Goal: Task Accomplishment & Management: Use online tool/utility

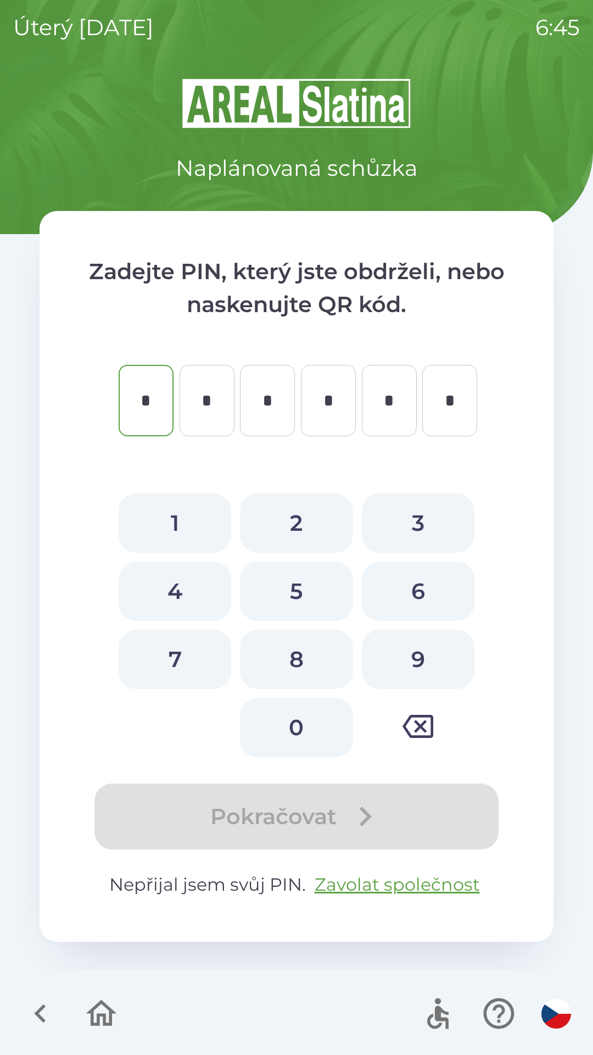
click at [96, 1012] on icon "button" at bounding box center [101, 1013] width 37 height 37
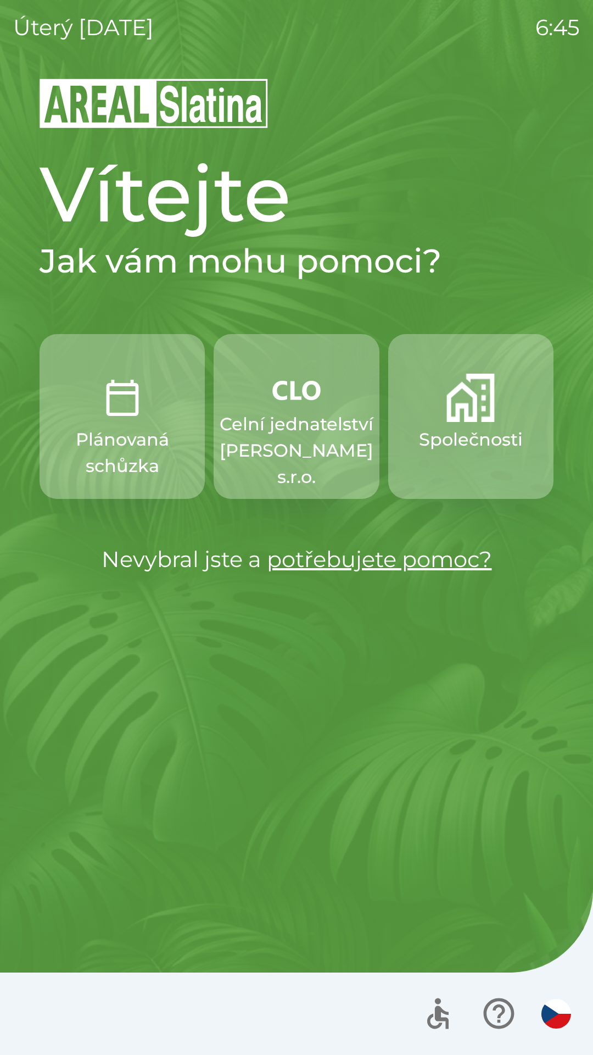
click at [321, 451] on p "Celní jednatelství [PERSON_NAME] s.r.o." at bounding box center [297, 450] width 154 height 79
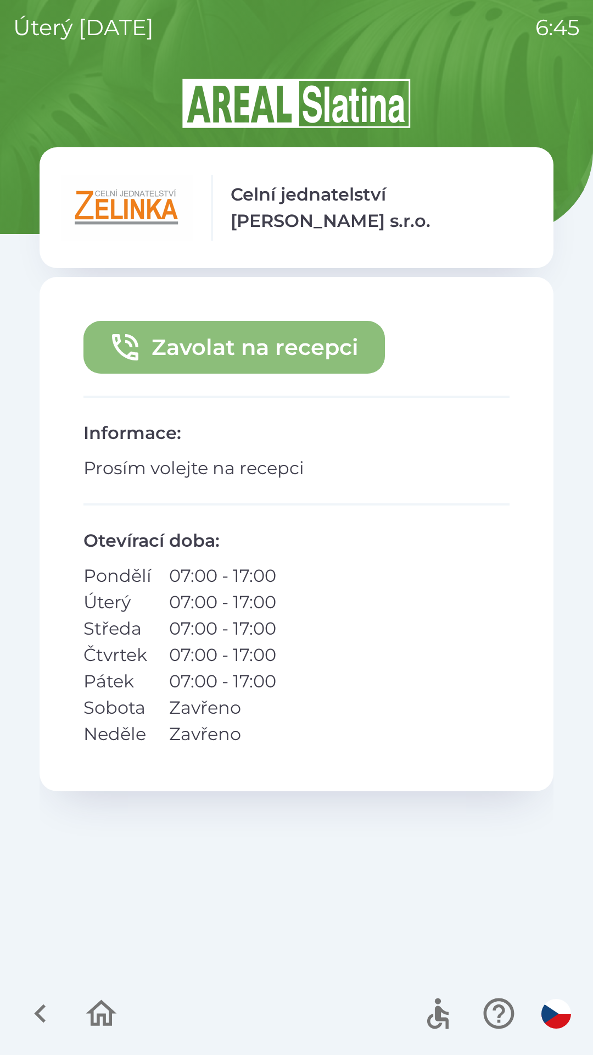
click at [275, 338] on button "Zavolat na recepci" at bounding box center [235, 347] width 302 height 53
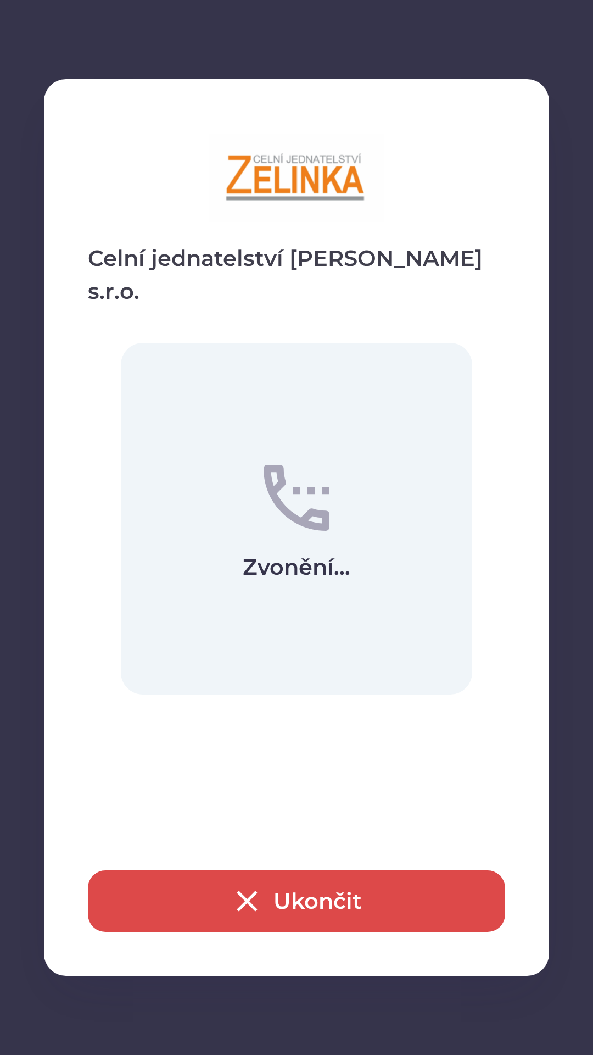
click at [330, 897] on button "Ukončit" at bounding box center [297, 901] width 418 height 62
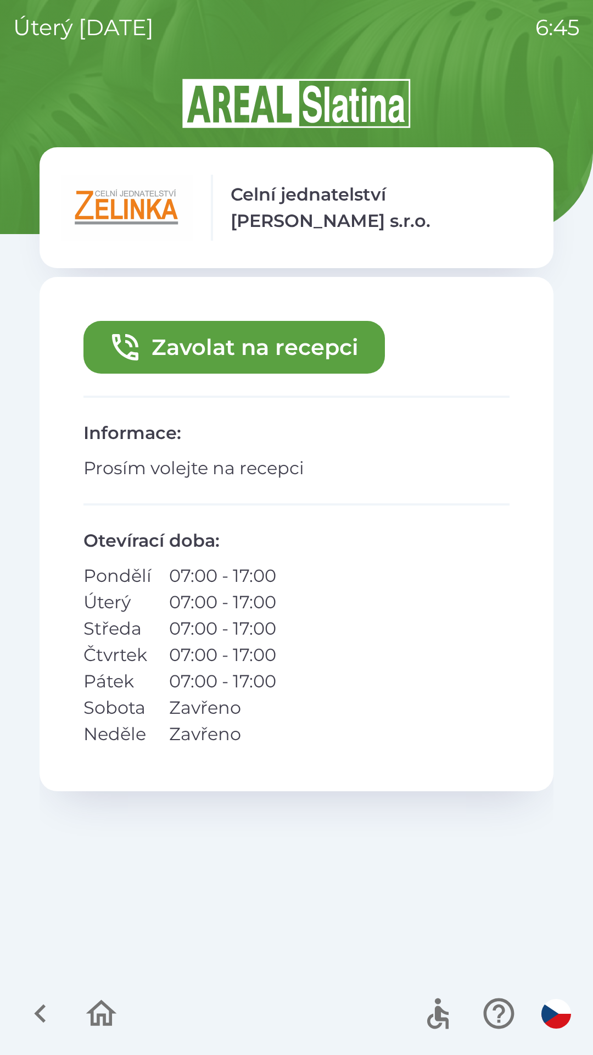
click at [96, 1009] on icon "button" at bounding box center [101, 1013] width 37 height 37
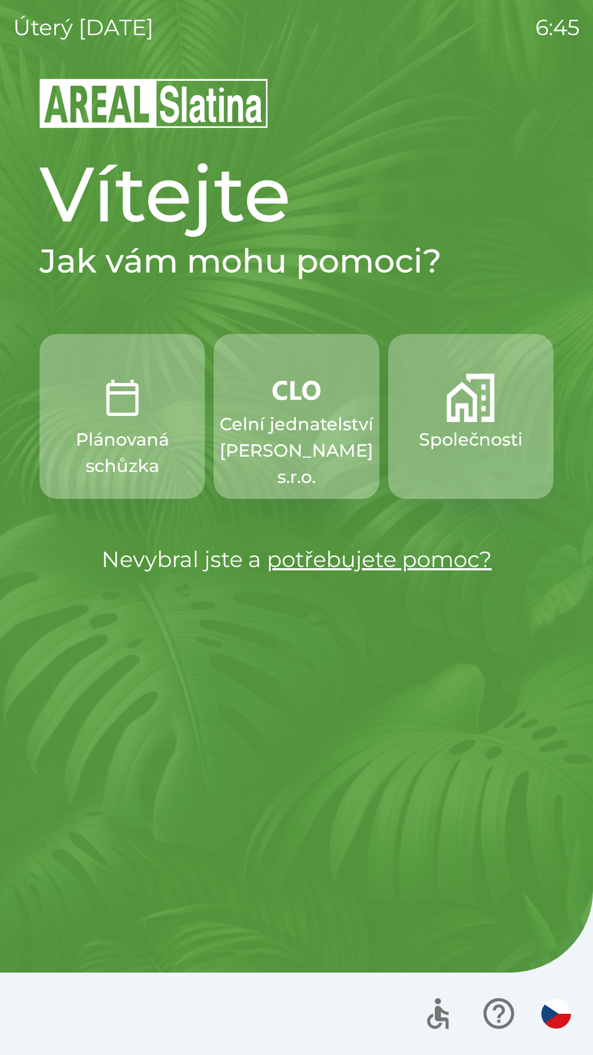
click at [478, 470] on button "Společnosti" at bounding box center [470, 416] width 165 height 165
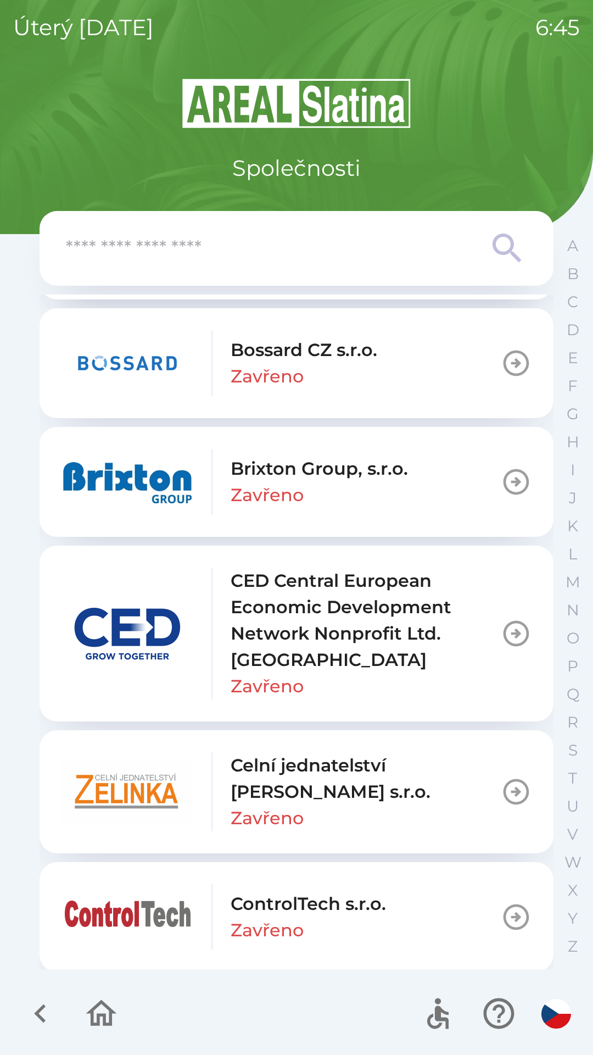
scroll to position [1473, 0]
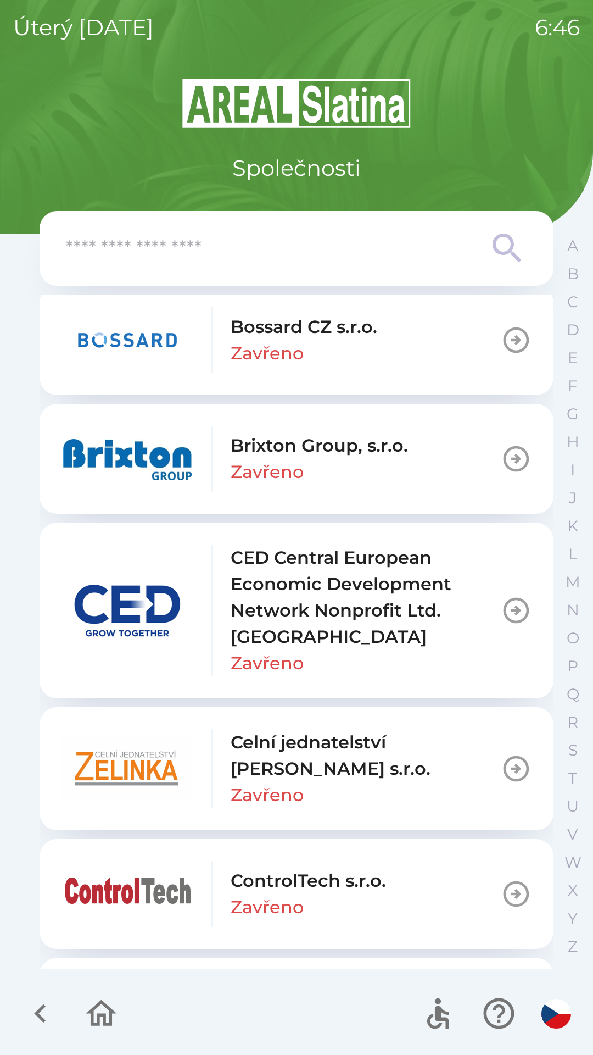
click at [423, 782] on div "Celní jednatelství [PERSON_NAME] s.r.o. Zavřeno" at bounding box center [366, 768] width 270 height 79
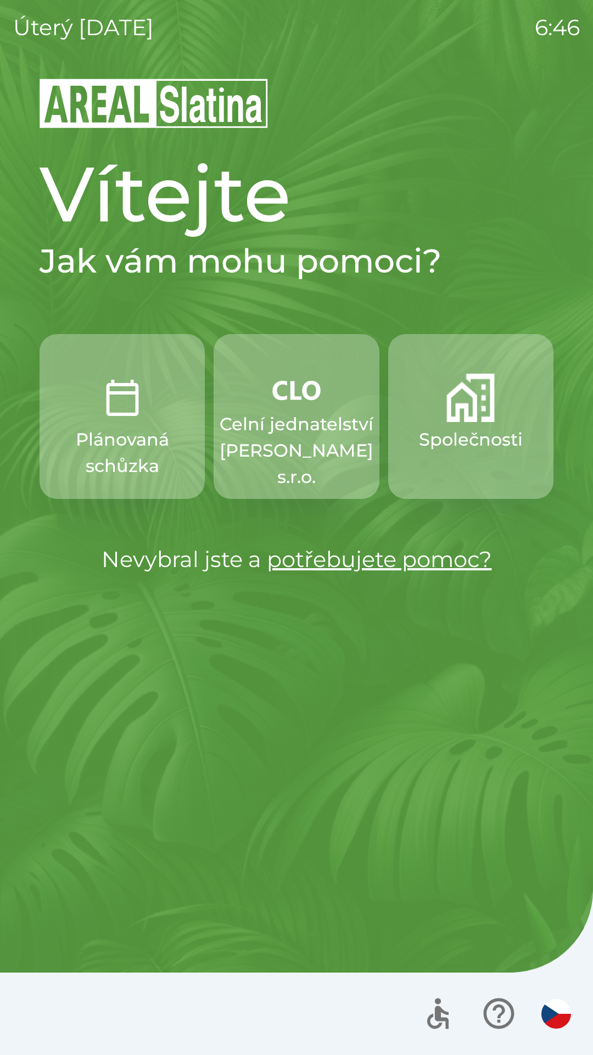
click at [276, 461] on p "Celní jednatelství [PERSON_NAME] s.r.o." at bounding box center [297, 450] width 154 height 79
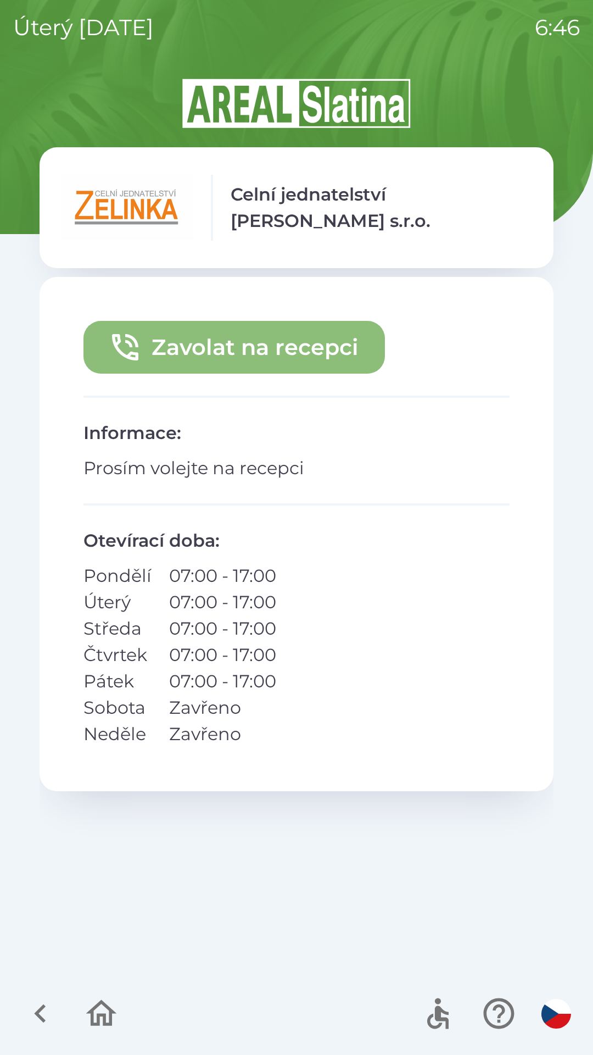
click at [277, 357] on button "Zavolat na recepci" at bounding box center [235, 347] width 302 height 53
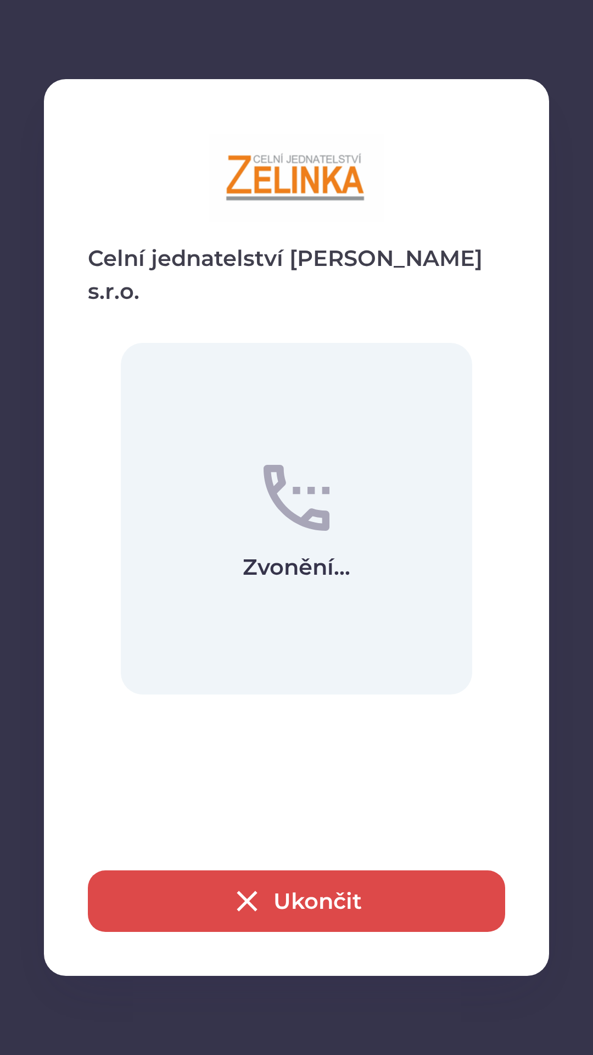
click at [291, 909] on button "Ukončit" at bounding box center [297, 901] width 418 height 62
click at [301, 893] on div "Ukončit" at bounding box center [297, 901] width 418 height 62
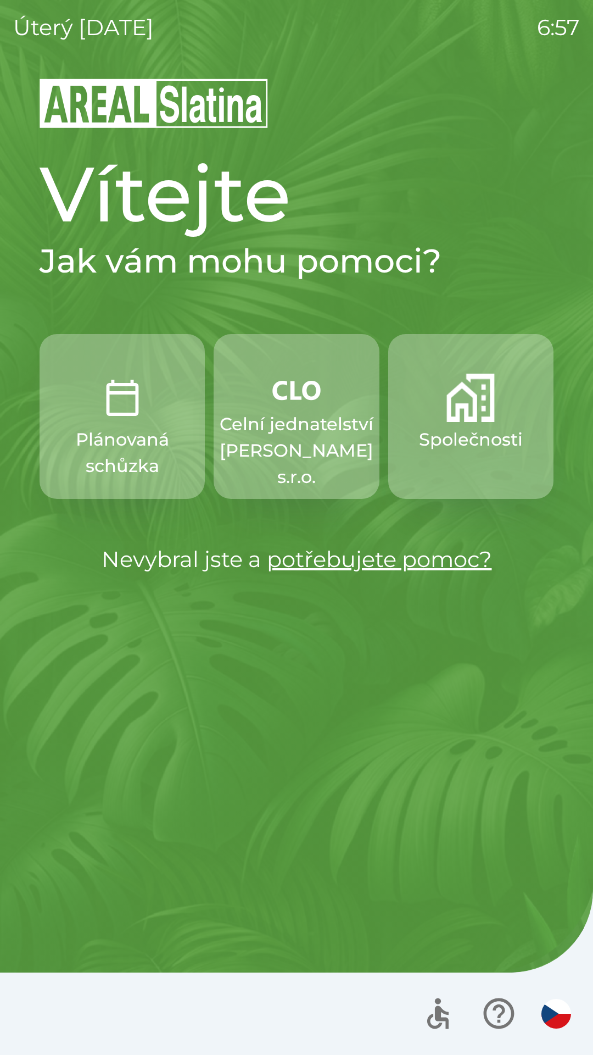
click at [302, 457] on p "Celní jednatelství [PERSON_NAME] s.r.o." at bounding box center [297, 450] width 154 height 79
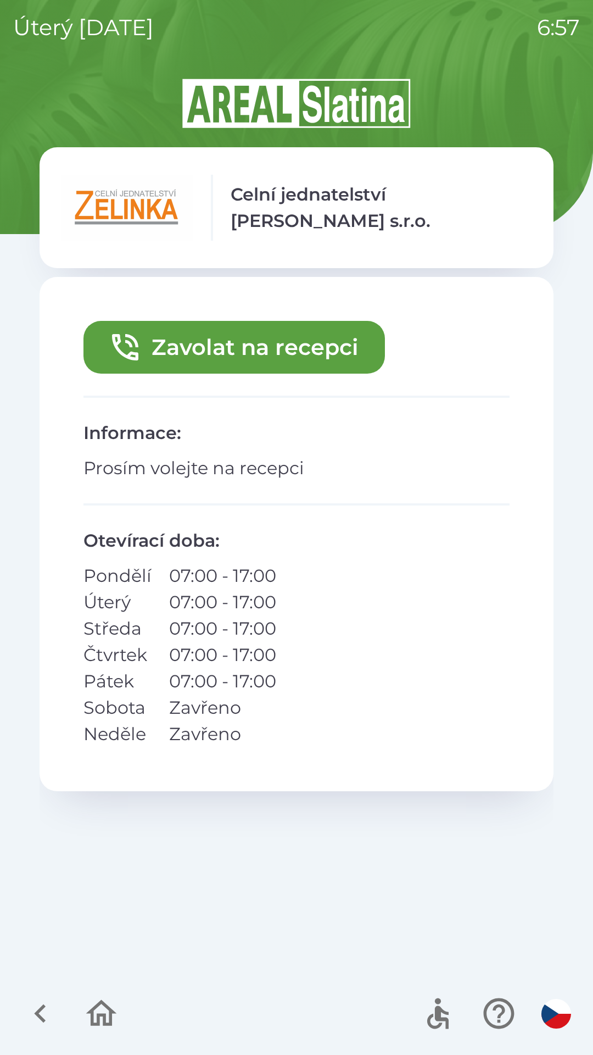
click at [247, 346] on button "Zavolat na recepci" at bounding box center [235, 347] width 302 height 53
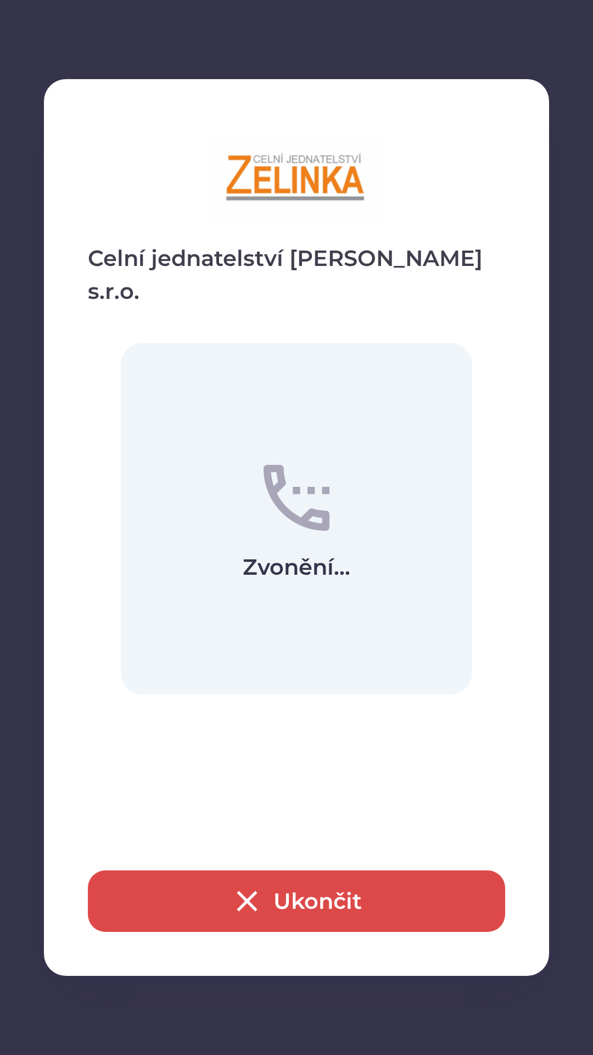
click at [249, 913] on icon "button" at bounding box center [247, 901] width 35 height 35
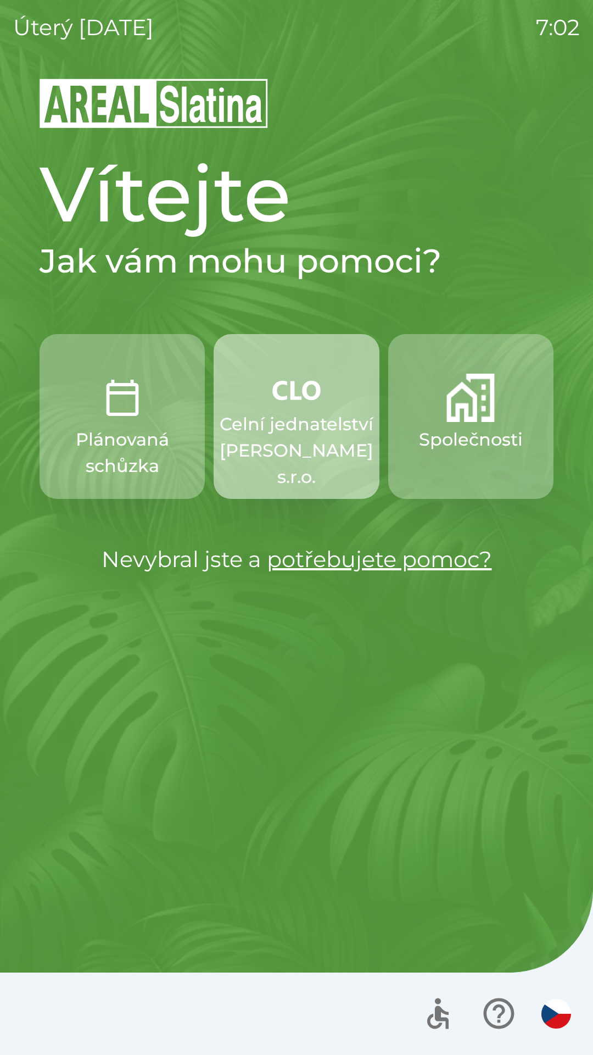
click at [290, 451] on p "Celní jednatelství [PERSON_NAME] s.r.o." at bounding box center [297, 450] width 154 height 79
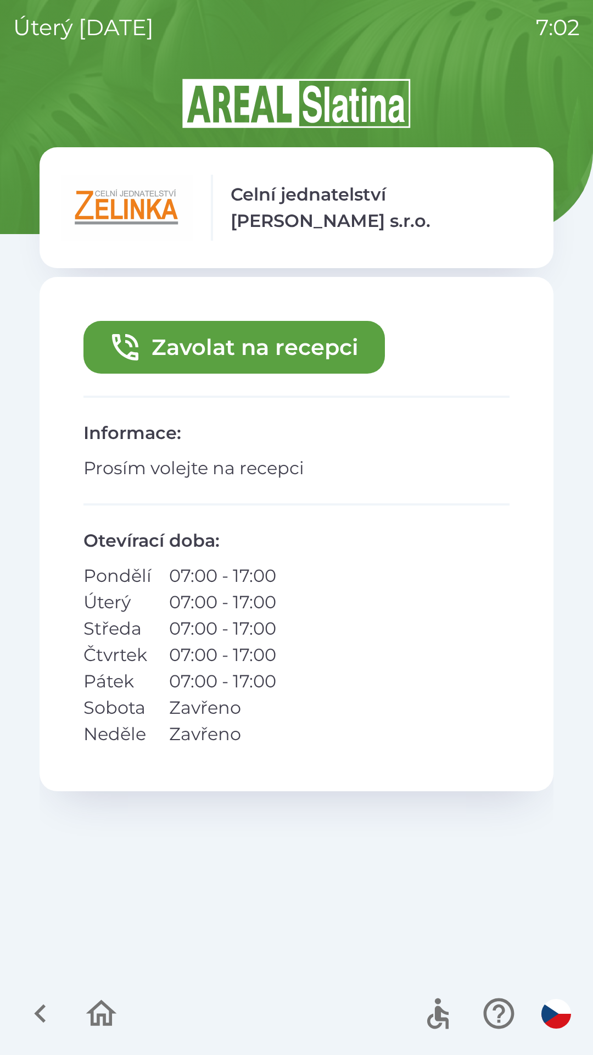
click at [245, 356] on button "Zavolat na recepci" at bounding box center [235, 347] width 302 height 53
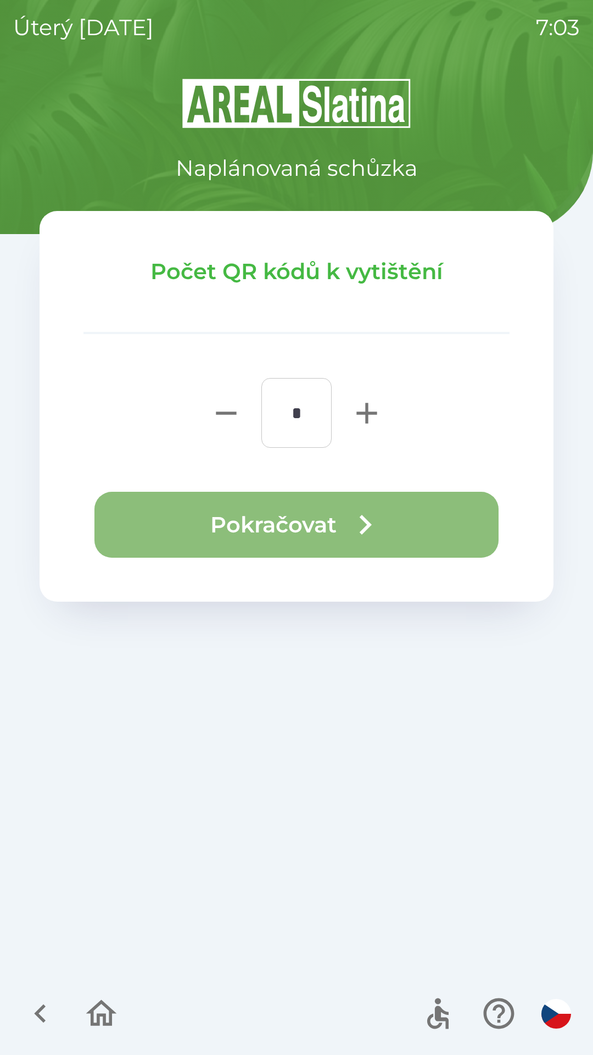
click at [276, 535] on button "Pokračovat" at bounding box center [297, 525] width 404 height 66
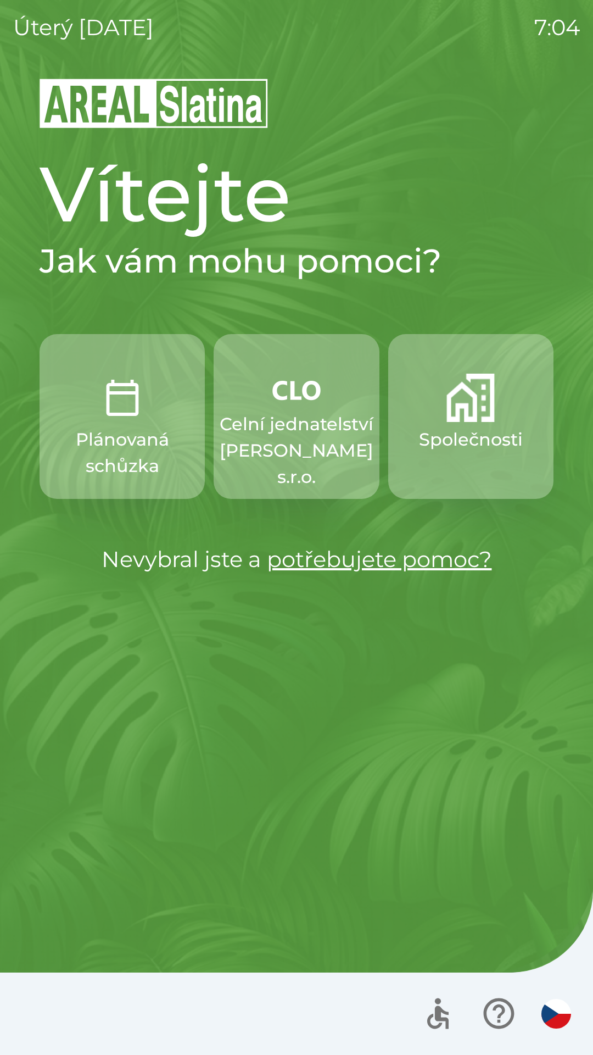
click at [301, 436] on p "Celní jednatelství [PERSON_NAME] s.r.o." at bounding box center [297, 450] width 154 height 79
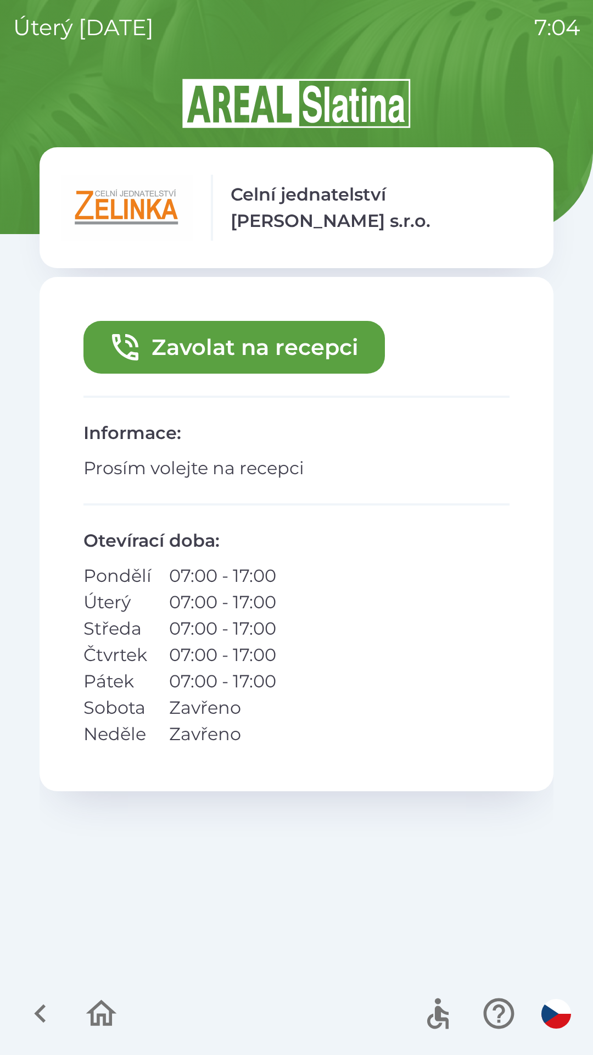
click at [224, 337] on button "Zavolat na recepci" at bounding box center [235, 347] width 302 height 53
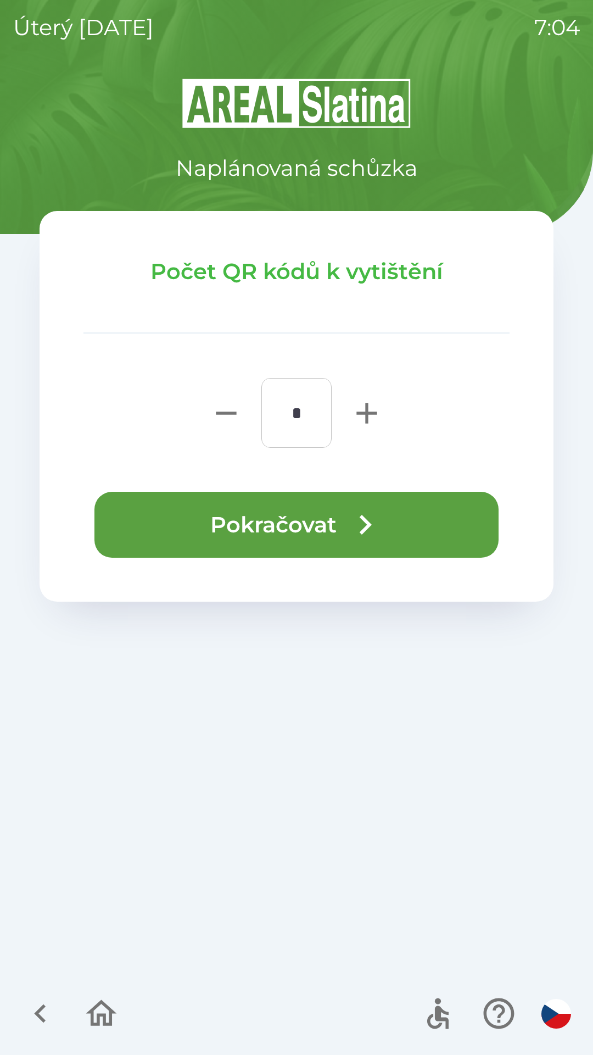
click at [275, 525] on button "Pokračovat" at bounding box center [297, 525] width 404 height 66
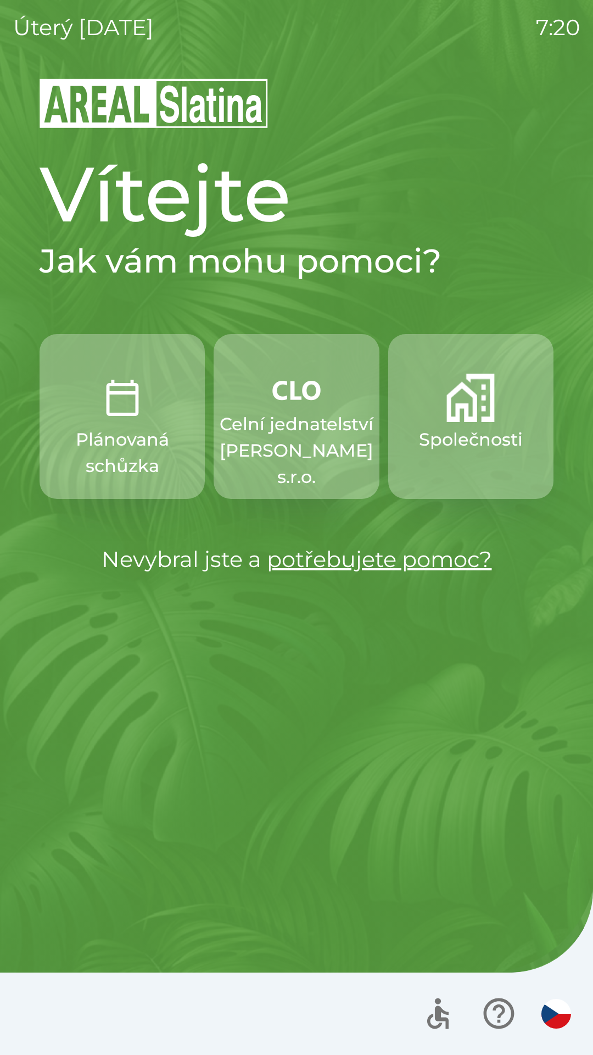
click at [286, 425] on p "Celní jednatelství [PERSON_NAME] s.r.o." at bounding box center [297, 450] width 154 height 79
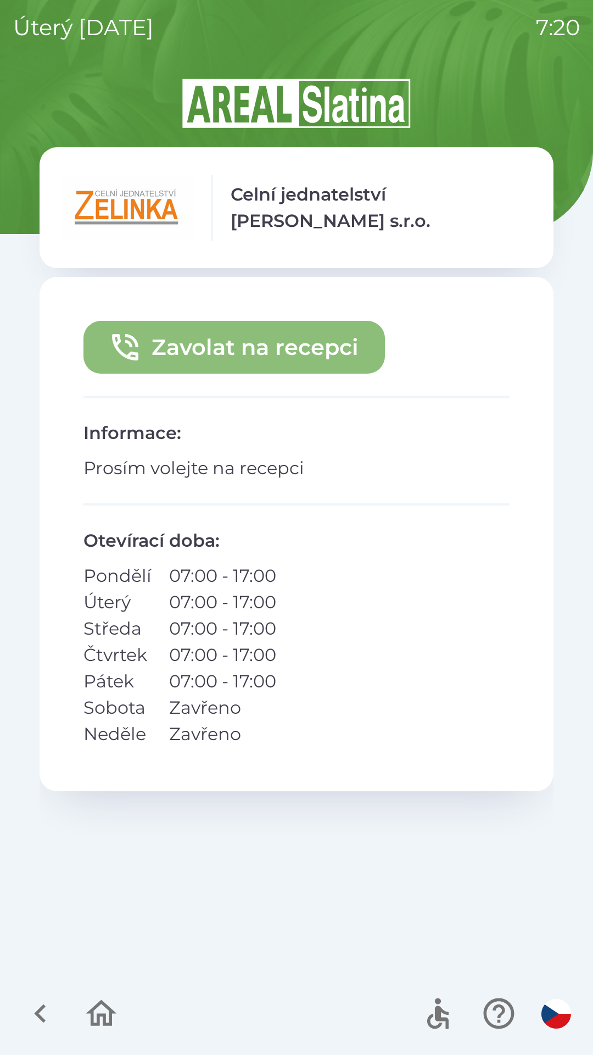
click at [264, 351] on button "Zavolat na recepci" at bounding box center [235, 347] width 302 height 53
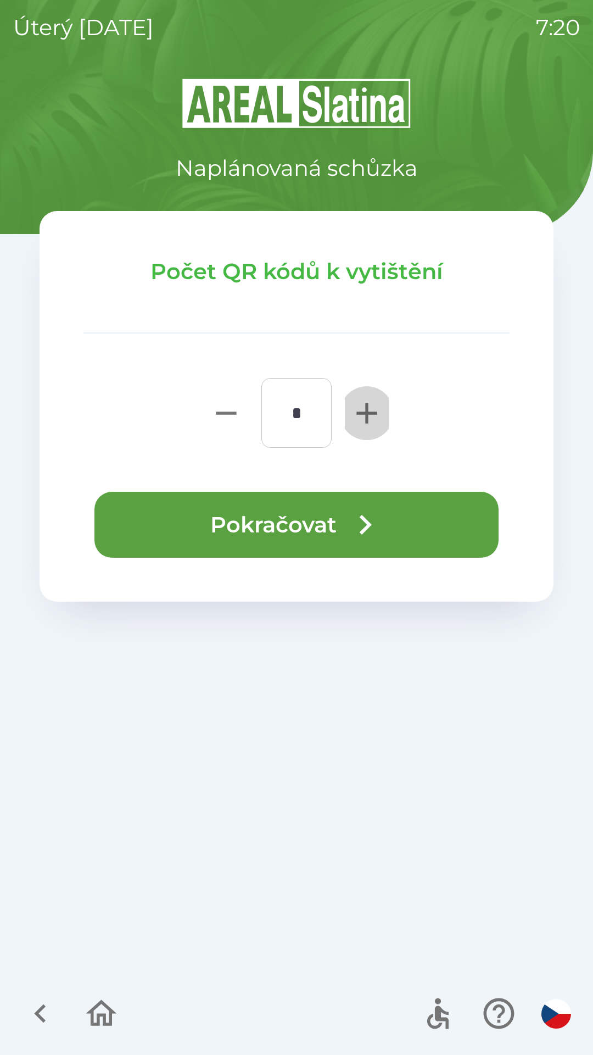
click at [359, 417] on icon "button" at bounding box center [366, 413] width 35 height 35
type input "*"
click at [359, 525] on icon "button" at bounding box center [366, 525] width 40 height 40
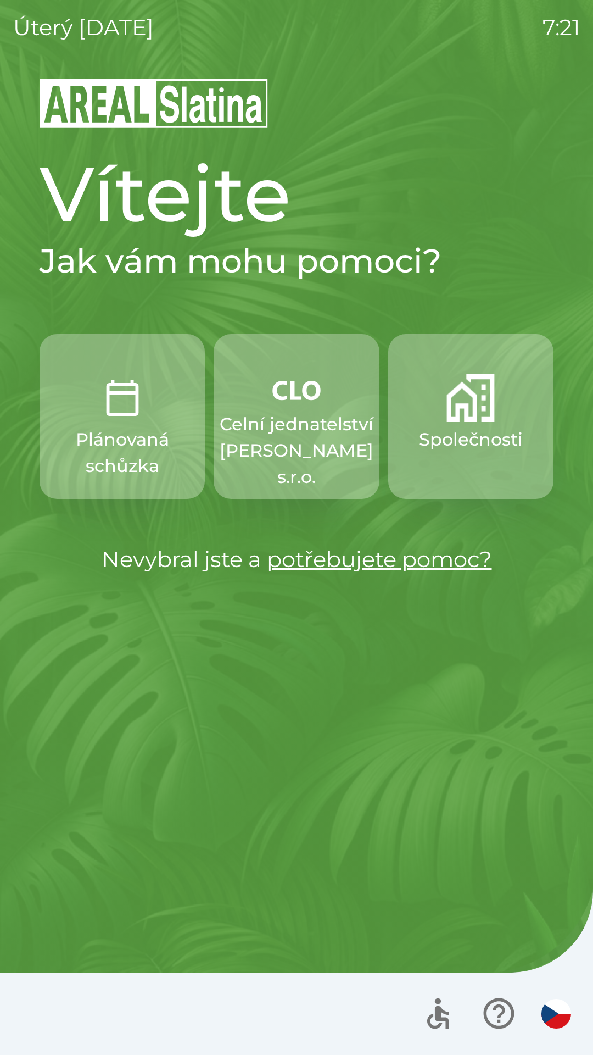
click at [254, 440] on p "Celní jednatelství [PERSON_NAME] s.r.o." at bounding box center [297, 450] width 154 height 79
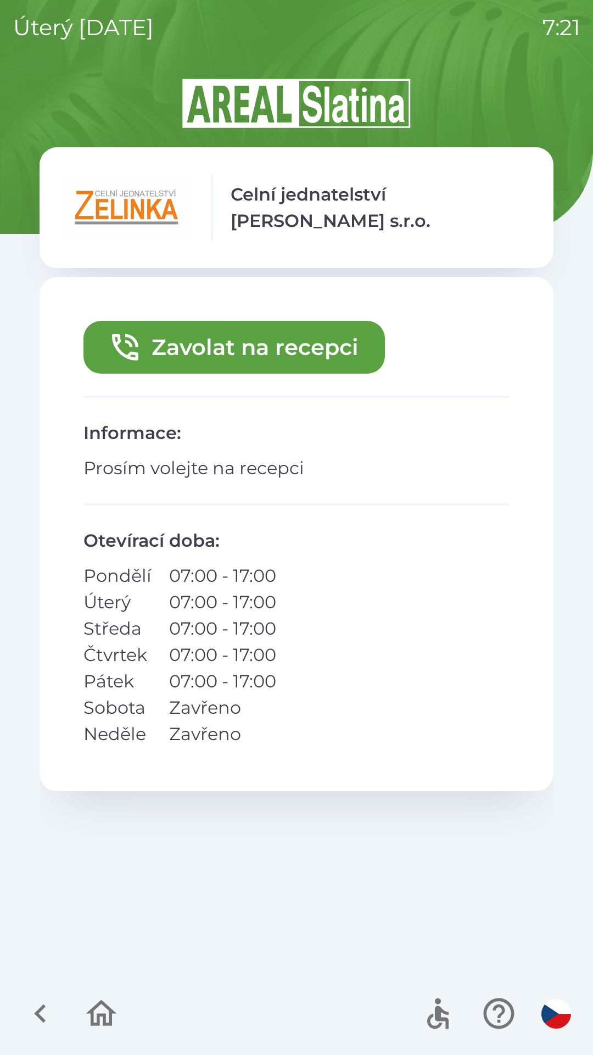
click at [127, 342] on icon "button" at bounding box center [125, 347] width 26 height 26
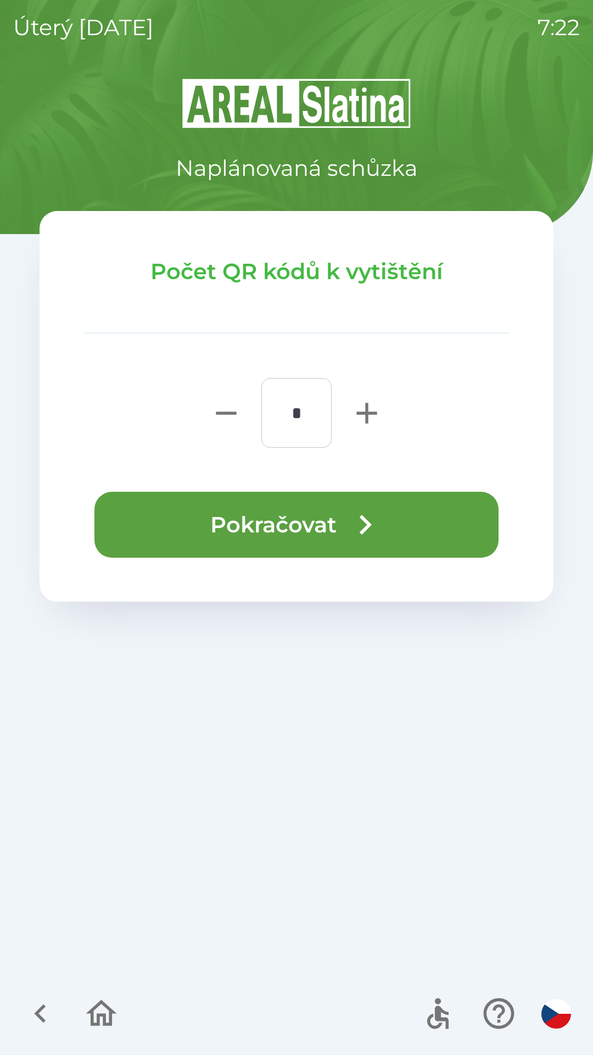
click at [160, 504] on button "Pokračovat" at bounding box center [297, 525] width 404 height 66
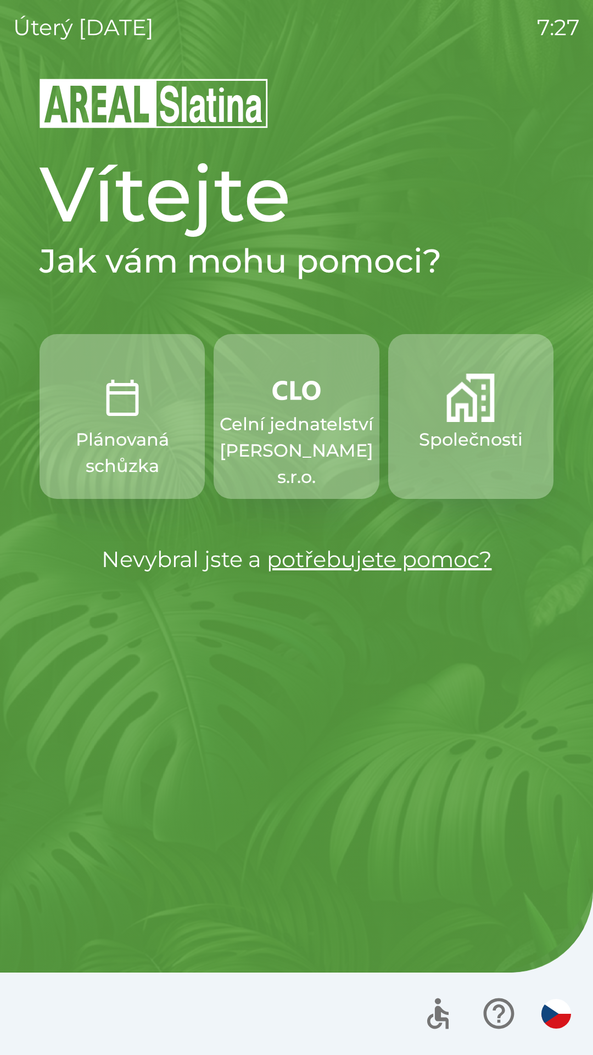
click at [285, 429] on p "Celní jednatelství [PERSON_NAME] s.r.o." at bounding box center [297, 450] width 154 height 79
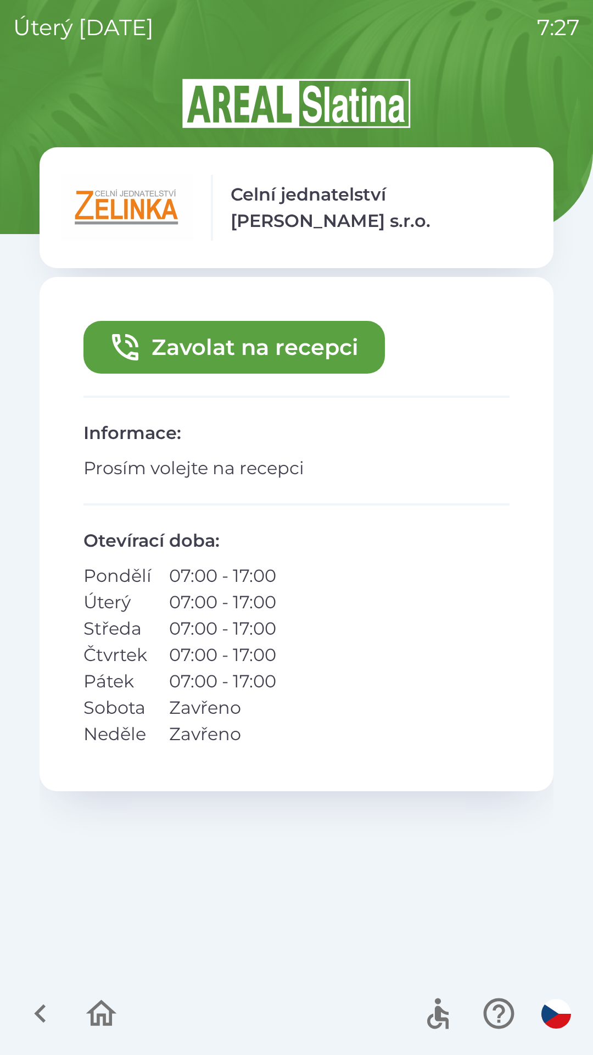
click at [246, 346] on button "Zavolat na recepci" at bounding box center [235, 347] width 302 height 53
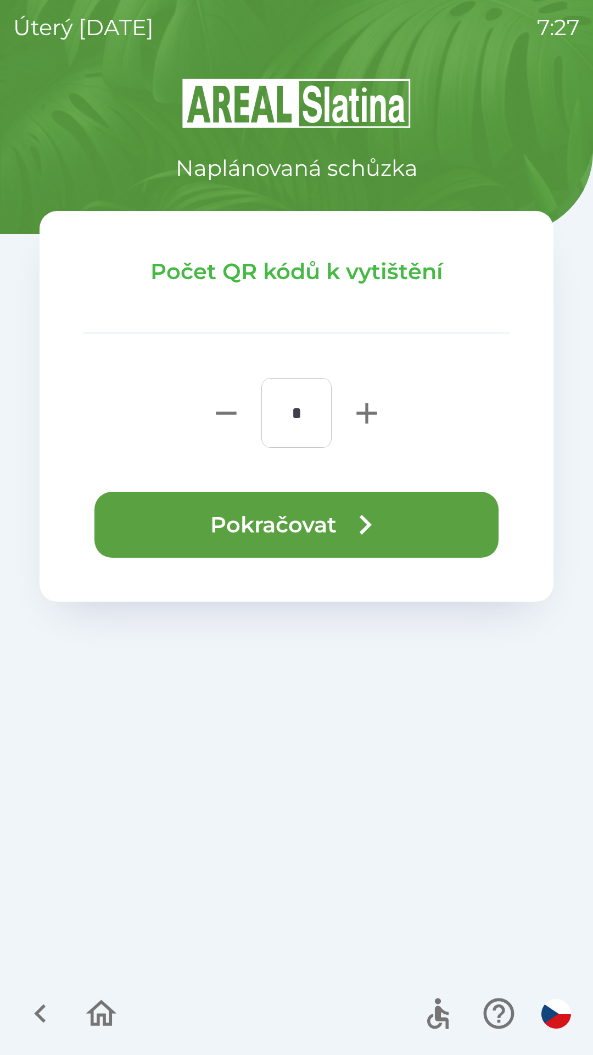
click at [312, 527] on button "Pokračovat" at bounding box center [297, 525] width 404 height 66
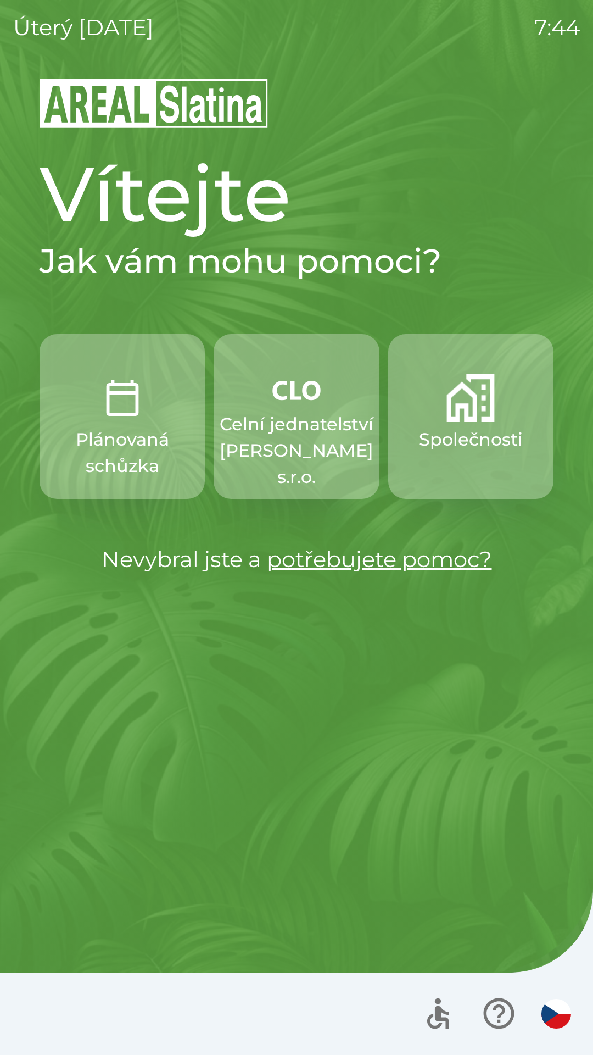
click at [469, 445] on p "Společnosti" at bounding box center [471, 439] width 104 height 26
click at [265, 459] on p "Celní jednatelství [PERSON_NAME] s.r.o." at bounding box center [297, 450] width 154 height 79
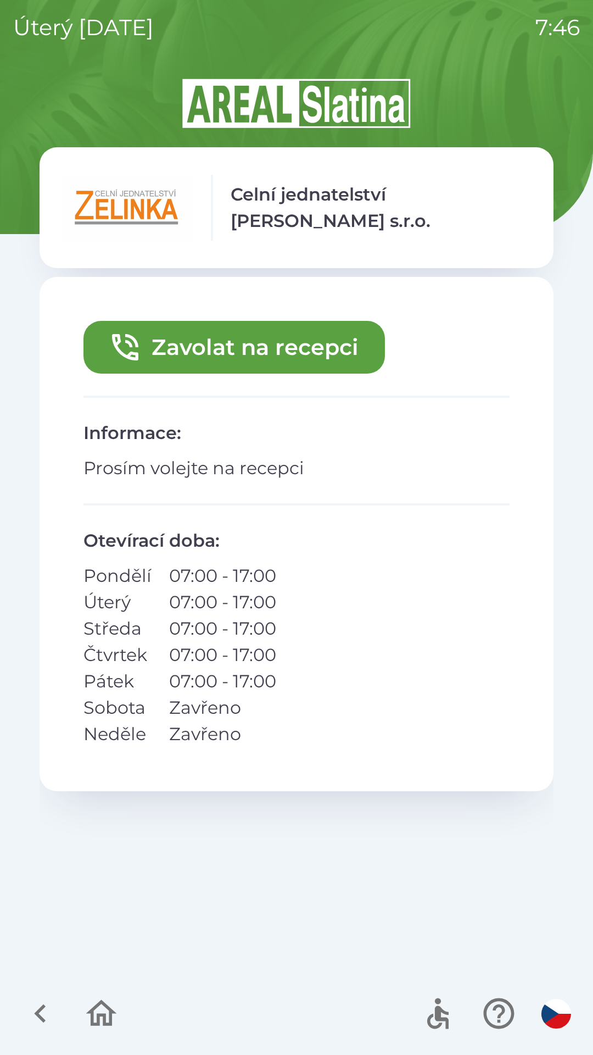
click at [141, 342] on icon "button" at bounding box center [125, 347] width 35 height 35
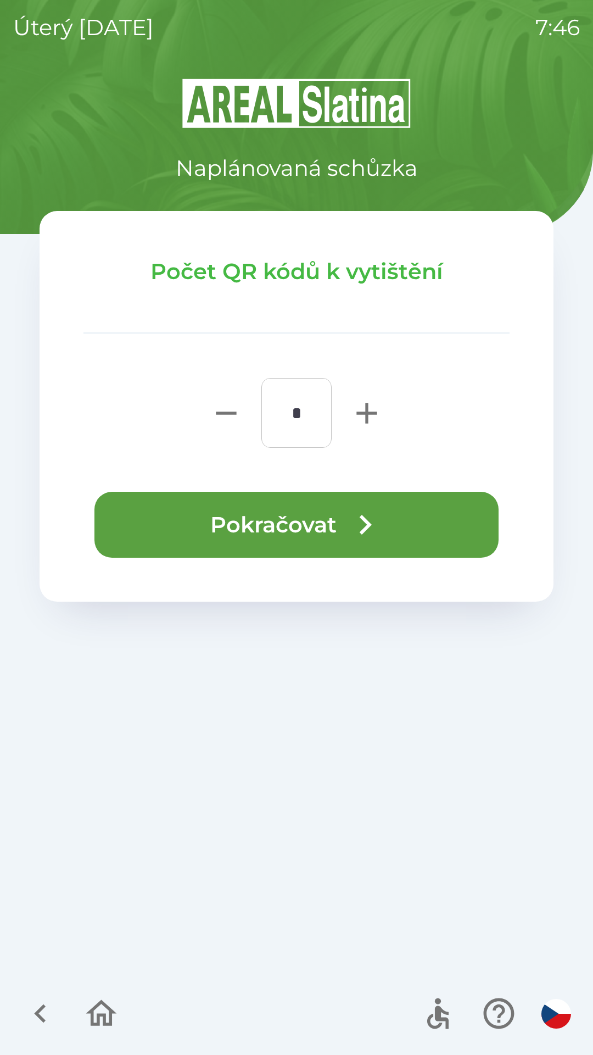
click at [163, 514] on button "Pokračovat" at bounding box center [297, 525] width 404 height 66
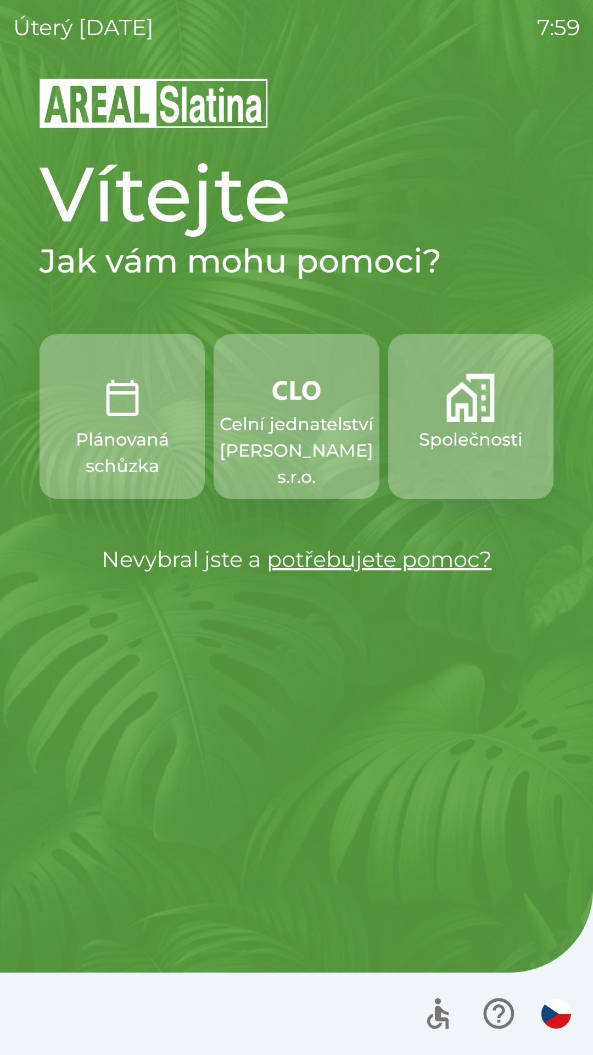
click at [260, 463] on p "Celní jednatelství [PERSON_NAME] s.r.o." at bounding box center [297, 450] width 154 height 79
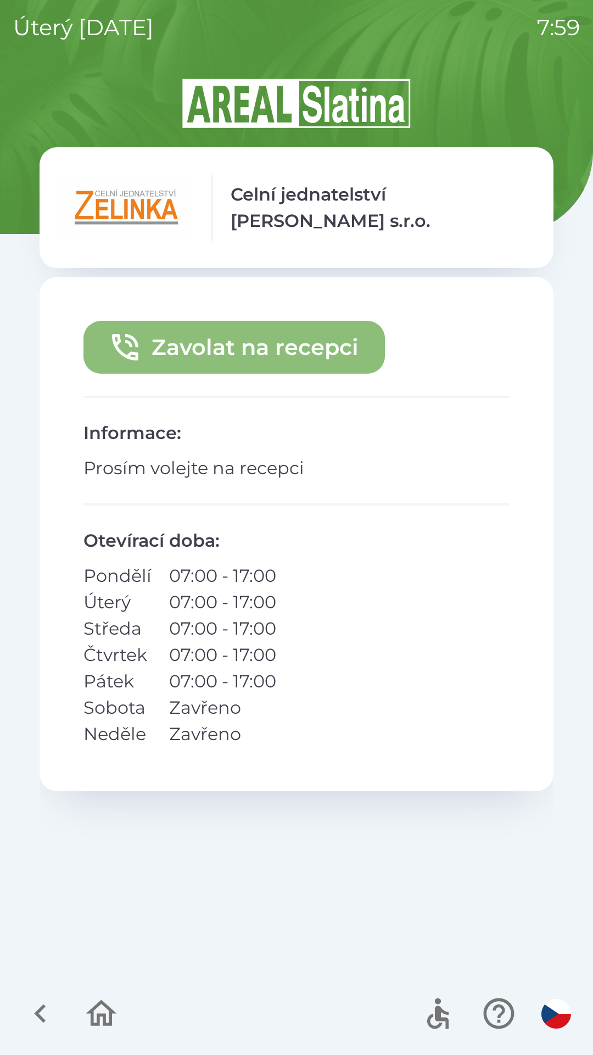
click at [116, 342] on icon "button" at bounding box center [125, 347] width 35 height 35
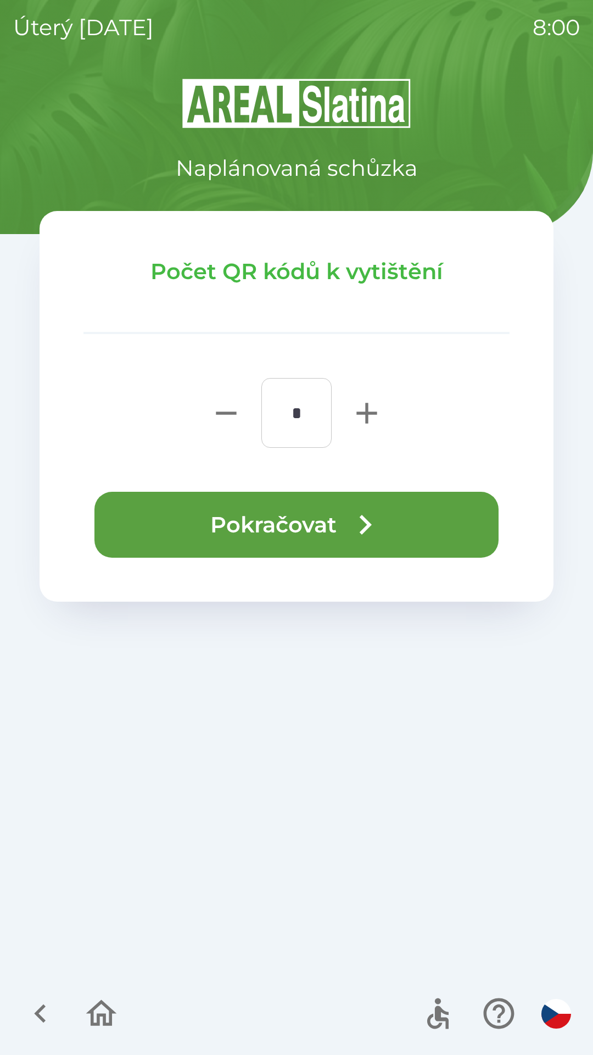
click at [187, 529] on button "Pokračovat" at bounding box center [297, 525] width 404 height 66
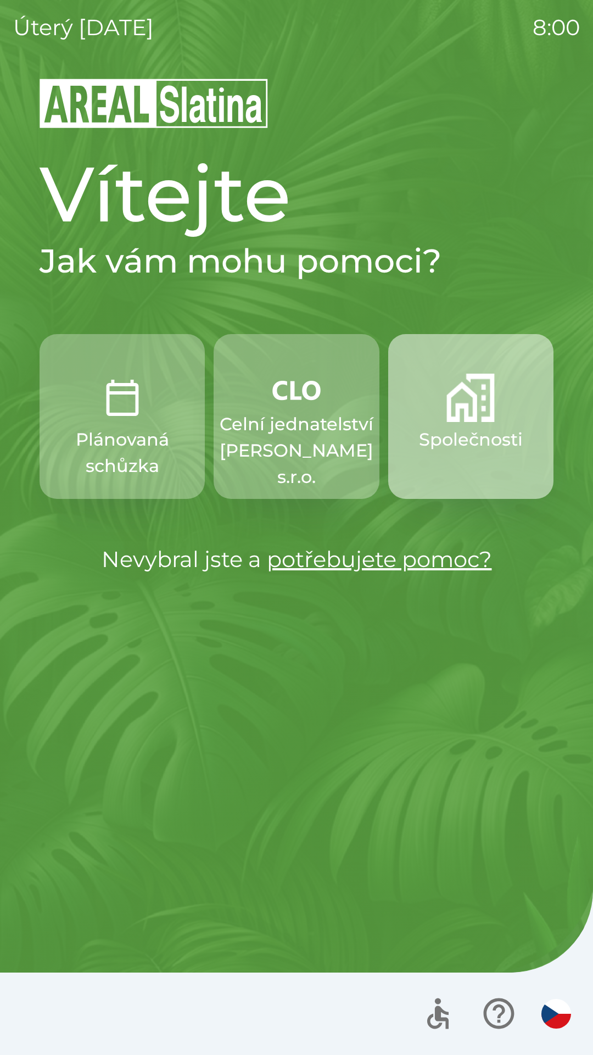
click at [436, 458] on button "Společnosti" at bounding box center [470, 416] width 165 height 165
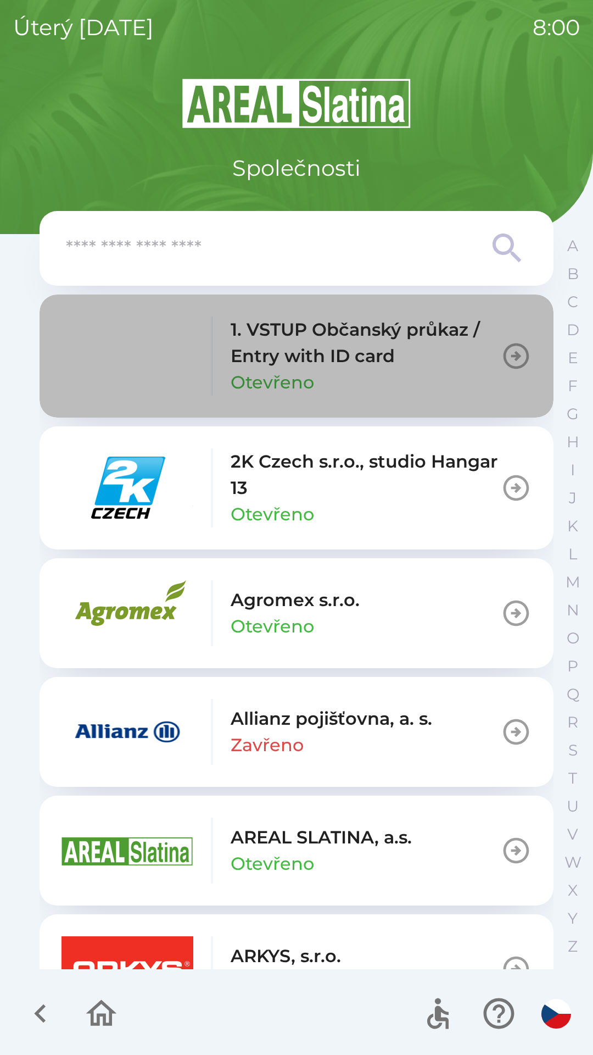
click at [409, 370] on div "1. VSTUP Občanský průkaz / Entry with ID card Otevřeno" at bounding box center [366, 355] width 270 height 79
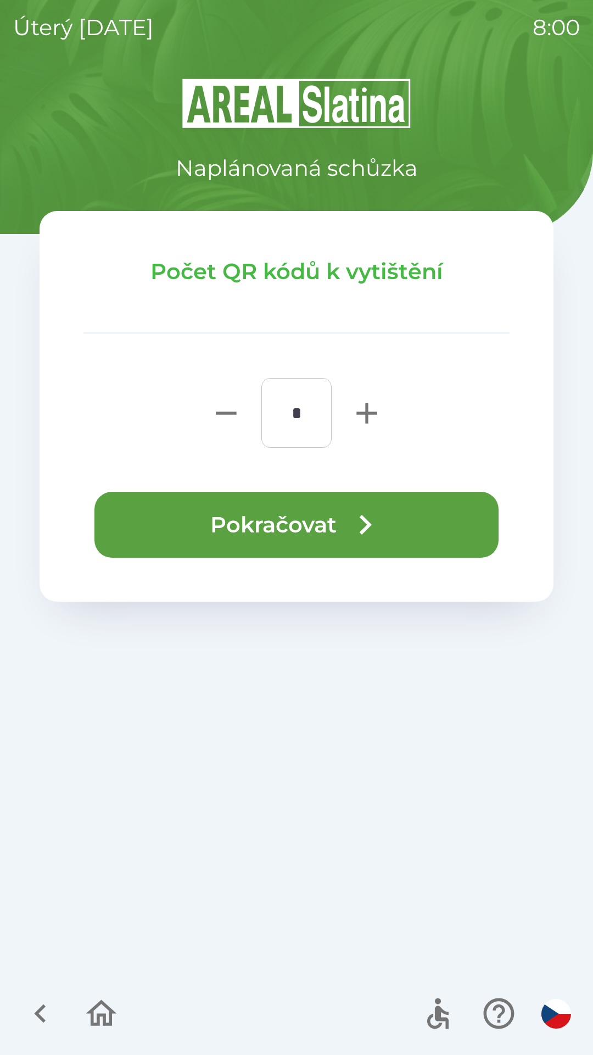
click at [404, 518] on button "Pokračovat" at bounding box center [297, 525] width 404 height 66
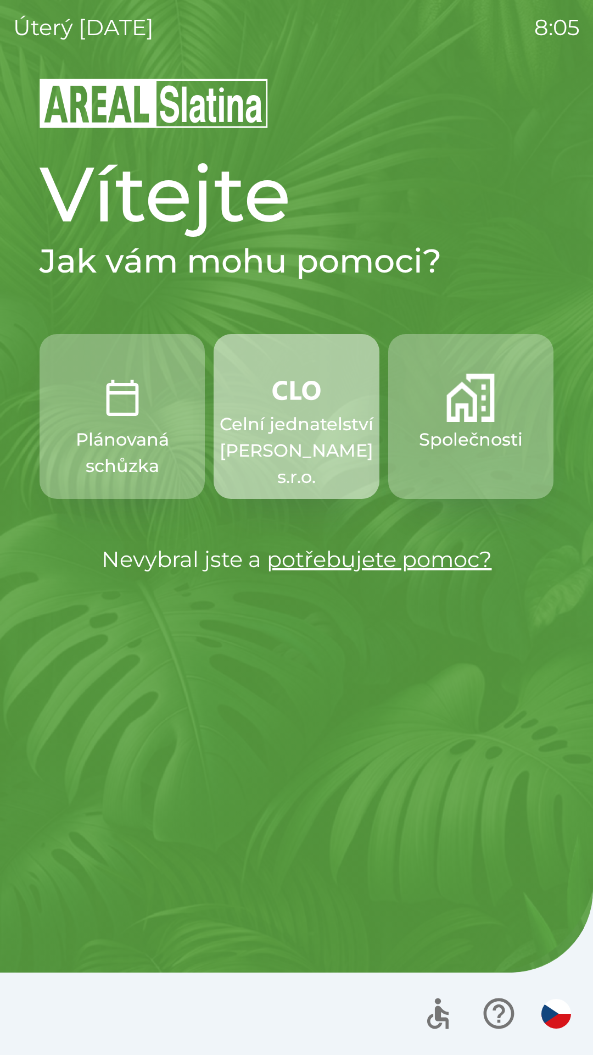
click at [310, 424] on p "Celní jednatelství [PERSON_NAME] s.r.o." at bounding box center [297, 450] width 154 height 79
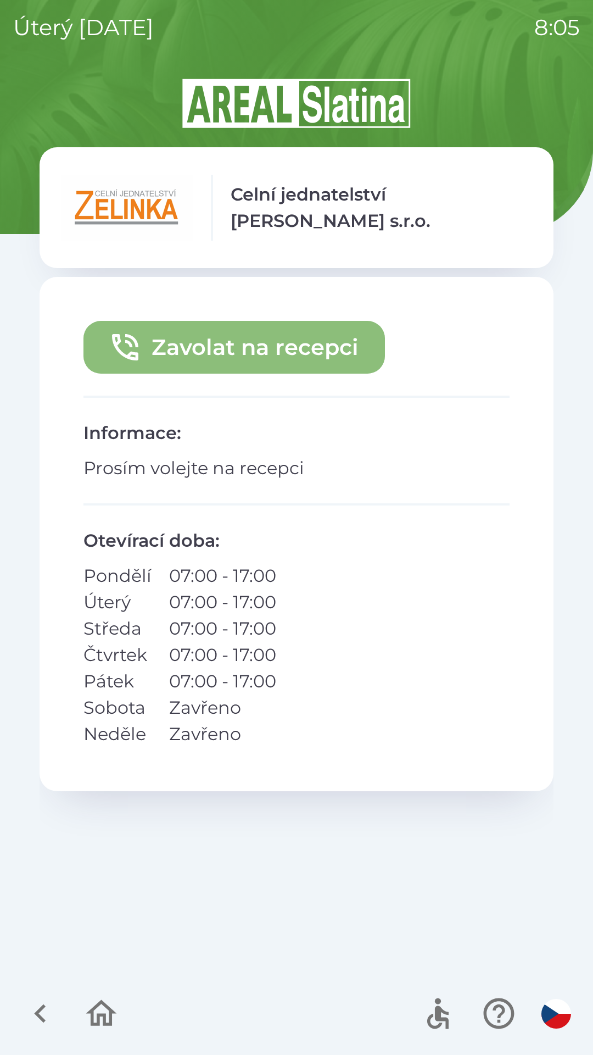
click at [291, 350] on button "Zavolat na recepci" at bounding box center [235, 347] width 302 height 53
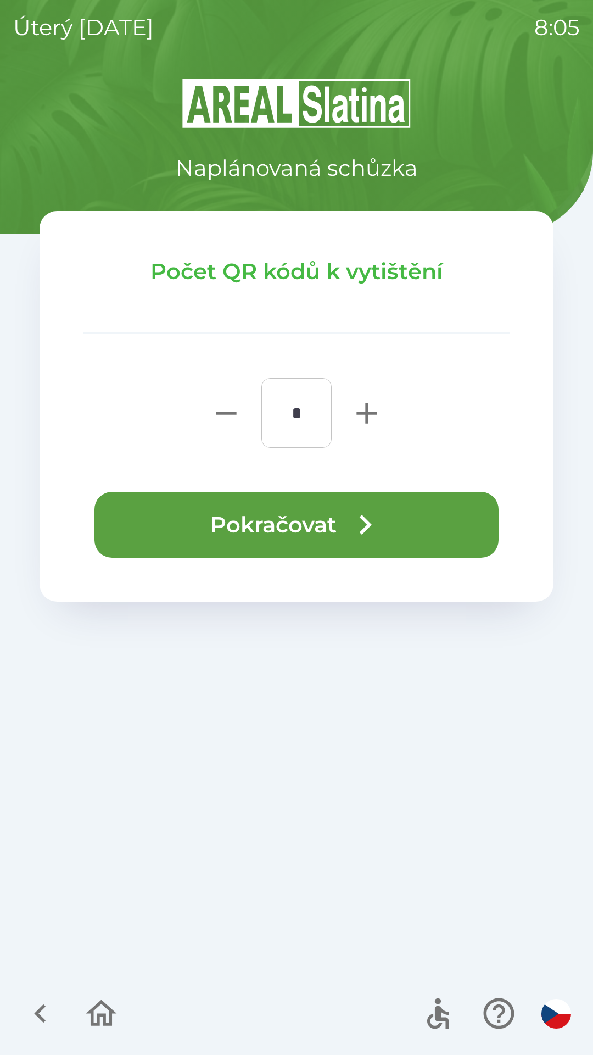
click at [369, 416] on icon "button" at bounding box center [366, 413] width 35 height 35
type input "*"
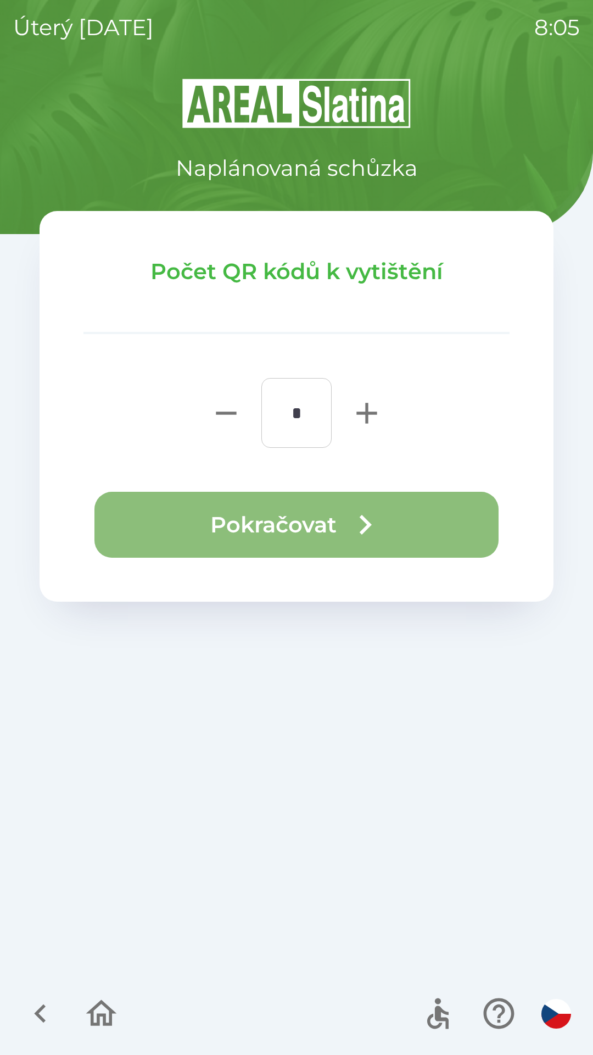
click at [353, 523] on icon "button" at bounding box center [366, 525] width 40 height 40
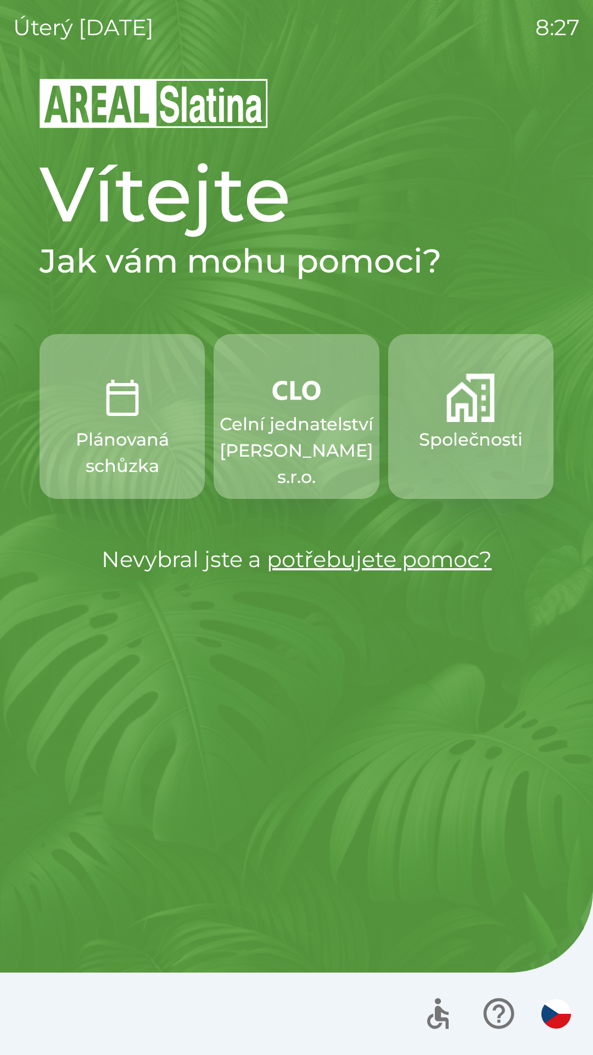
click at [265, 424] on p "Celní jednatelství [PERSON_NAME] s.r.o." at bounding box center [297, 450] width 154 height 79
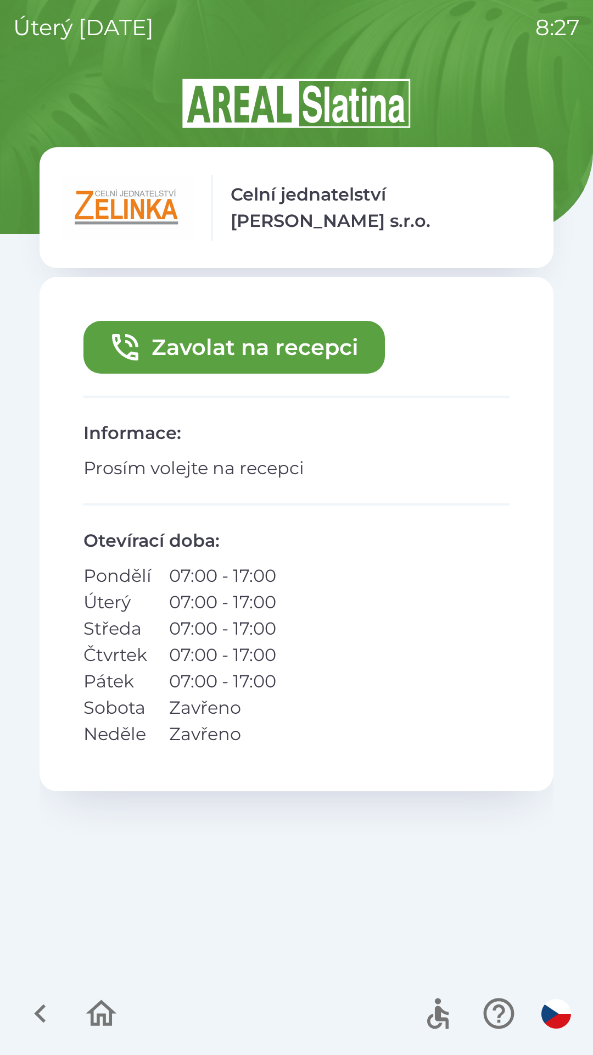
click at [351, 349] on button "Zavolat na recepci" at bounding box center [235, 347] width 302 height 53
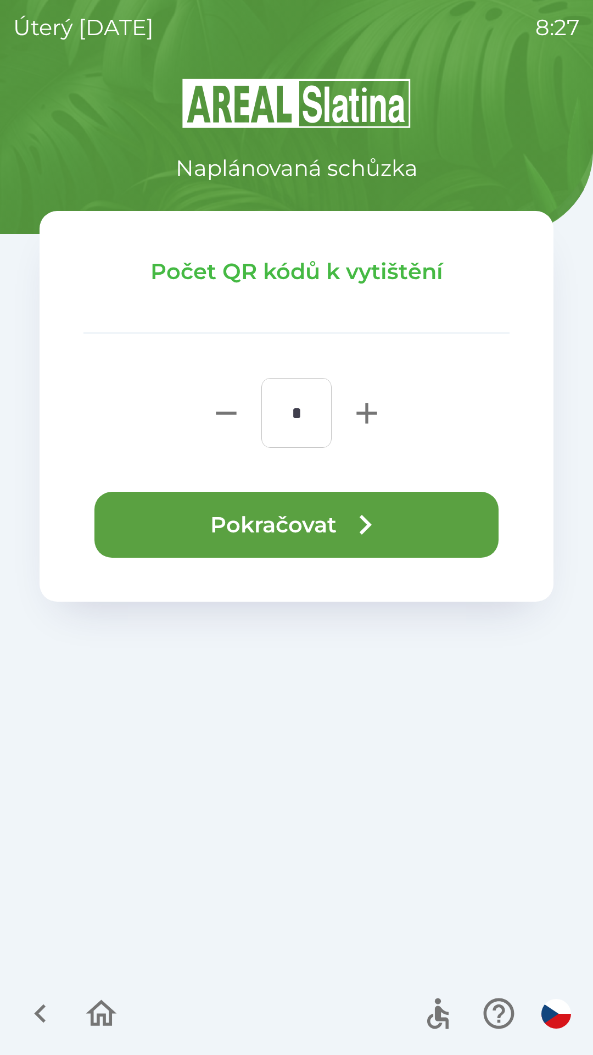
click at [432, 521] on button "Pokračovat" at bounding box center [297, 525] width 404 height 66
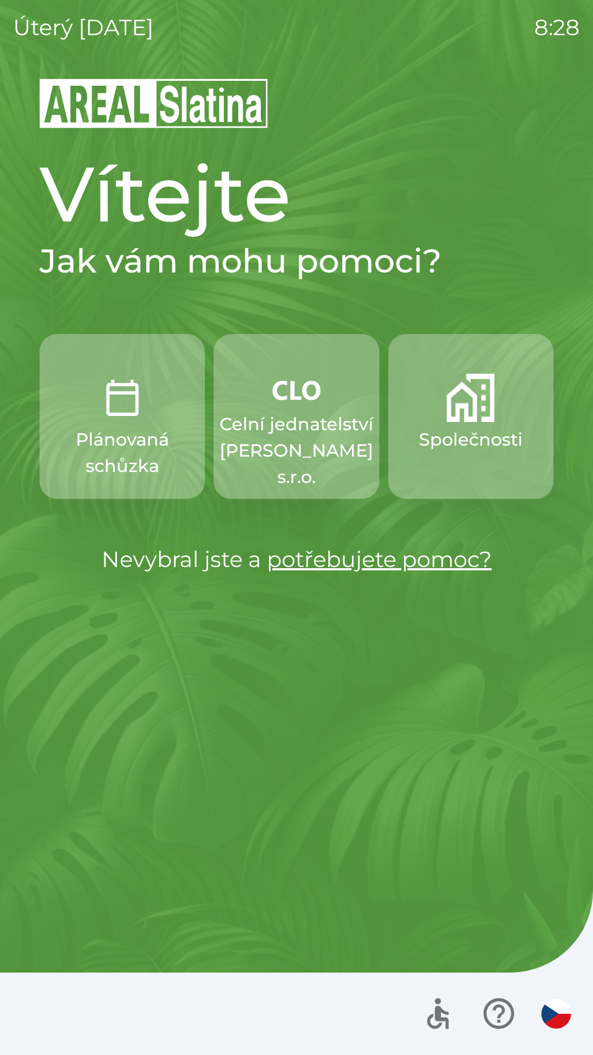
click at [286, 432] on p "Celní jednatelství [PERSON_NAME] s.r.o." at bounding box center [297, 450] width 154 height 79
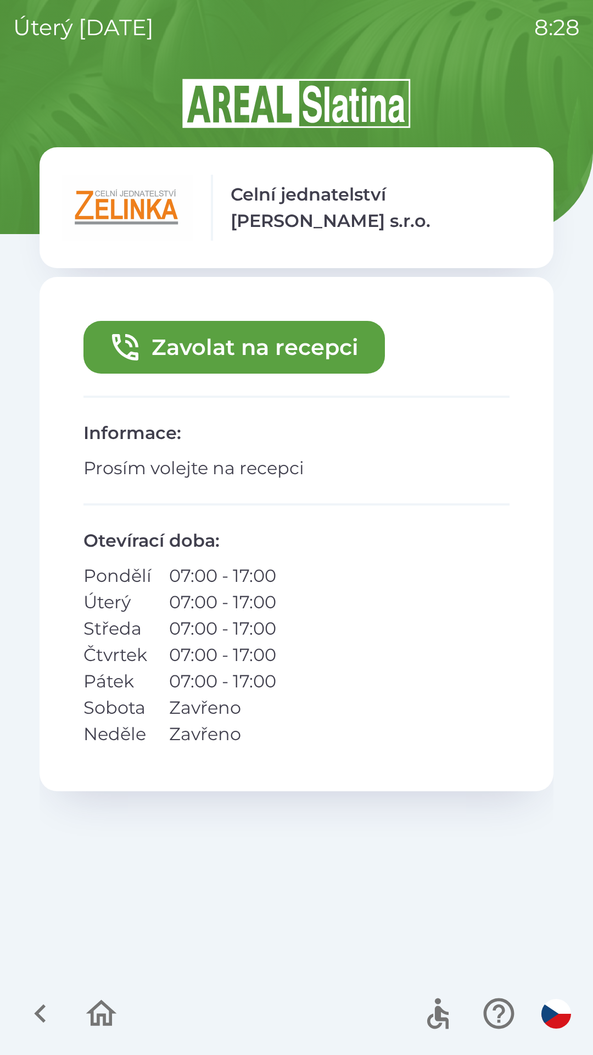
click at [275, 356] on button "Zavolat na recepci" at bounding box center [235, 347] width 302 height 53
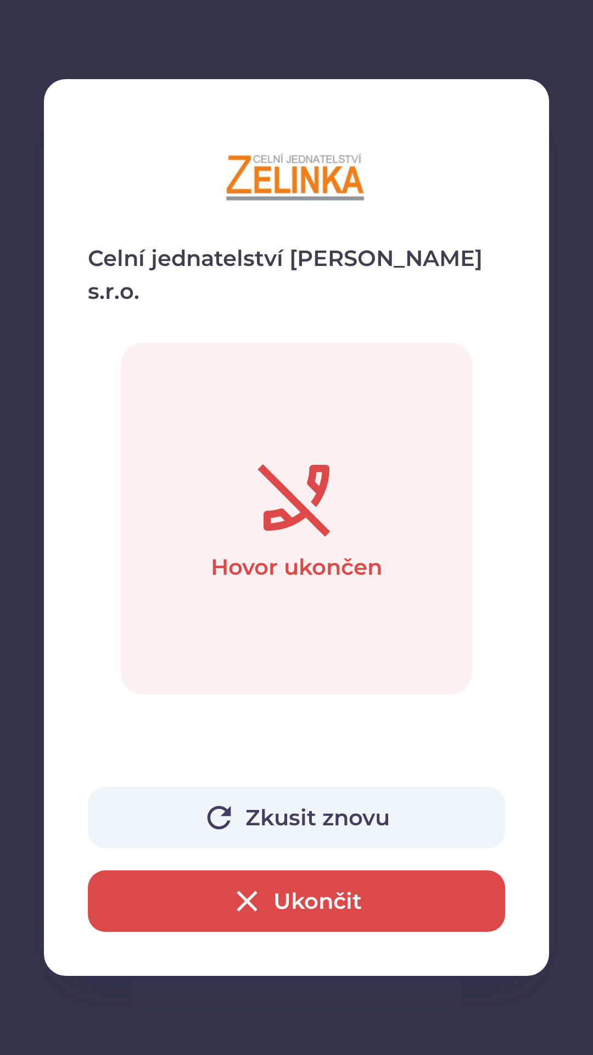
click at [243, 897] on icon "button" at bounding box center [247, 901] width 20 height 20
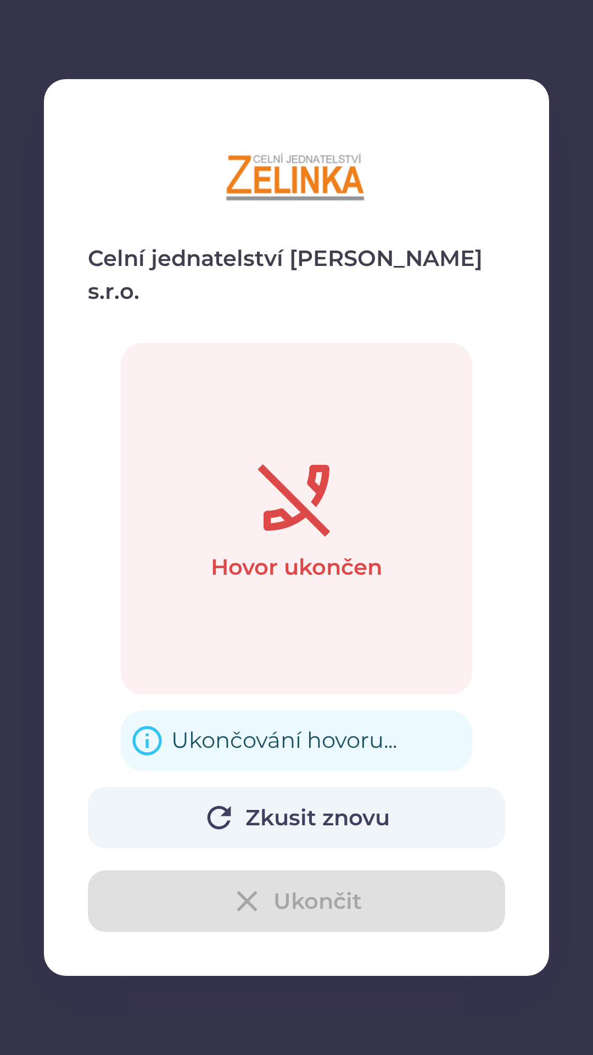
click at [255, 816] on button "Zkusit znovu" at bounding box center [297, 818] width 418 height 62
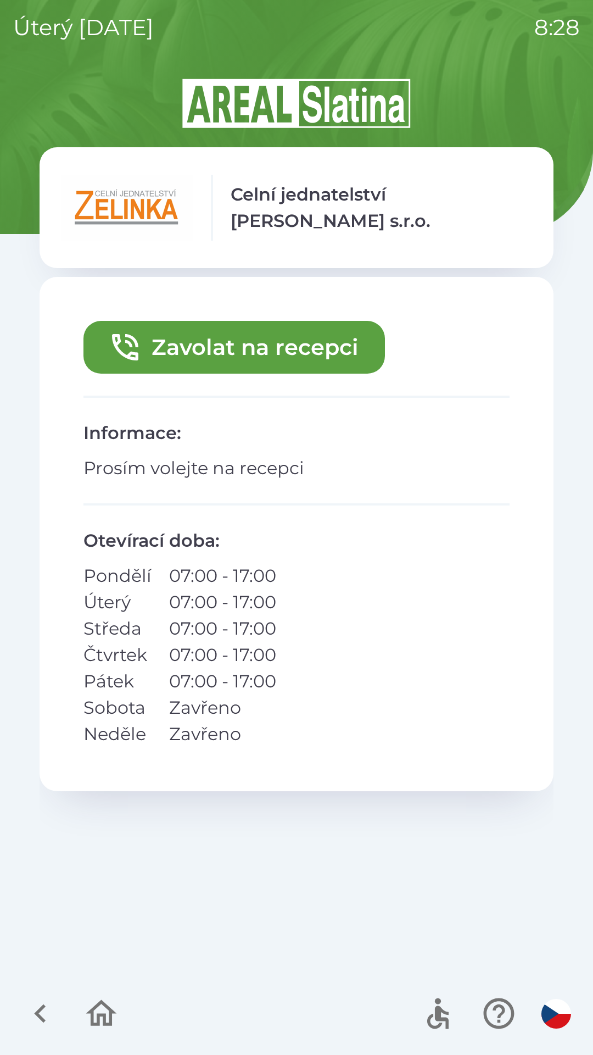
click at [247, 349] on button "Zavolat na recepci" at bounding box center [235, 347] width 302 height 53
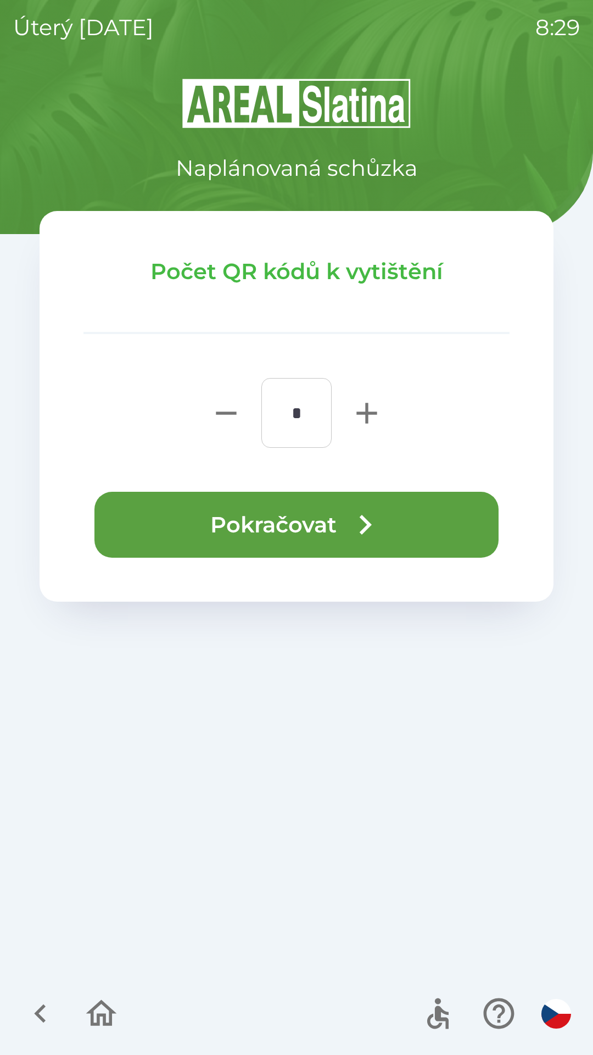
click at [332, 522] on button "Pokračovat" at bounding box center [297, 525] width 404 height 66
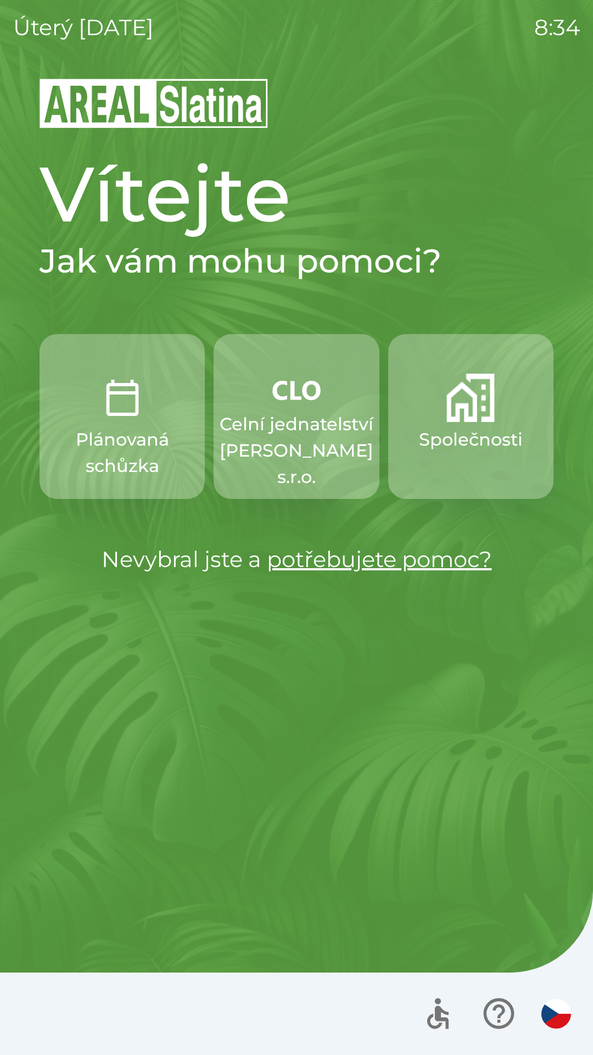
click at [477, 445] on p "Společnosti" at bounding box center [471, 439] width 104 height 26
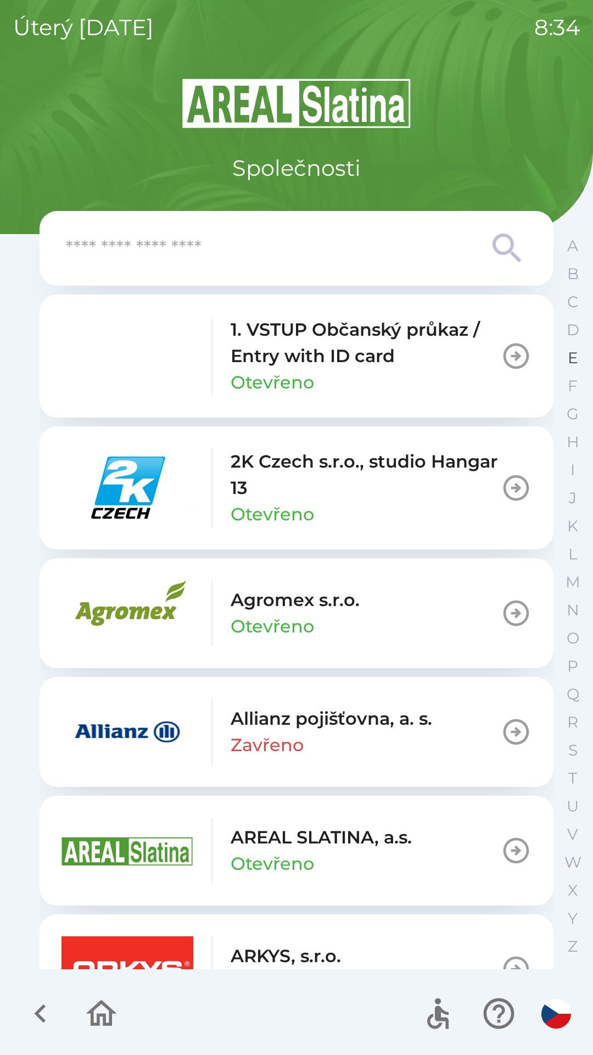
click at [568, 362] on p "E" at bounding box center [573, 357] width 10 height 19
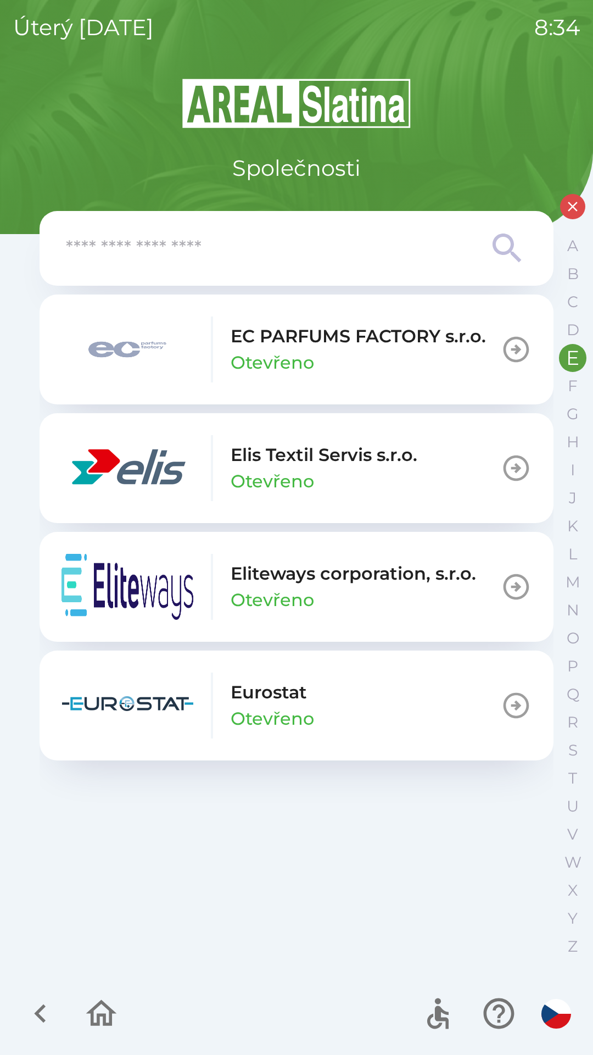
click at [515, 462] on icon "button" at bounding box center [516, 468] width 31 height 31
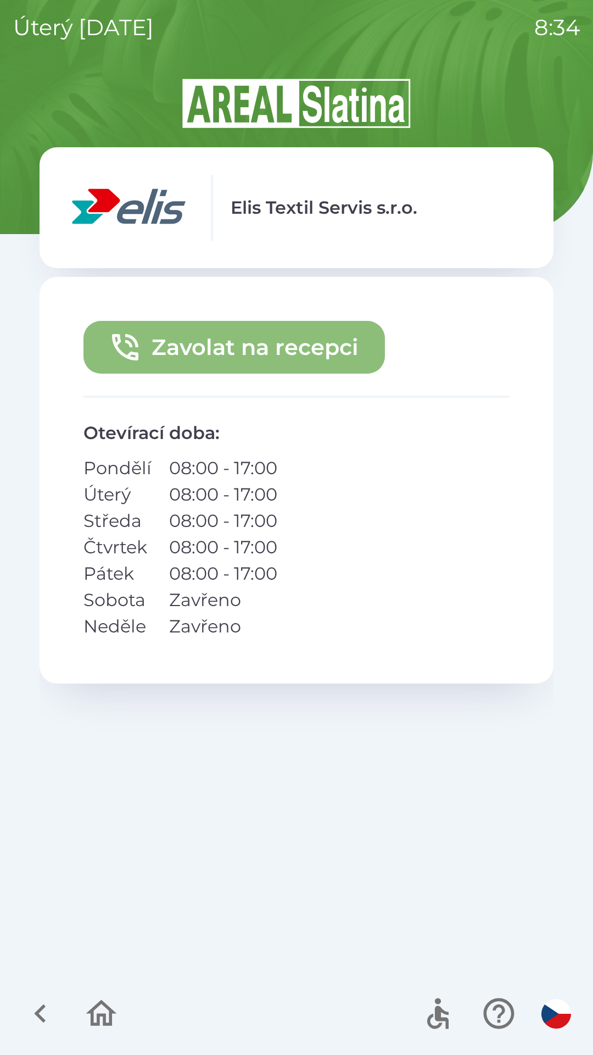
click at [345, 347] on button "Zavolat na recepci" at bounding box center [235, 347] width 302 height 53
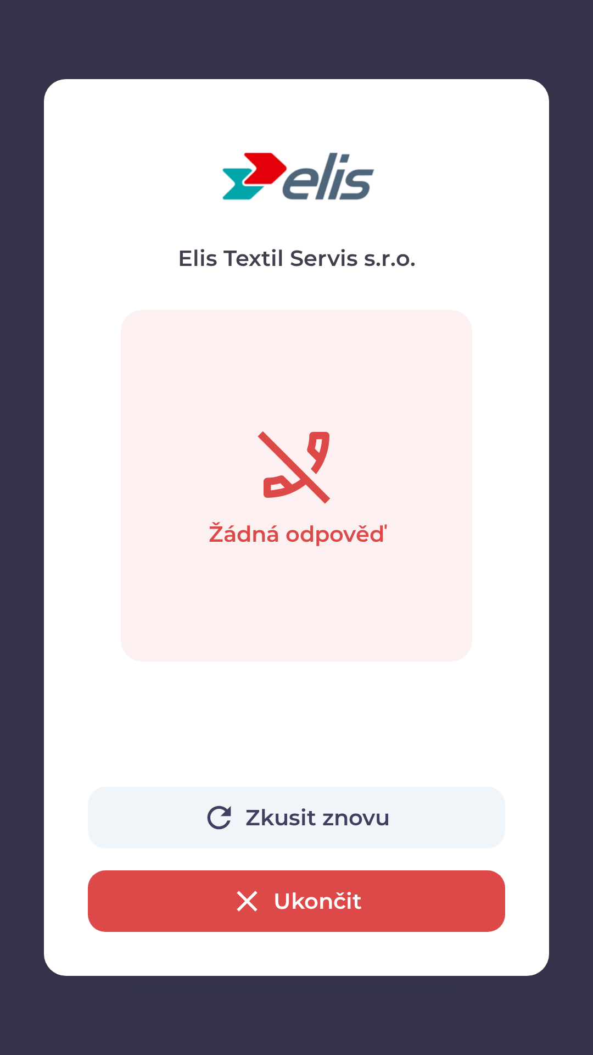
click at [348, 888] on button "Ukončit" at bounding box center [297, 901] width 418 height 62
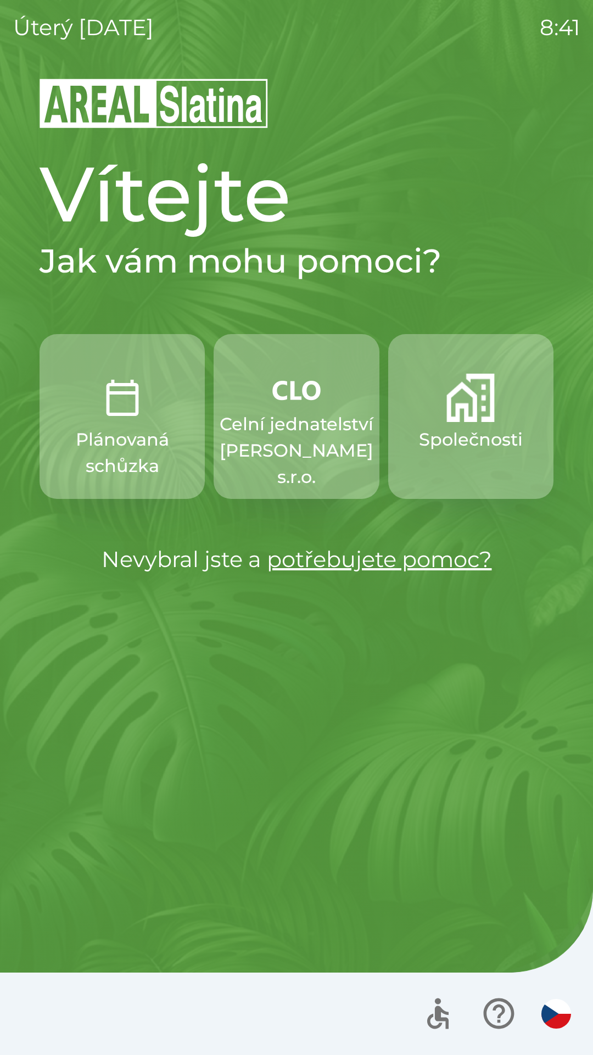
click at [464, 456] on button "Společnosti" at bounding box center [470, 416] width 165 height 165
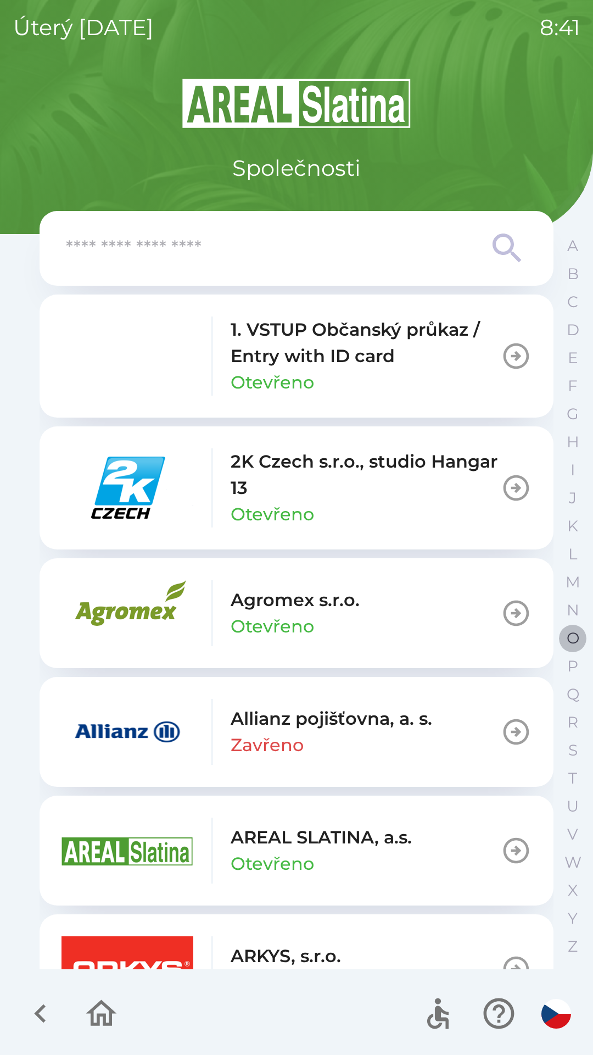
click at [576, 636] on p "O" at bounding box center [573, 638] width 13 height 19
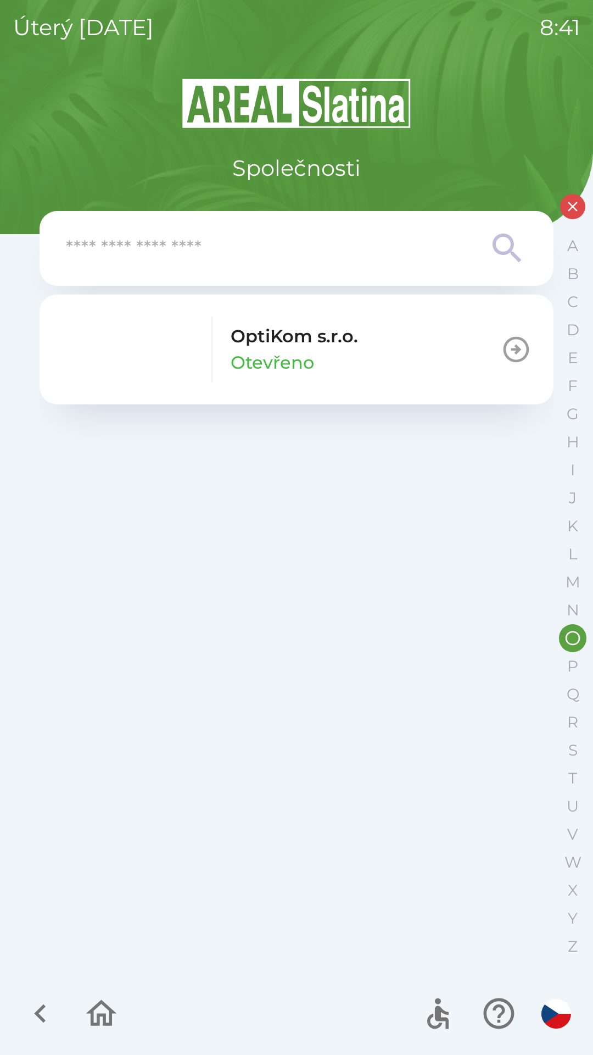
click at [510, 346] on icon "button" at bounding box center [516, 349] width 31 height 31
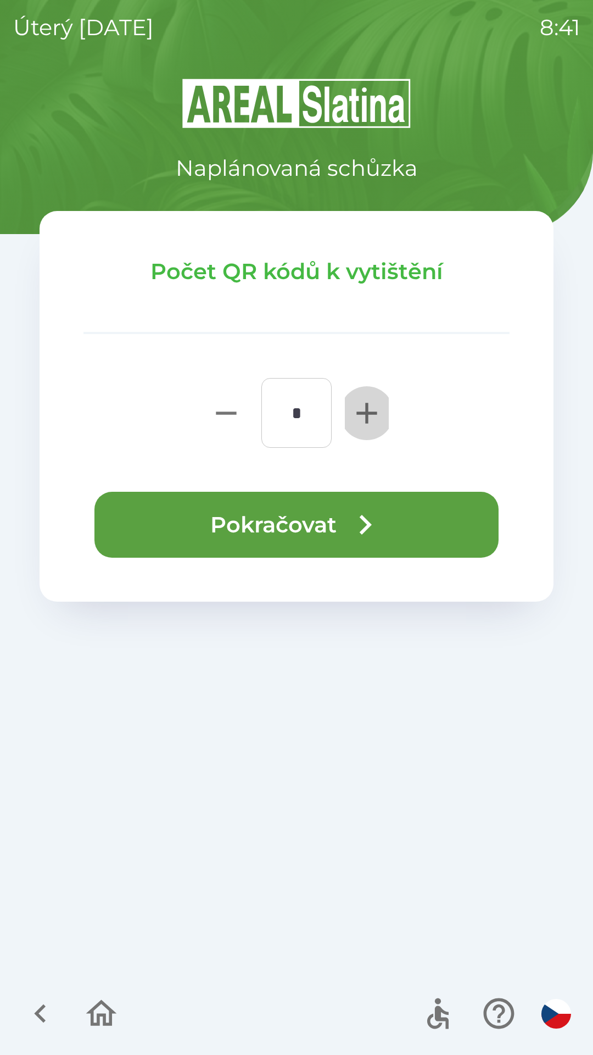
click at [366, 413] on icon "button" at bounding box center [367, 413] width 20 height 20
type input "*"
click at [287, 514] on button "Pokračovat" at bounding box center [297, 525] width 404 height 66
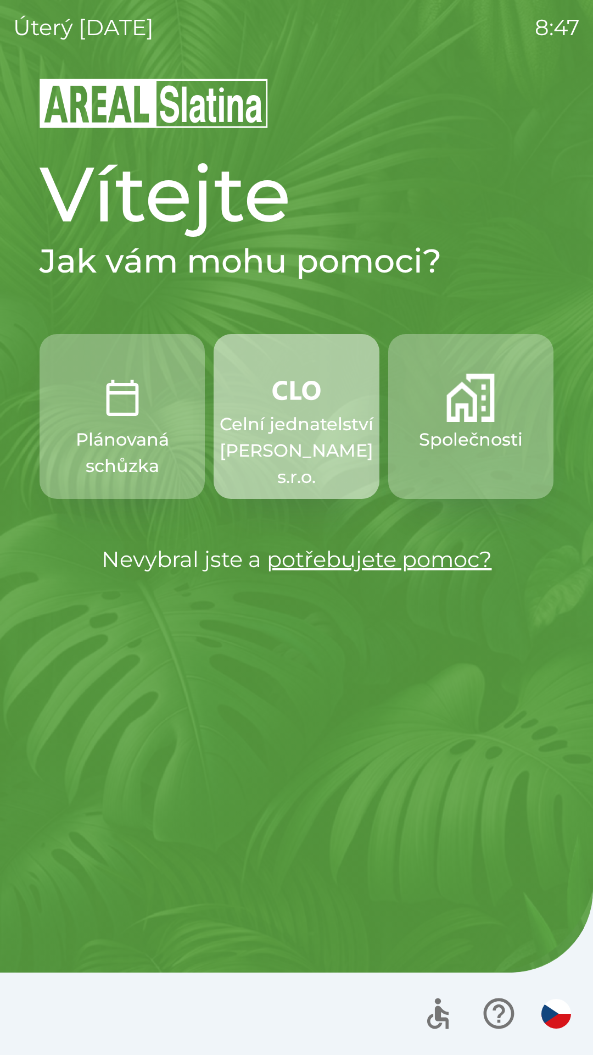
click at [298, 467] on p "Celní jednatelství [PERSON_NAME] s.r.o." at bounding box center [297, 450] width 154 height 79
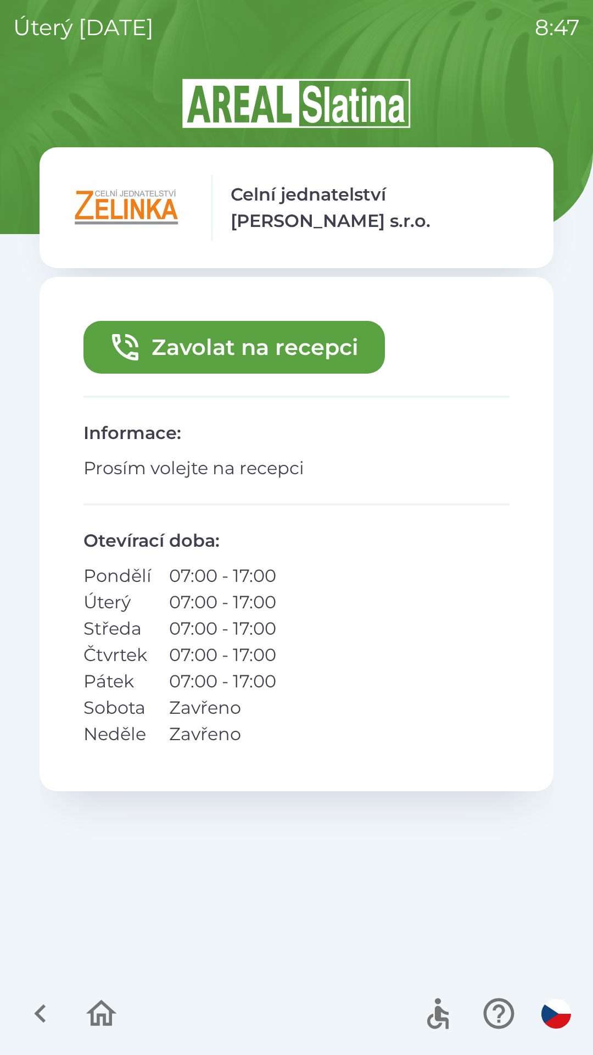
click at [237, 362] on button "Zavolat na recepci" at bounding box center [235, 347] width 302 height 53
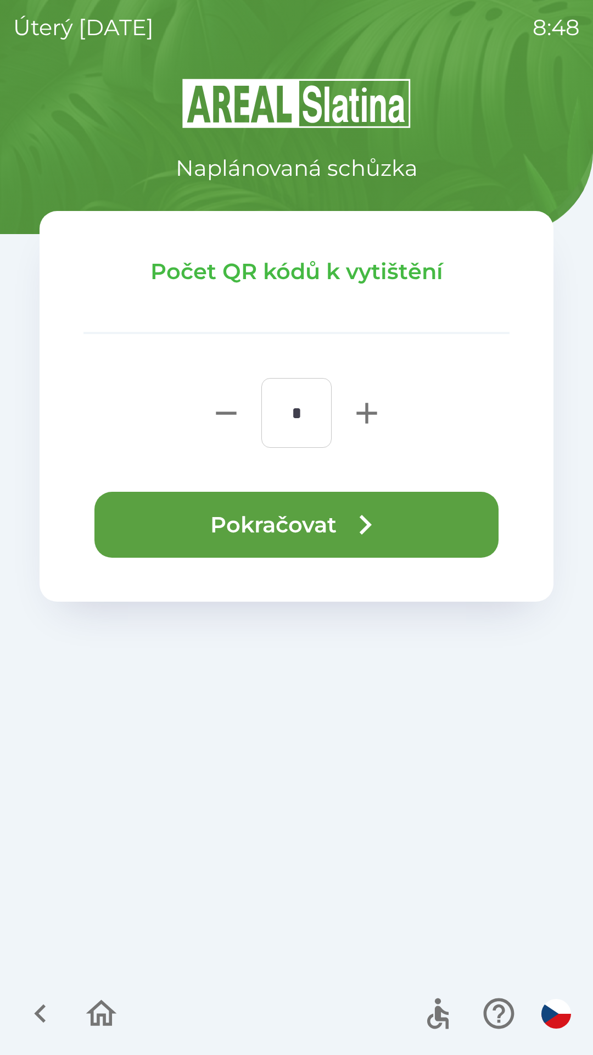
click at [269, 519] on button "Pokračovat" at bounding box center [297, 525] width 404 height 66
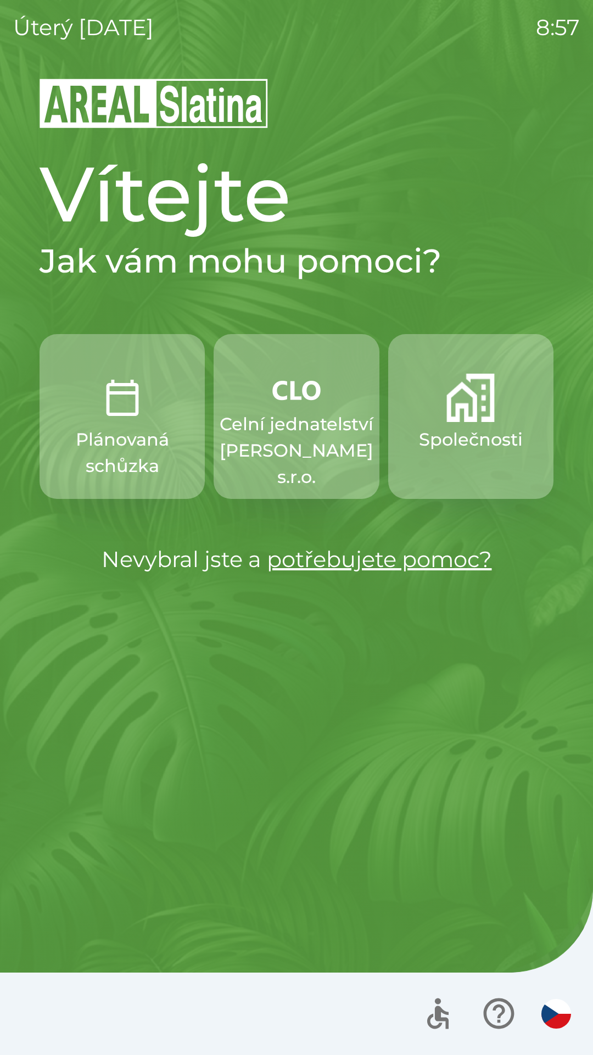
click at [473, 430] on p "Společnosti" at bounding box center [471, 439] width 104 height 26
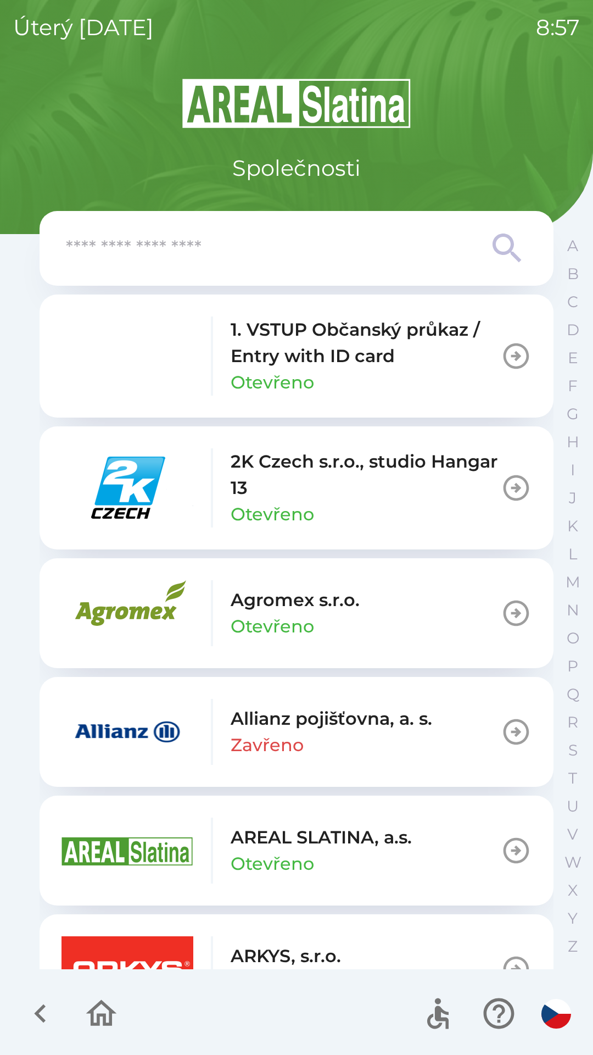
click at [367, 492] on p "2K Czech s.r.o., studio Hangar 13" at bounding box center [366, 474] width 270 height 53
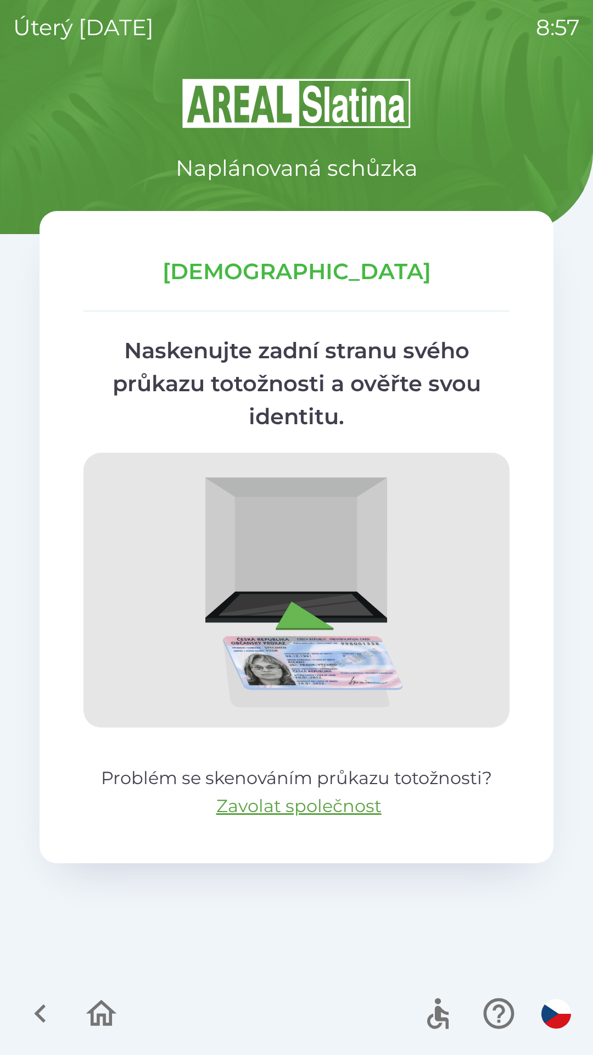
click at [47, 1008] on icon "button" at bounding box center [40, 1013] width 37 height 37
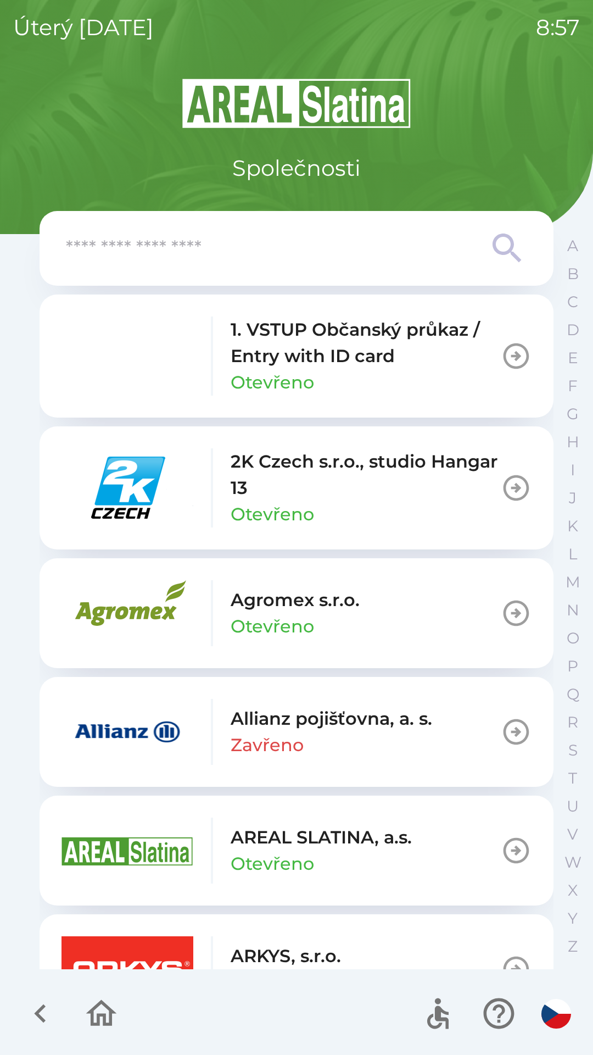
click at [471, 506] on div "2K Czech s.r.o., studio Hangar 13 Otevřeno" at bounding box center [366, 487] width 270 height 79
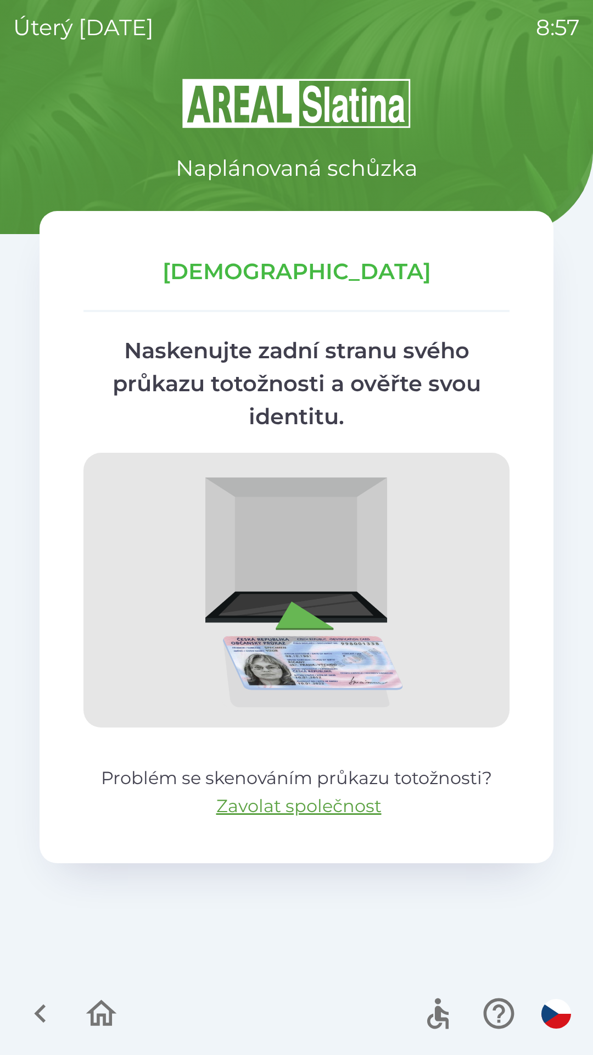
click at [99, 1010] on icon "button" at bounding box center [101, 1013] width 37 height 37
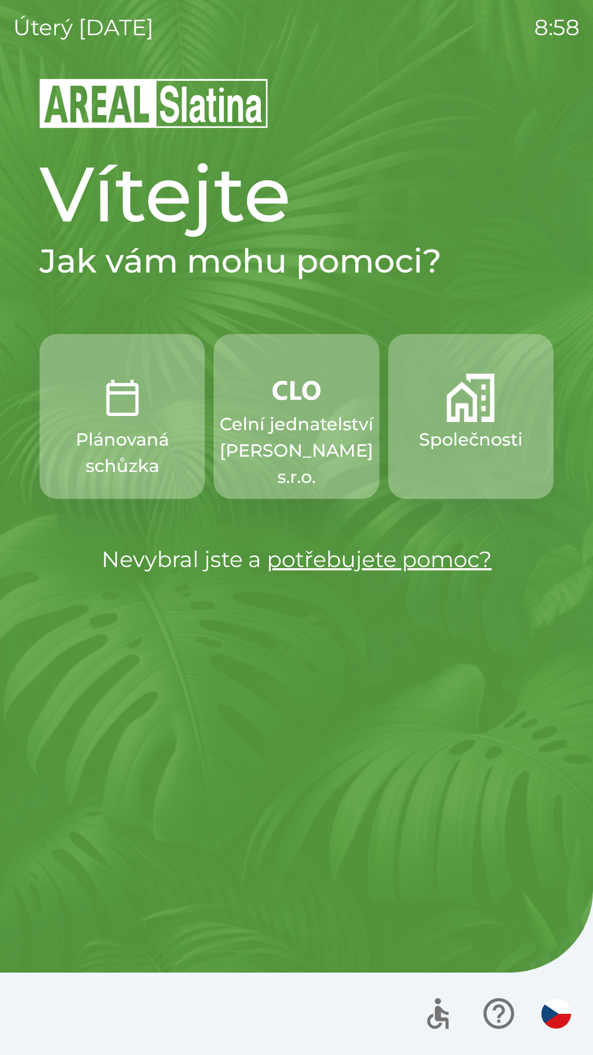
click at [313, 414] on p "Celní jednatelství [PERSON_NAME] s.r.o." at bounding box center [297, 450] width 154 height 79
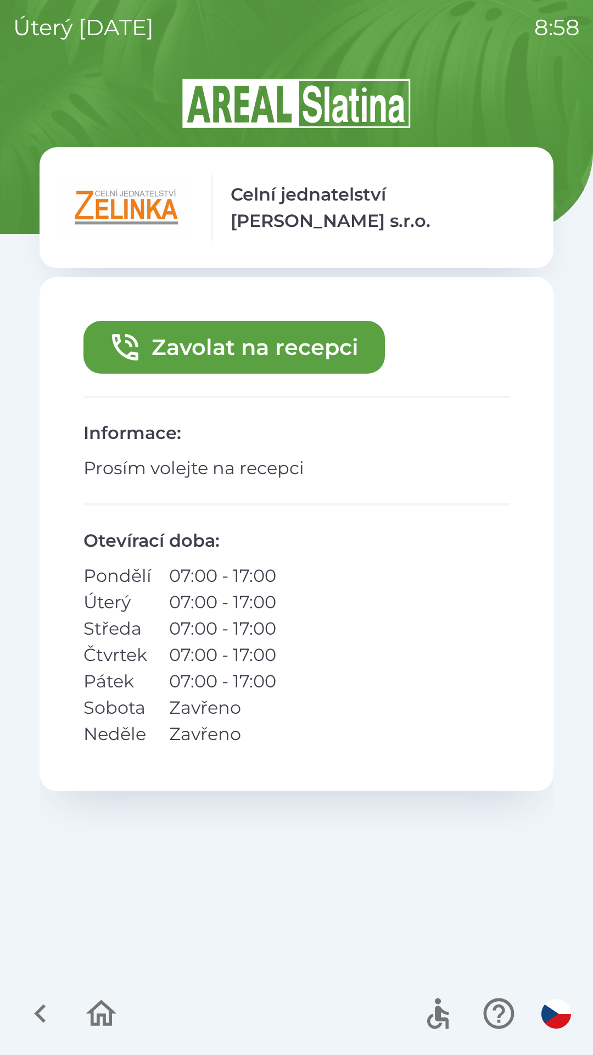
click at [270, 347] on button "Zavolat na recepci" at bounding box center [235, 347] width 302 height 53
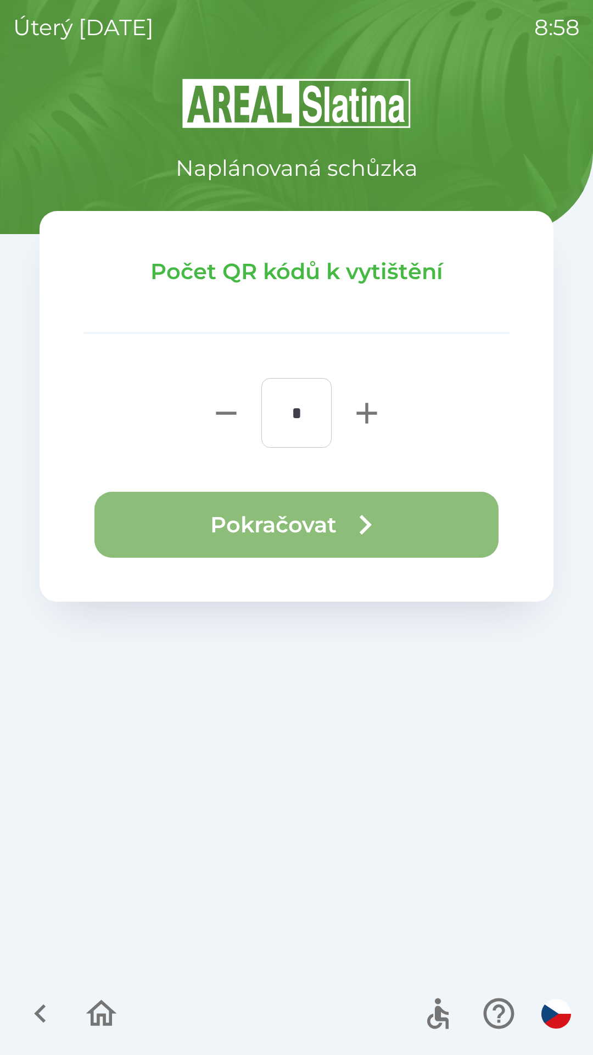
click at [342, 518] on button "Pokračovat" at bounding box center [297, 525] width 404 height 66
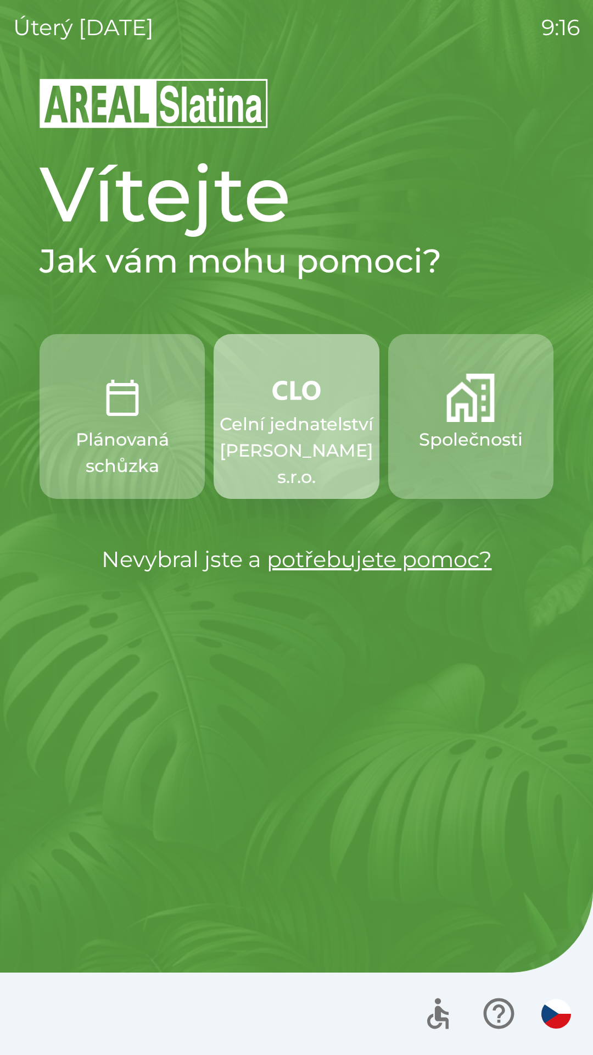
click at [308, 433] on p "Celní jednatelství [PERSON_NAME] s.r.o." at bounding box center [297, 450] width 154 height 79
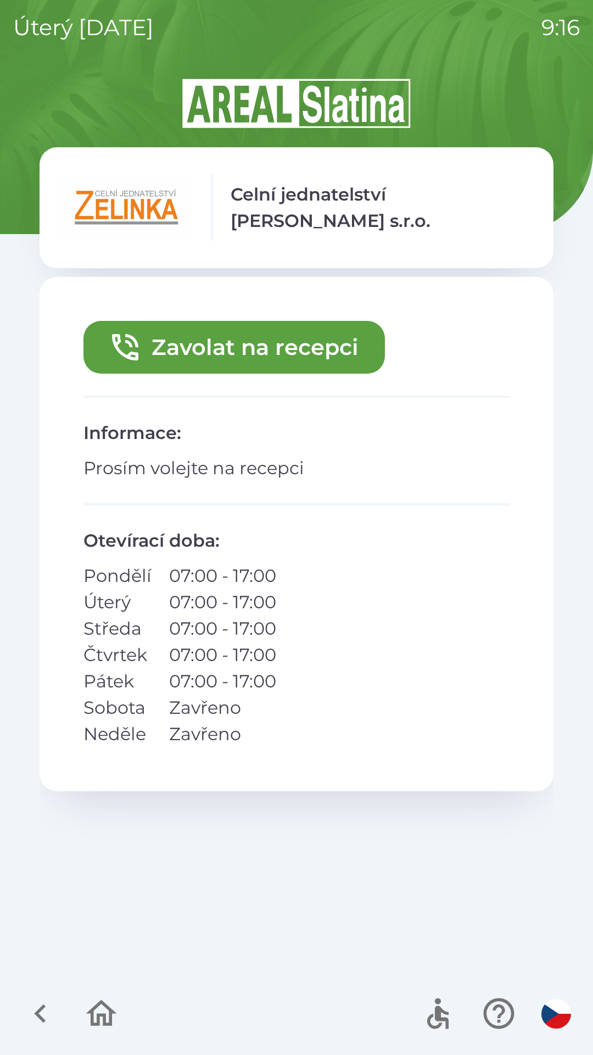
click at [269, 347] on button "Zavolat na recepci" at bounding box center [235, 347] width 302 height 53
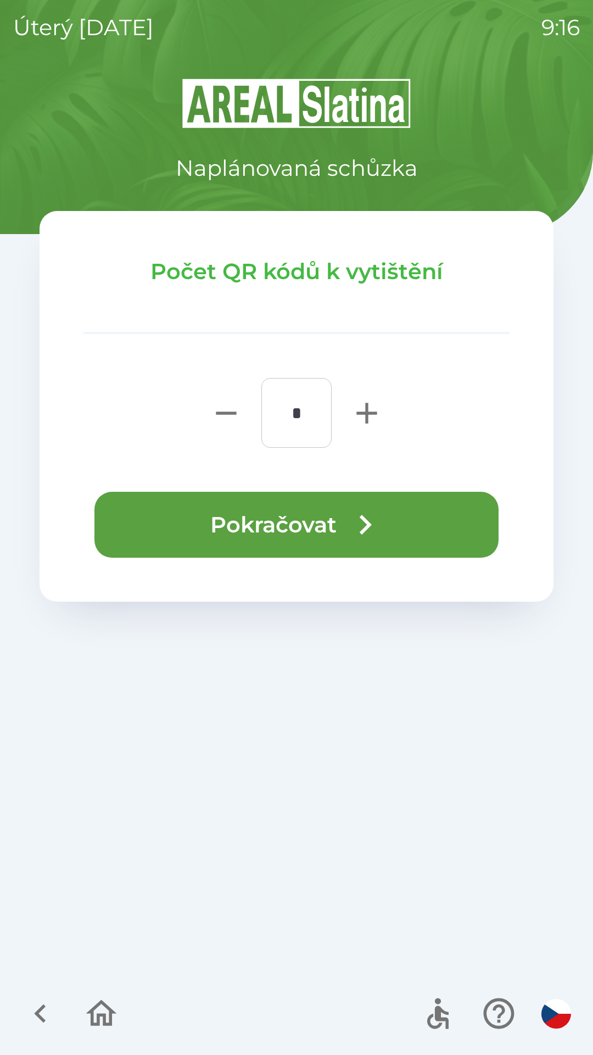
click at [368, 411] on icon "button" at bounding box center [367, 413] width 20 height 20
type input "*"
click at [299, 524] on button "Pokračovat" at bounding box center [297, 525] width 404 height 66
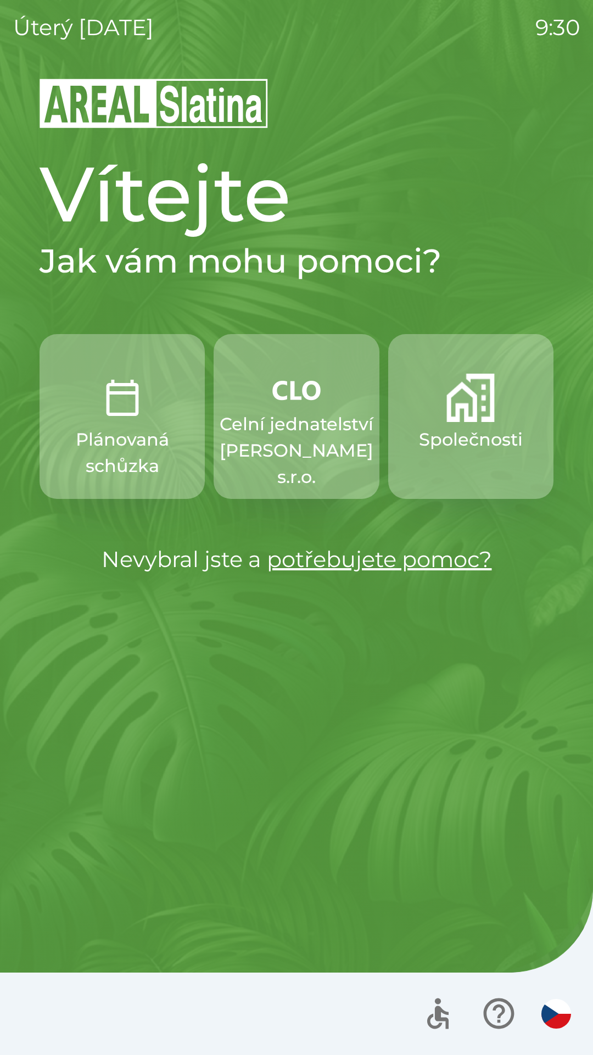
click at [100, 435] on p "Plánovaná schůzka" at bounding box center [122, 452] width 113 height 53
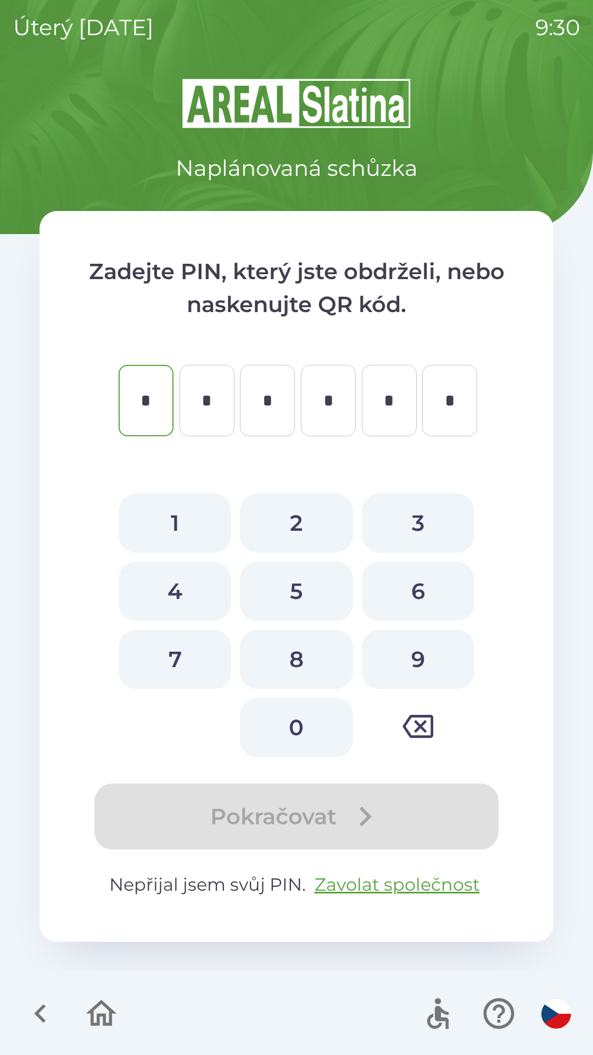
click at [31, 1010] on icon "button" at bounding box center [40, 1013] width 37 height 37
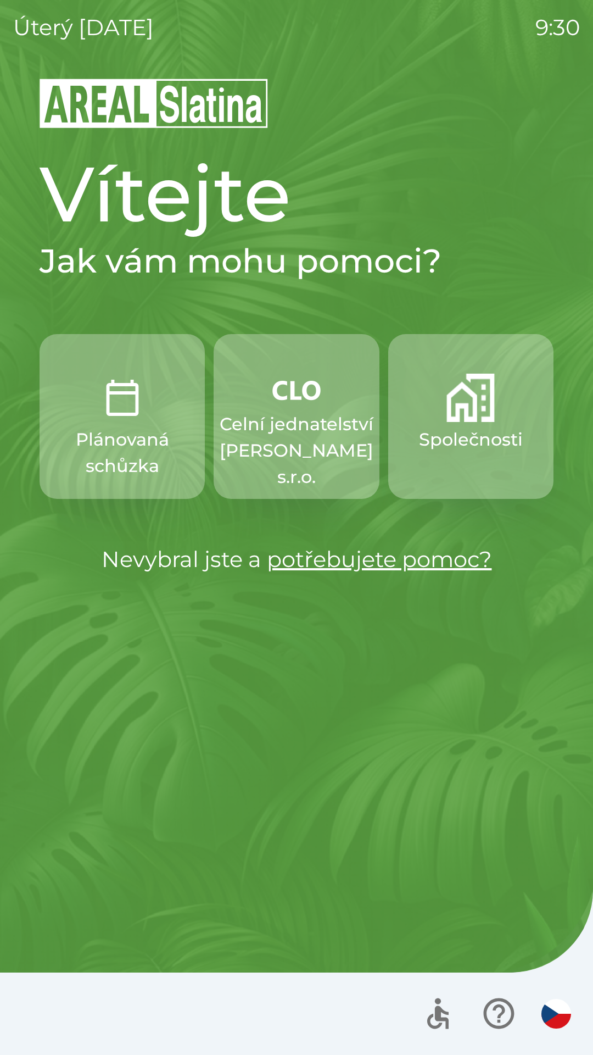
click at [107, 1006] on div at bounding box center [296, 1014] width 593 height 82
click at [487, 421] on img "button" at bounding box center [471, 398] width 48 height 48
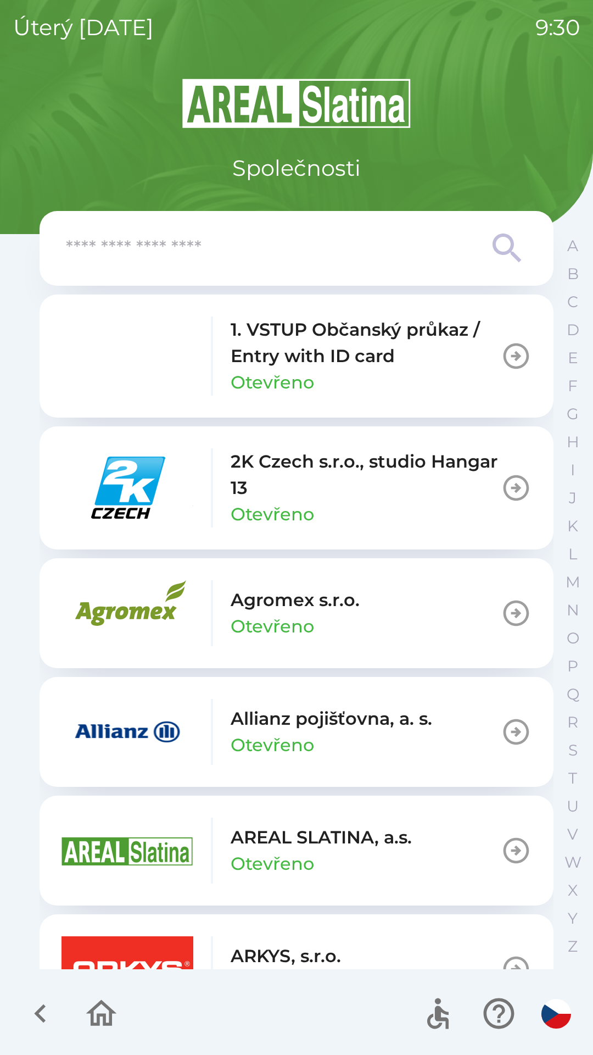
click at [387, 235] on input "text" at bounding box center [275, 249] width 418 height 30
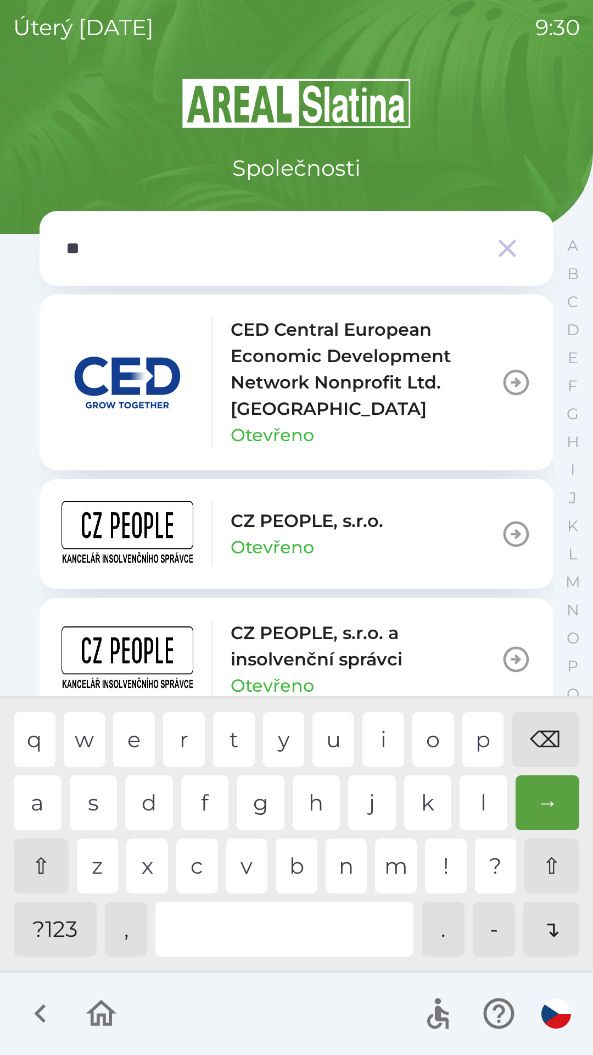
type input "***"
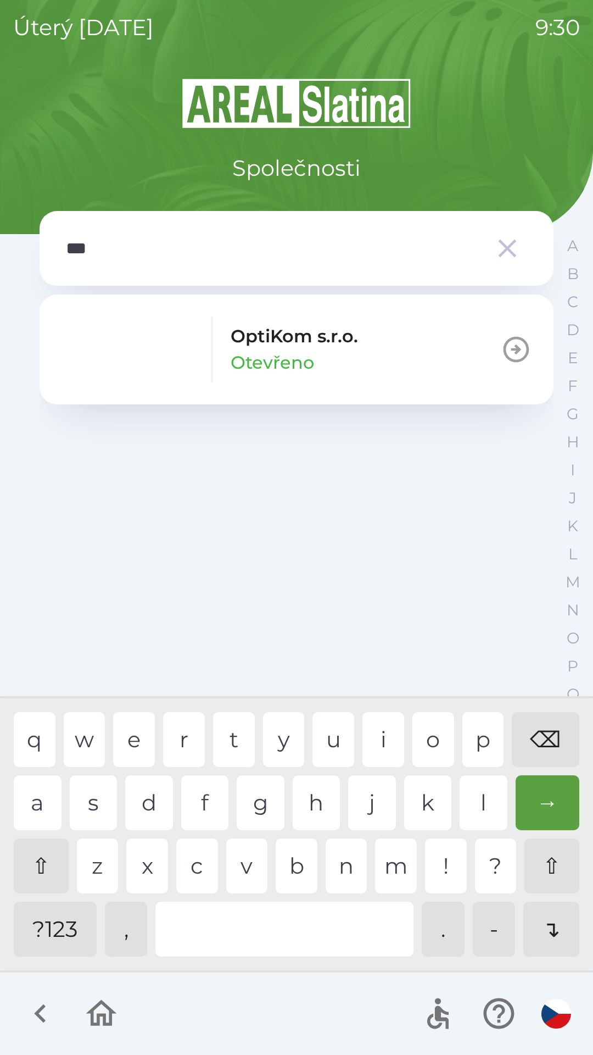
click at [230, 729] on div "t" at bounding box center [234, 739] width 42 height 55
click at [335, 344] on p "OptiKom s.r.o." at bounding box center [294, 336] width 127 height 26
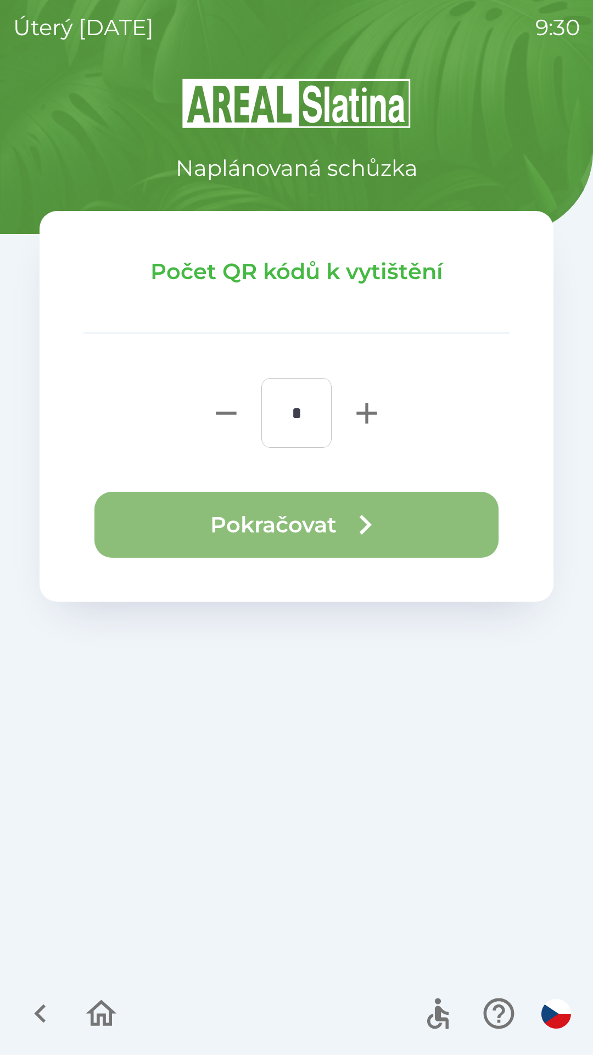
click at [358, 529] on icon "button" at bounding box center [366, 525] width 40 height 40
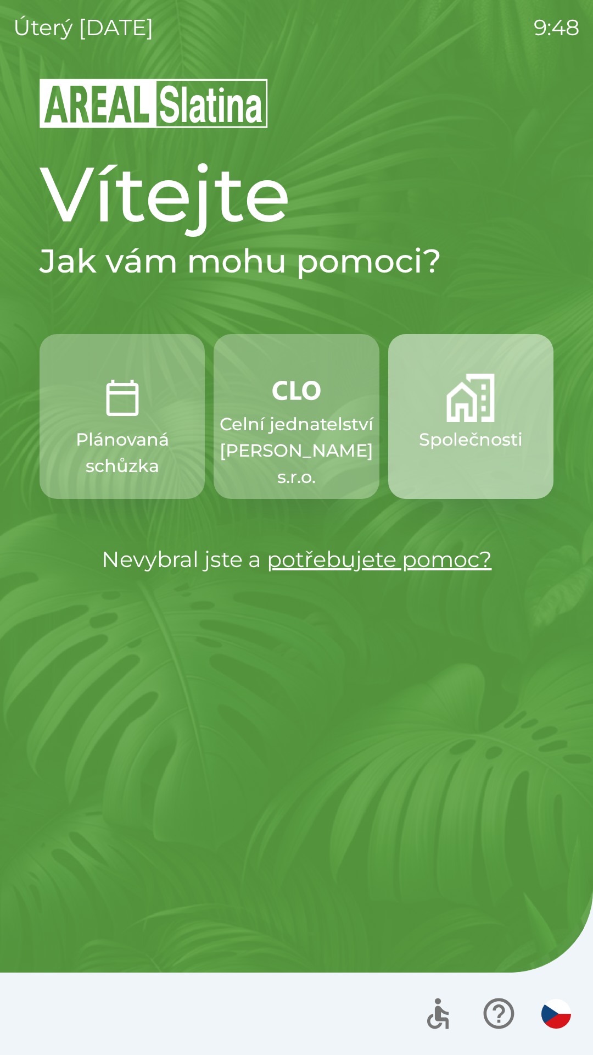
click at [482, 413] on img "button" at bounding box center [471, 398] width 48 height 48
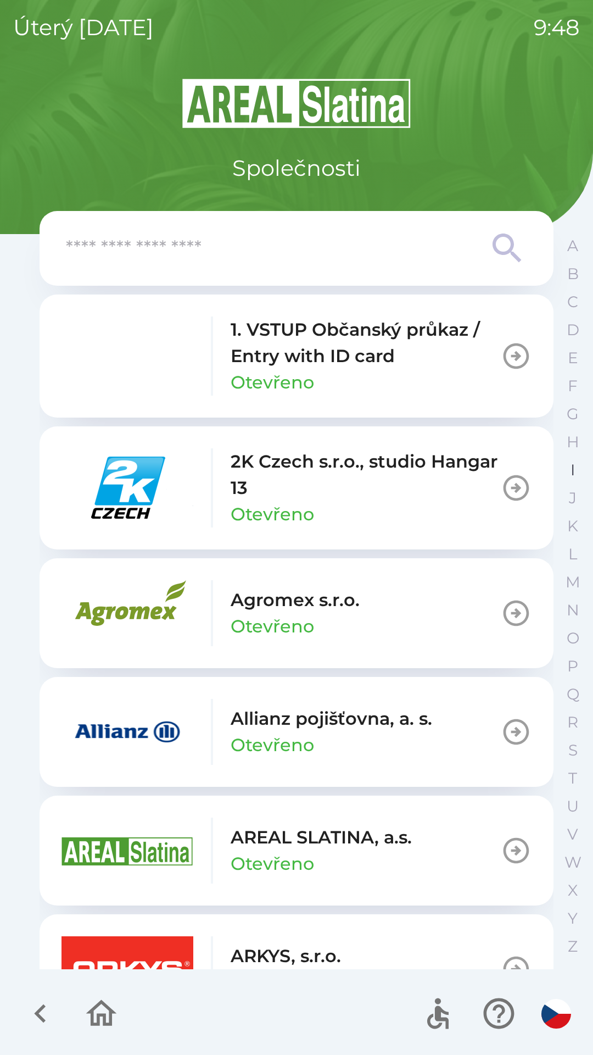
click at [567, 470] on button "I" at bounding box center [572, 470] width 27 height 28
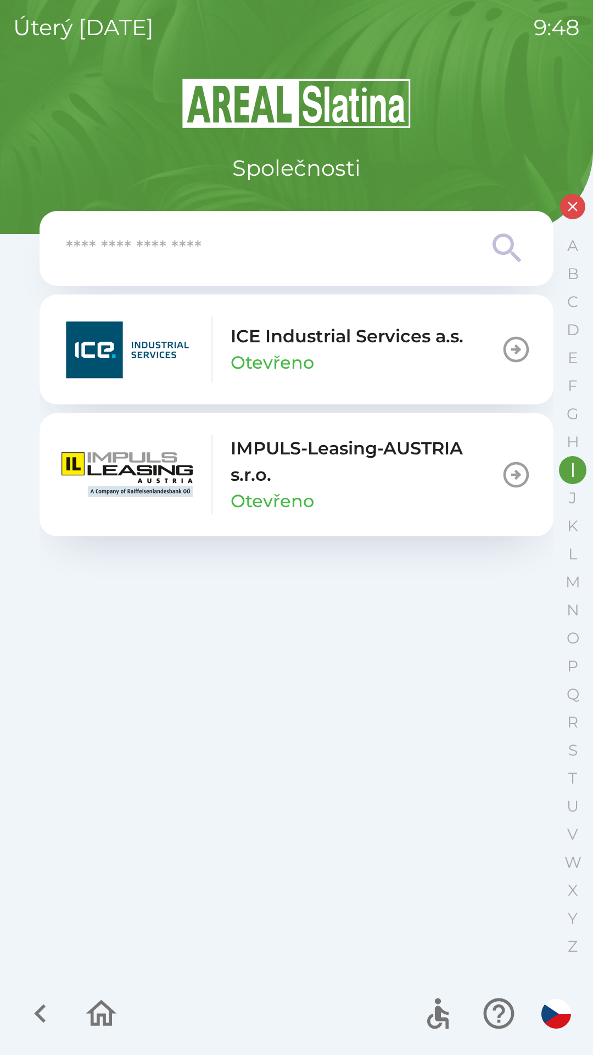
click at [443, 474] on p "IMPULS-Leasing-AUSTRIA s.r.o." at bounding box center [366, 461] width 270 height 53
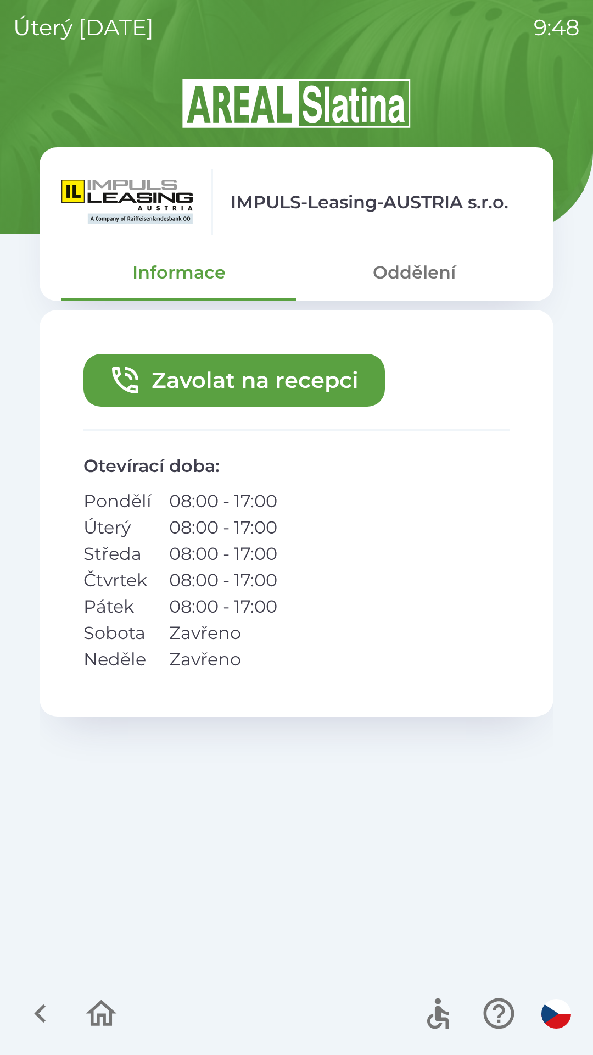
click at [343, 381] on button "Zavolat na recepci" at bounding box center [235, 380] width 302 height 53
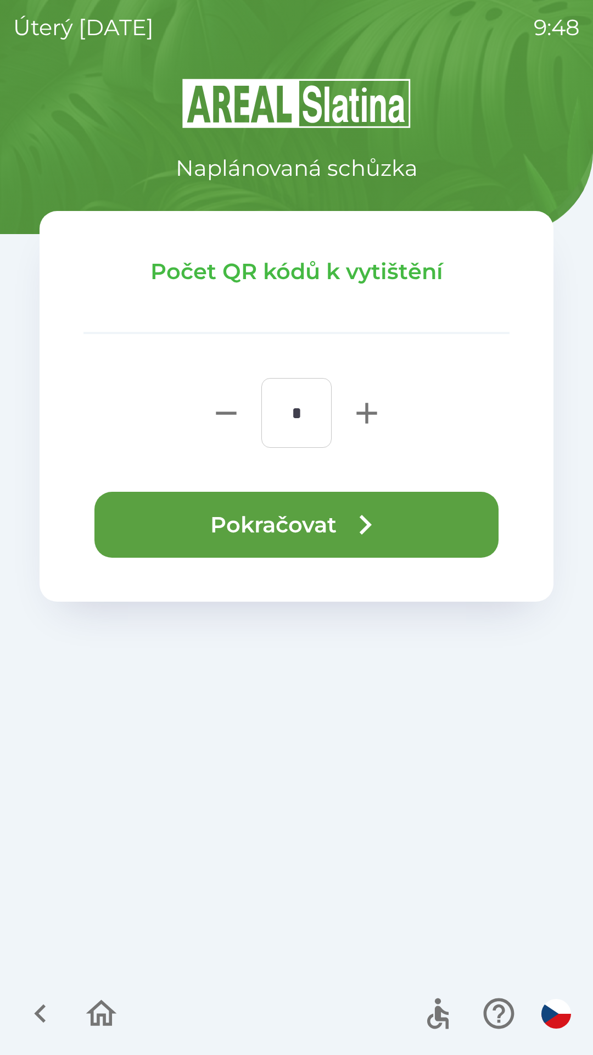
click at [309, 516] on button "Pokračovat" at bounding box center [297, 525] width 404 height 66
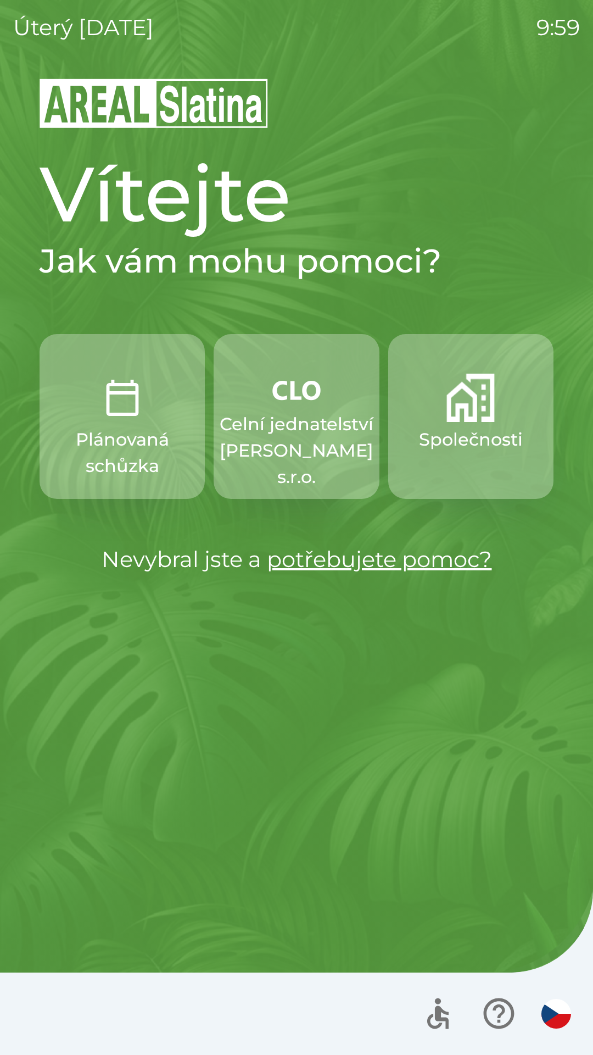
click at [289, 443] on p "Celní jednatelství [PERSON_NAME] s.r.o." at bounding box center [297, 450] width 154 height 79
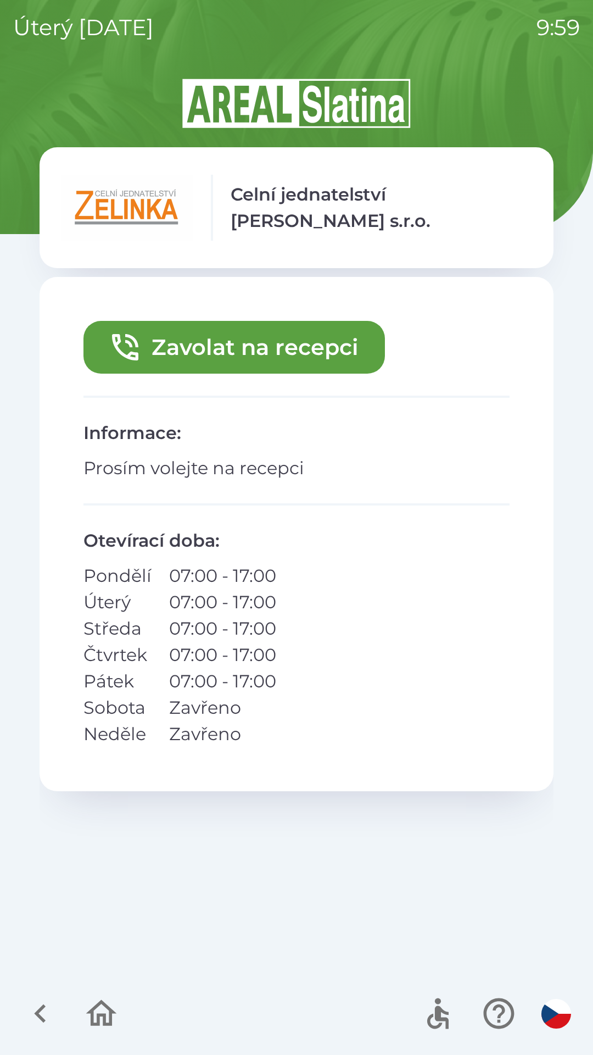
click at [242, 348] on button "Zavolat na recepci" at bounding box center [235, 347] width 302 height 53
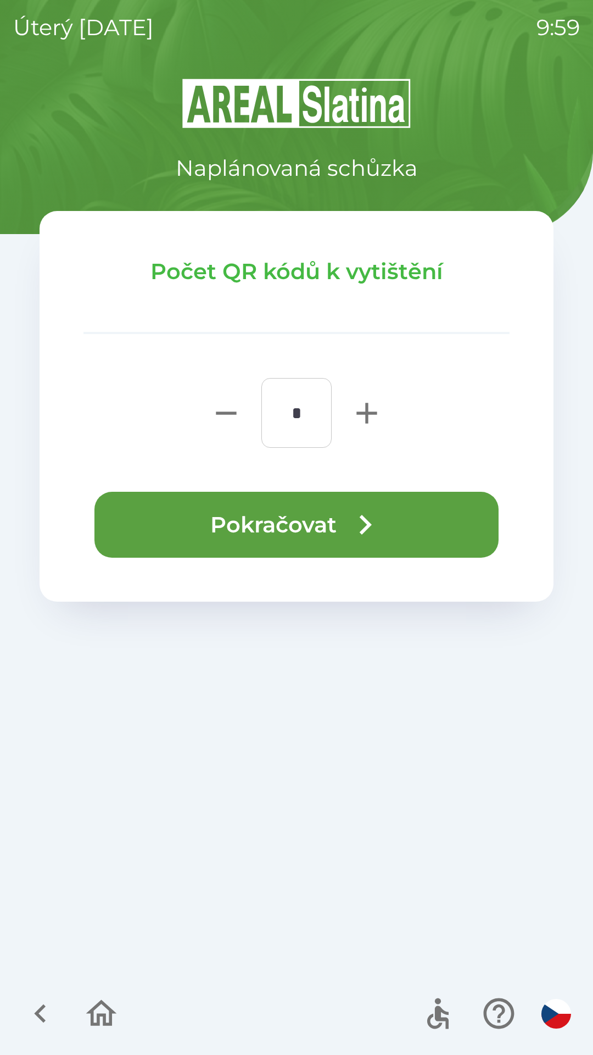
click at [353, 523] on icon "button" at bounding box center [366, 525] width 40 height 40
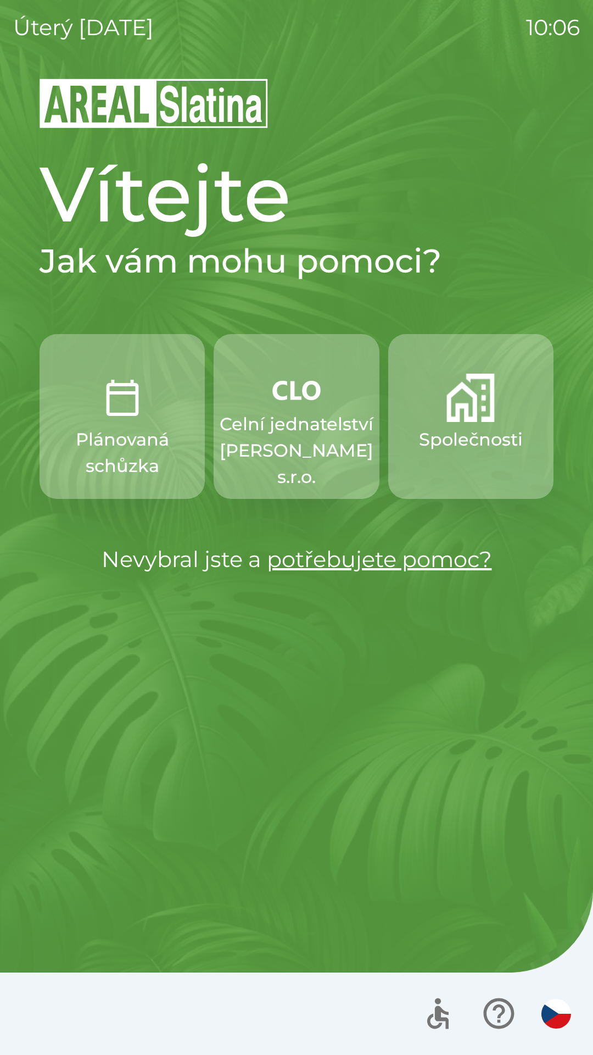
click at [476, 424] on button "Společnosti" at bounding box center [470, 416] width 165 height 165
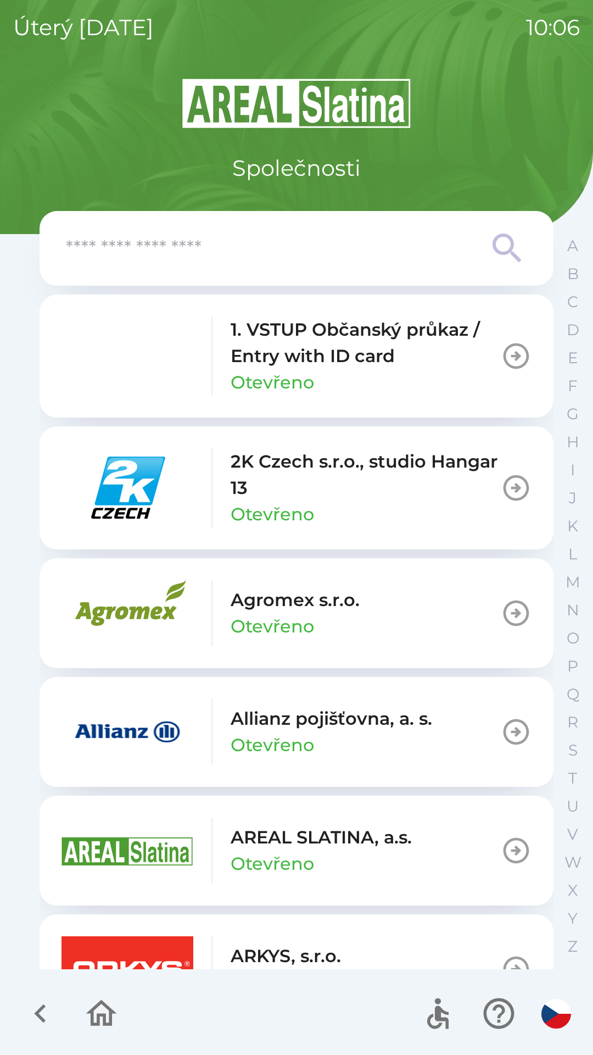
click at [401, 863] on div "AREAL SLATINA, a.s. Otevřeno" at bounding box center [321, 850] width 181 height 53
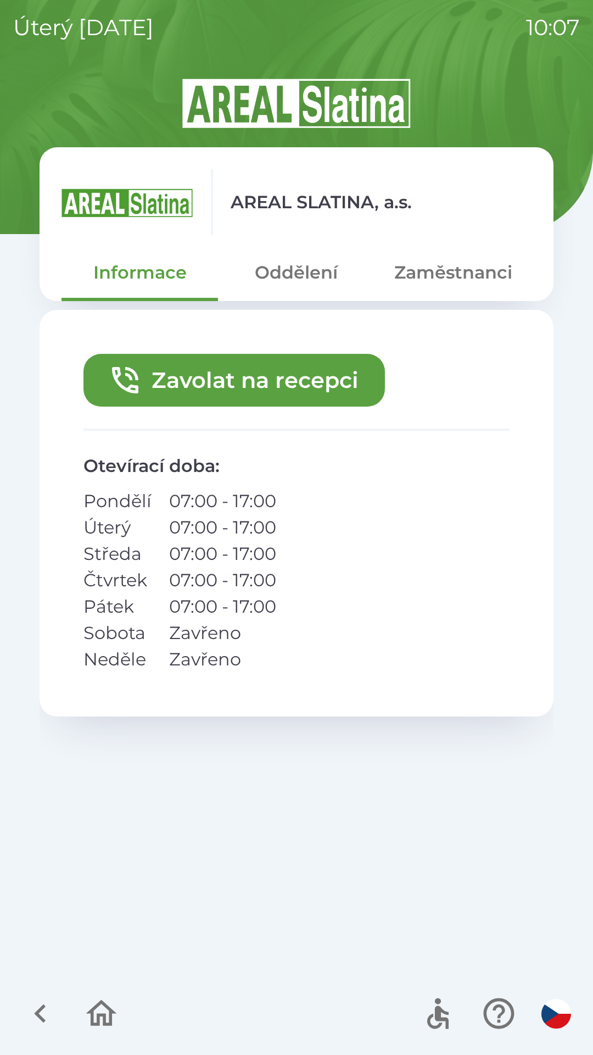
click at [107, 1012] on icon "button" at bounding box center [101, 1013] width 37 height 37
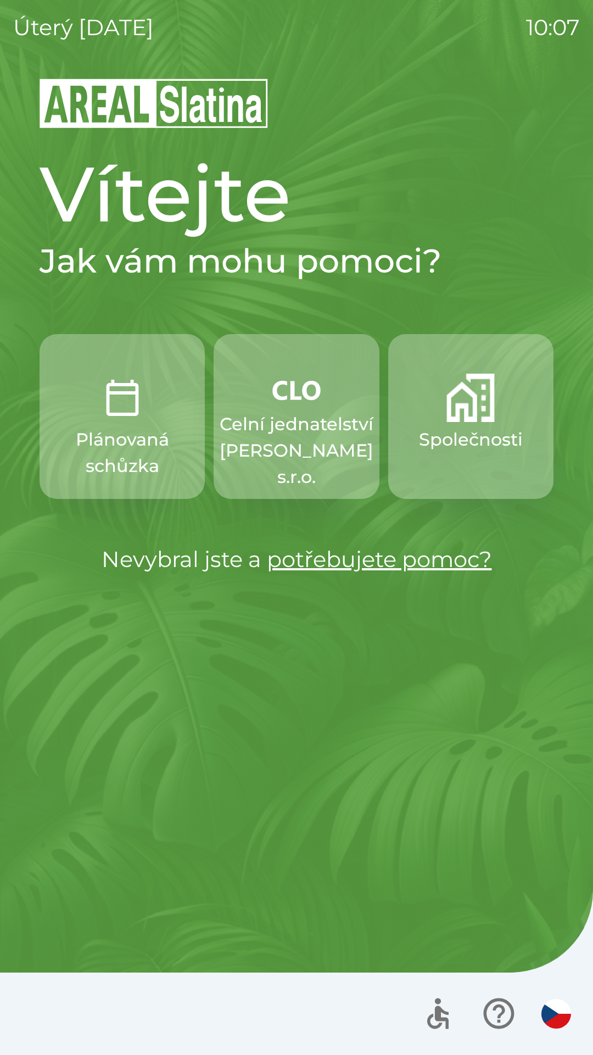
click at [464, 416] on img "button" at bounding box center [471, 398] width 48 height 48
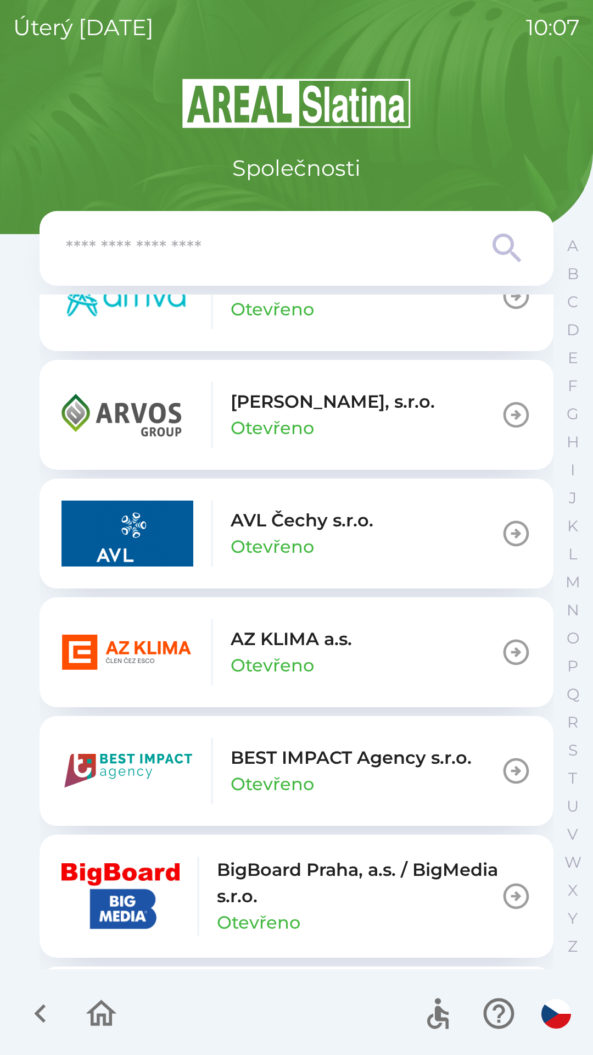
scroll to position [794, 0]
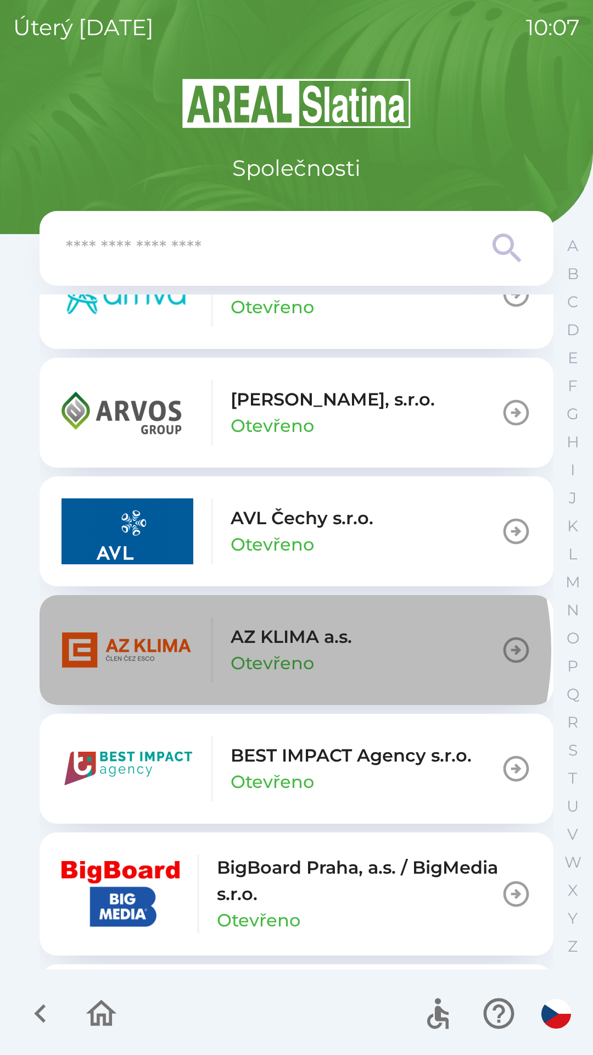
click at [268, 650] on p "Otevřeno" at bounding box center [273, 663] width 84 height 26
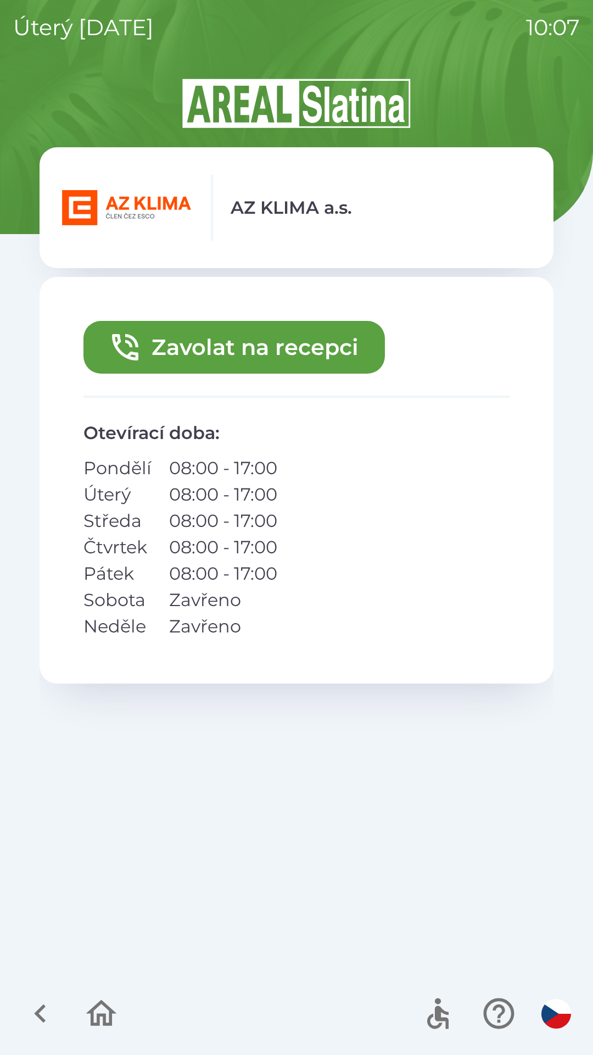
click at [234, 349] on button "Zavolat na recepci" at bounding box center [235, 347] width 302 height 53
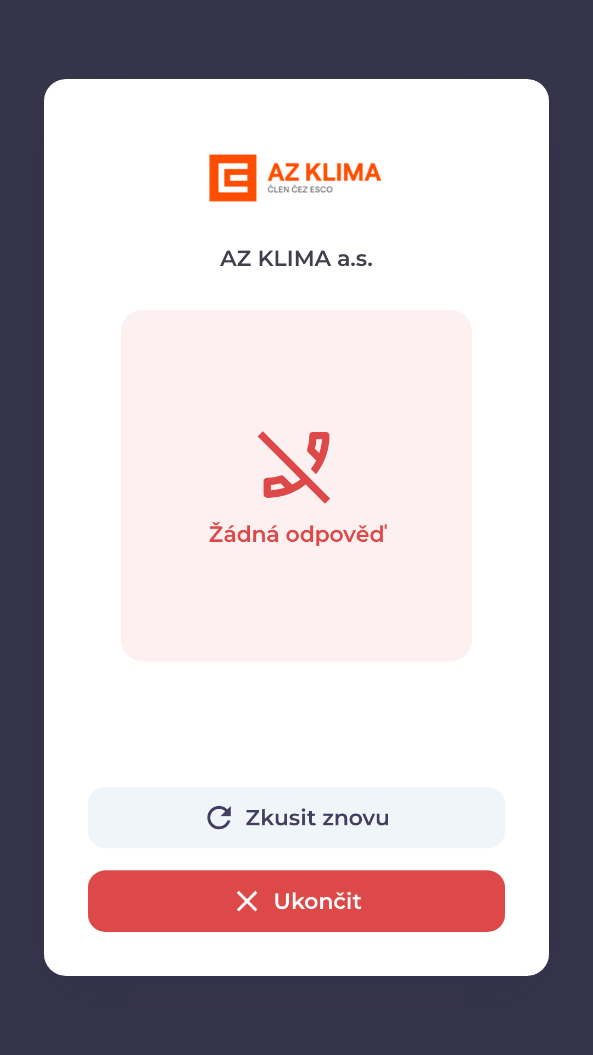
click at [242, 902] on icon "button" at bounding box center [247, 901] width 35 height 35
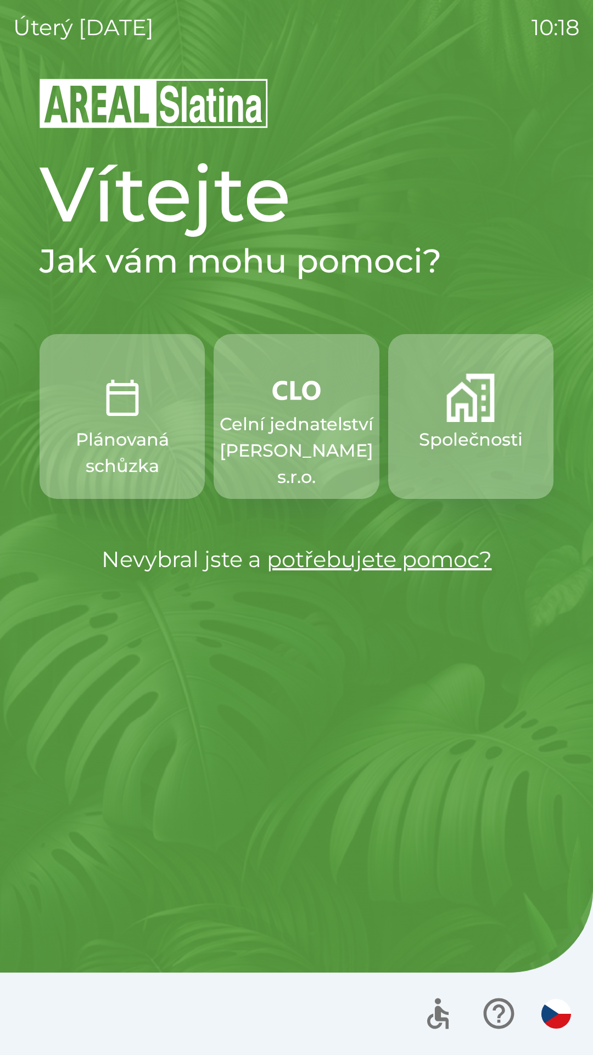
click at [291, 423] on p "Celní jednatelství [PERSON_NAME] s.r.o." at bounding box center [297, 450] width 154 height 79
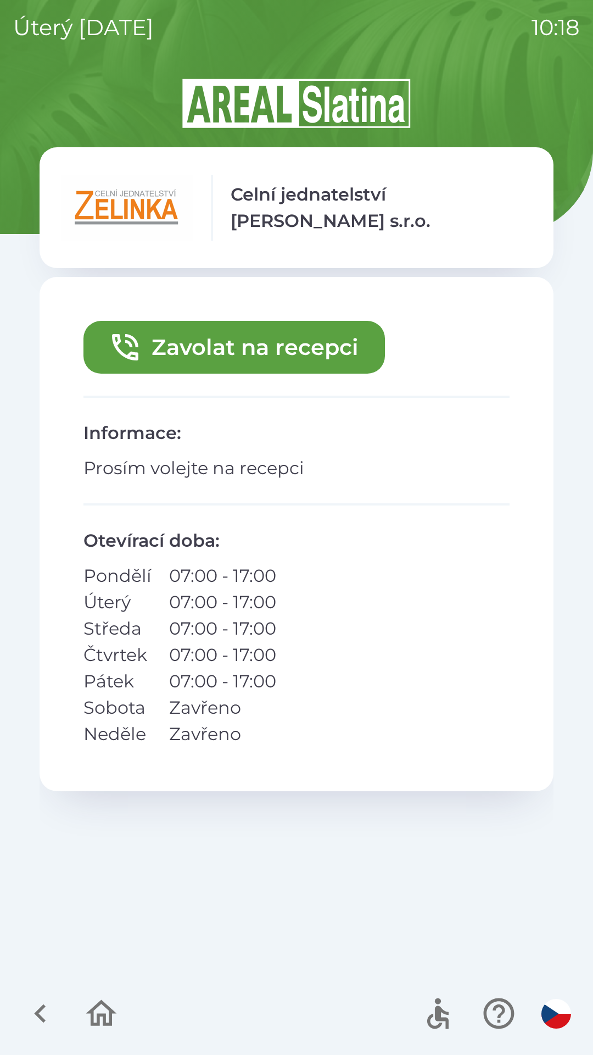
click at [252, 333] on button "Zavolat na recepci" at bounding box center [235, 347] width 302 height 53
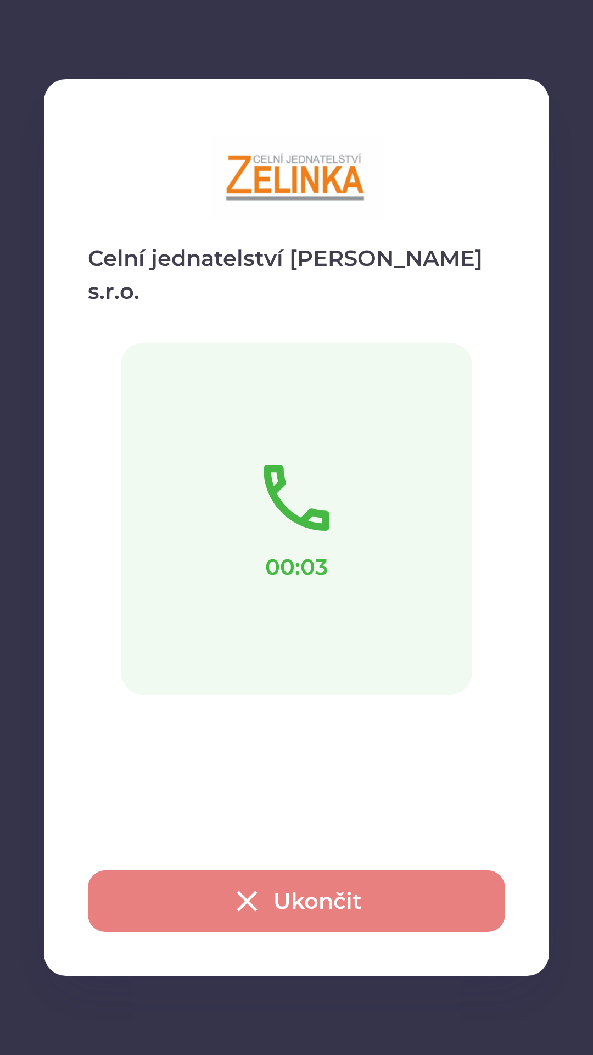
click at [310, 890] on button "Ukončit" at bounding box center [297, 901] width 418 height 62
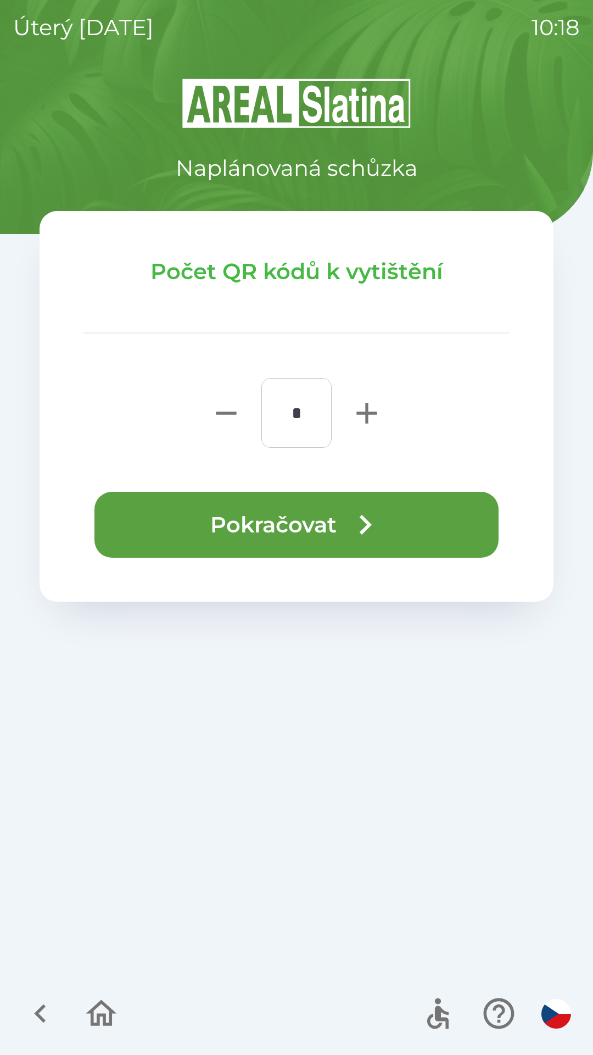
click at [304, 517] on button "Pokračovat" at bounding box center [297, 525] width 404 height 66
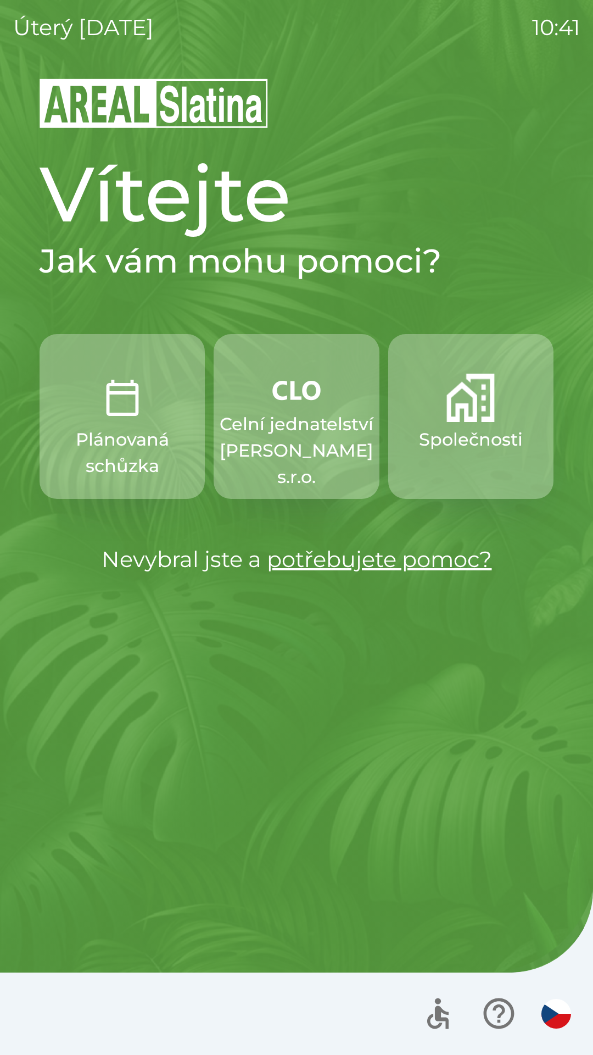
click at [288, 421] on p "Celní jednatelství [PERSON_NAME] s.r.o." at bounding box center [297, 450] width 154 height 79
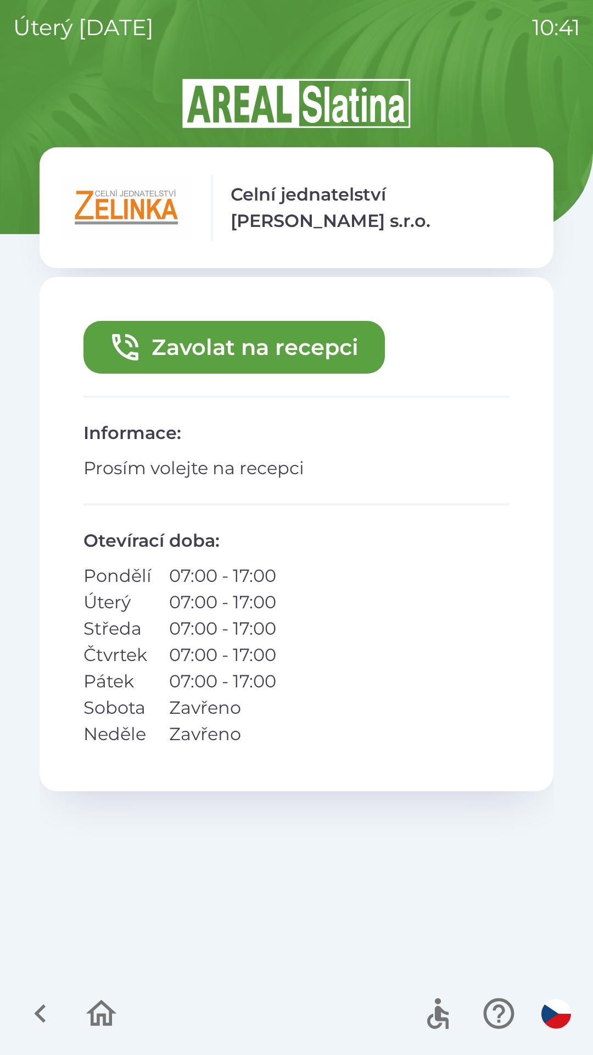
click at [246, 334] on button "Zavolat na recepci" at bounding box center [235, 347] width 302 height 53
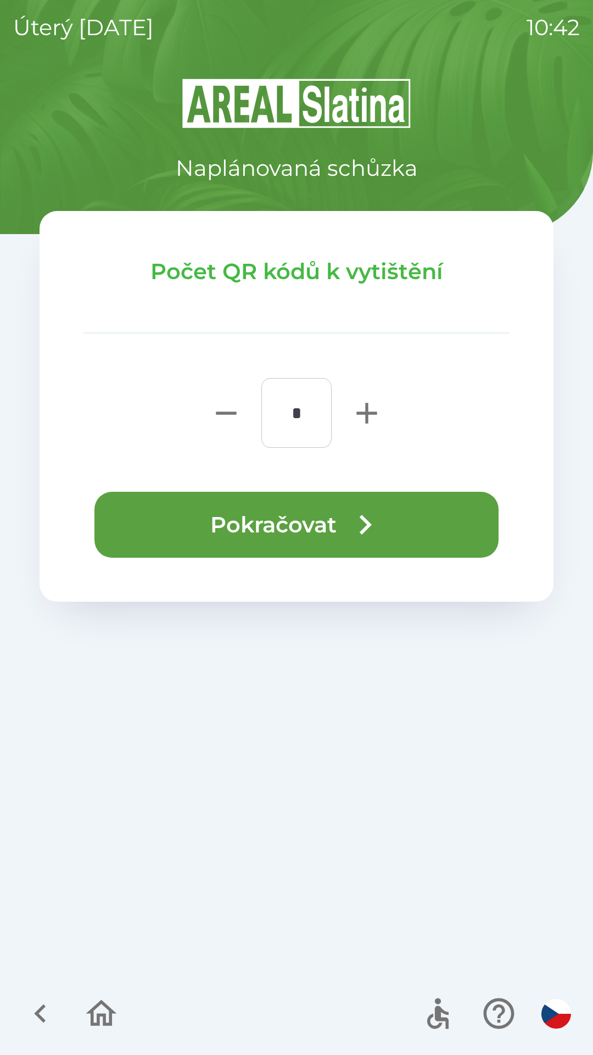
click at [341, 514] on button "Pokračovat" at bounding box center [297, 525] width 404 height 66
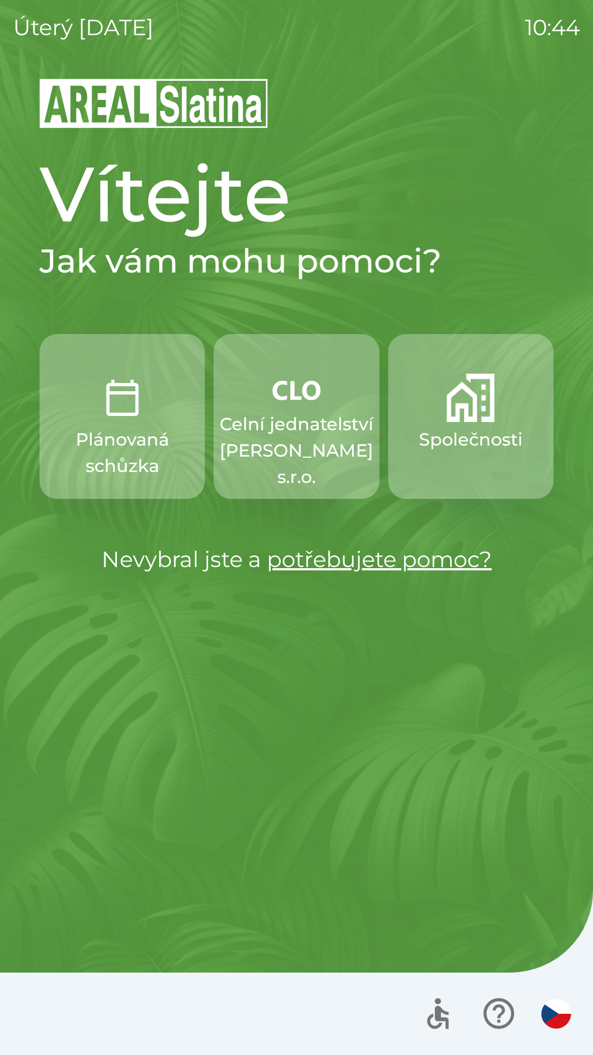
click at [478, 402] on img "button" at bounding box center [471, 398] width 48 height 48
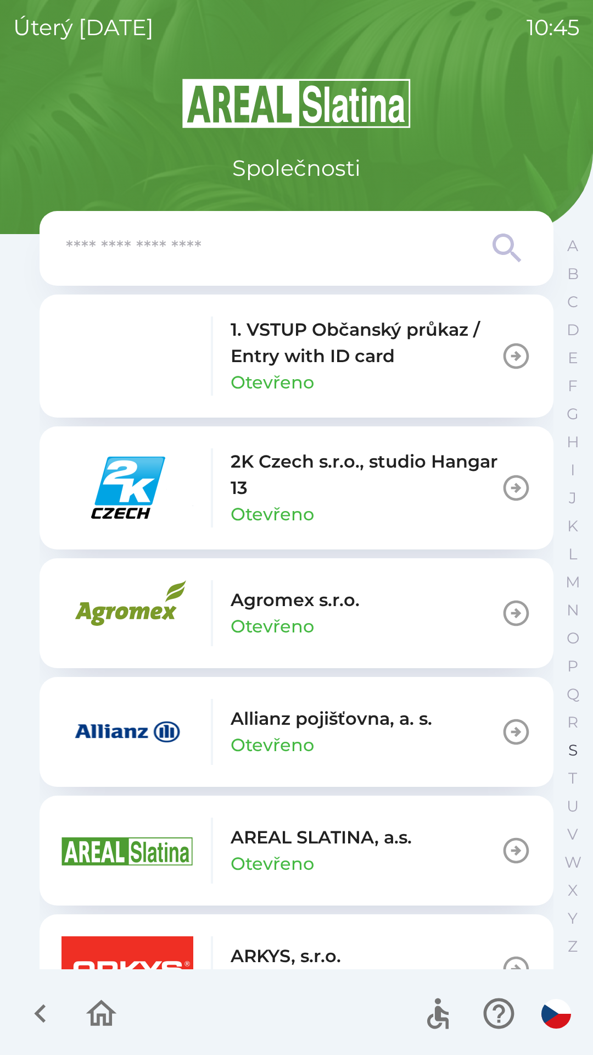
click at [569, 742] on p "S" at bounding box center [573, 750] width 9 height 19
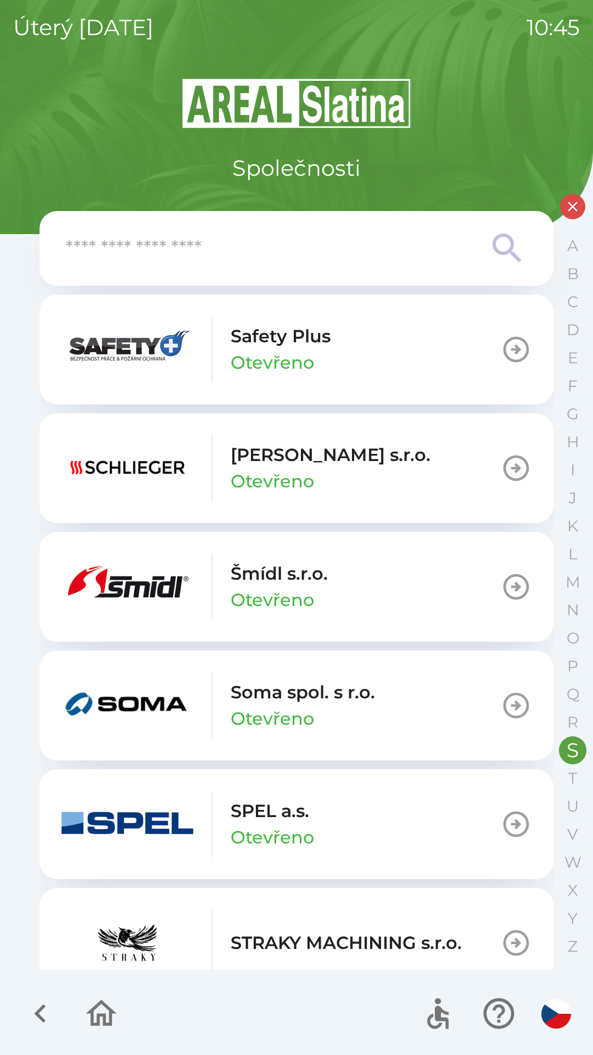
click at [311, 581] on p "Šmídl s.r.o." at bounding box center [279, 573] width 97 height 26
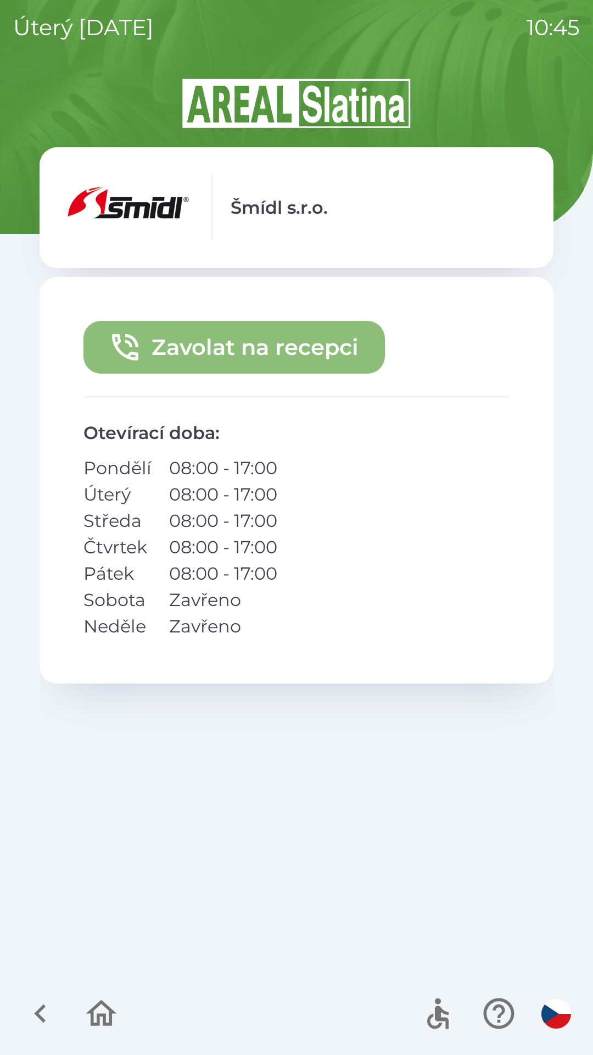
click at [123, 336] on icon "button" at bounding box center [125, 347] width 35 height 35
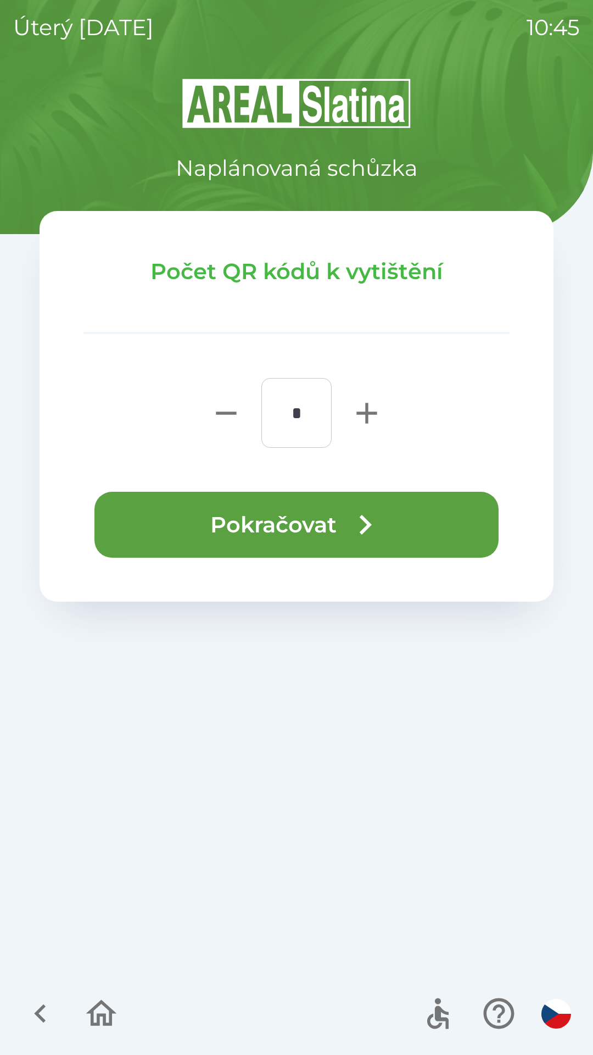
click at [308, 512] on button "Pokračovat" at bounding box center [297, 525] width 404 height 66
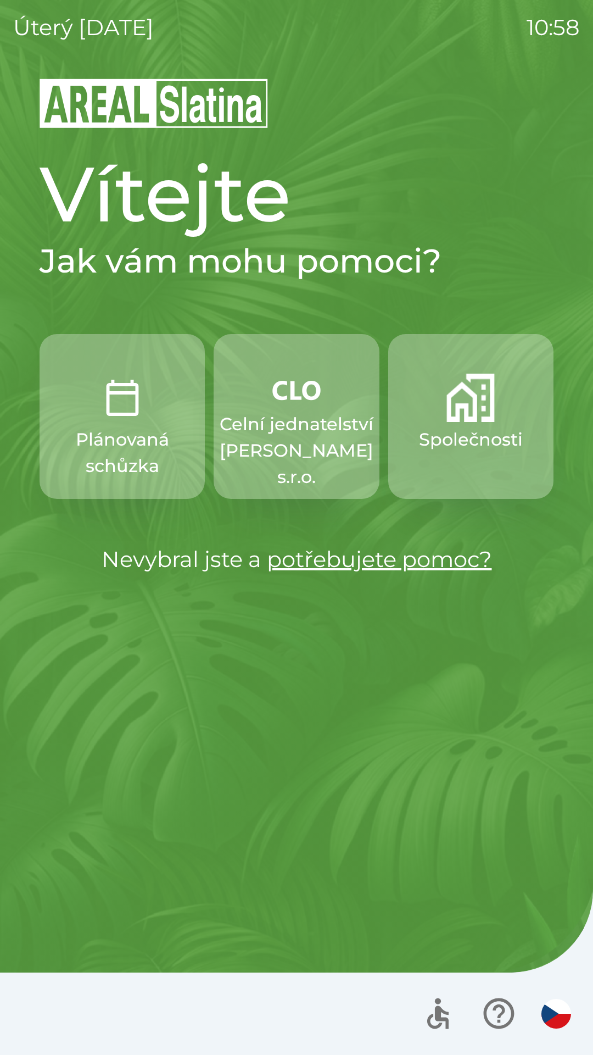
click at [489, 422] on button "Společnosti" at bounding box center [470, 416] width 165 height 165
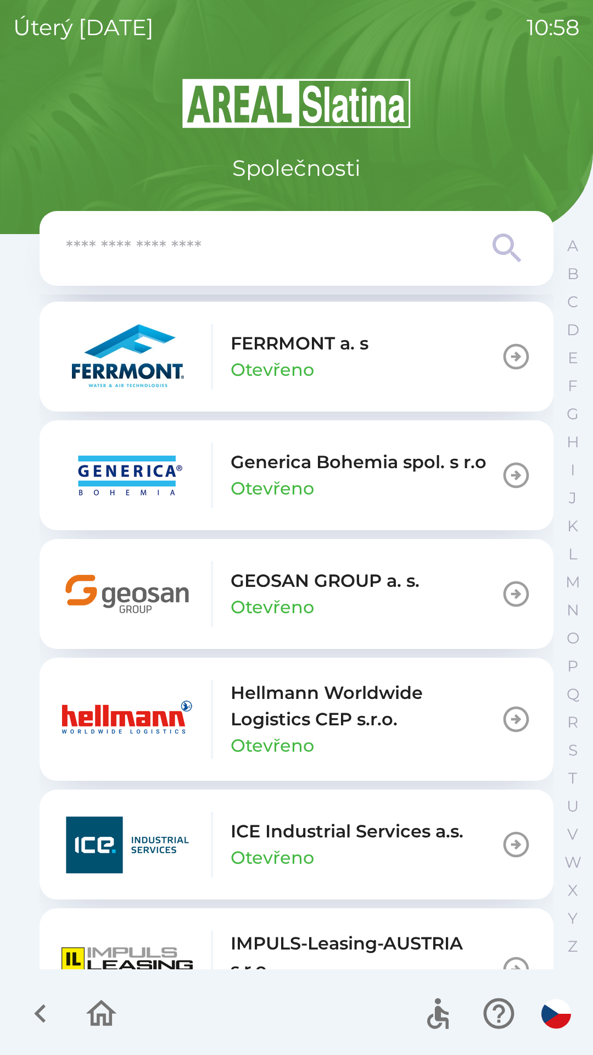
scroll to position [3473, 0]
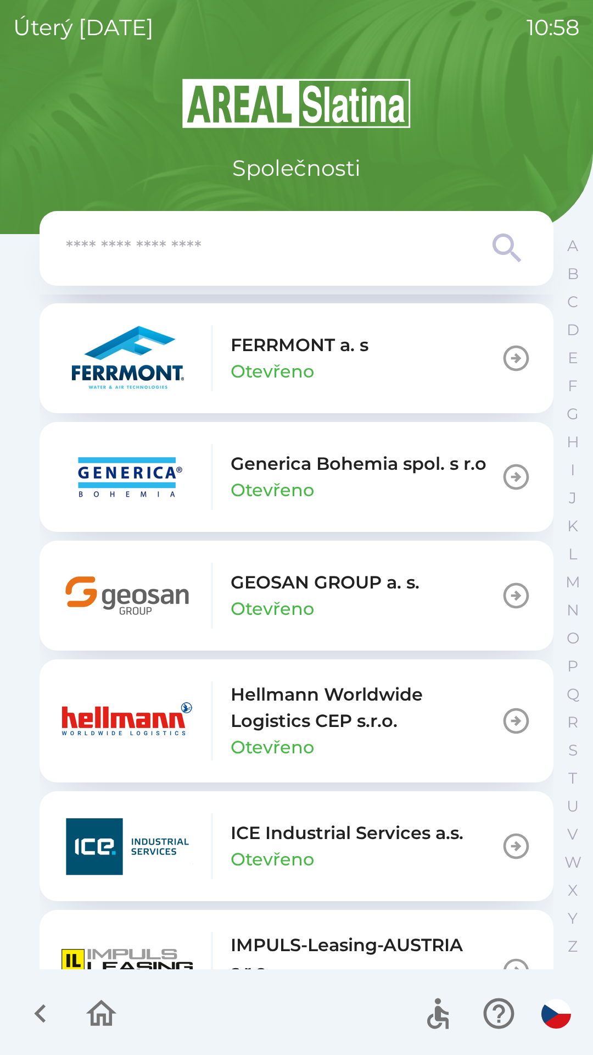
click at [333, 574] on p "GEOSAN GROUP a. s." at bounding box center [325, 582] width 189 height 26
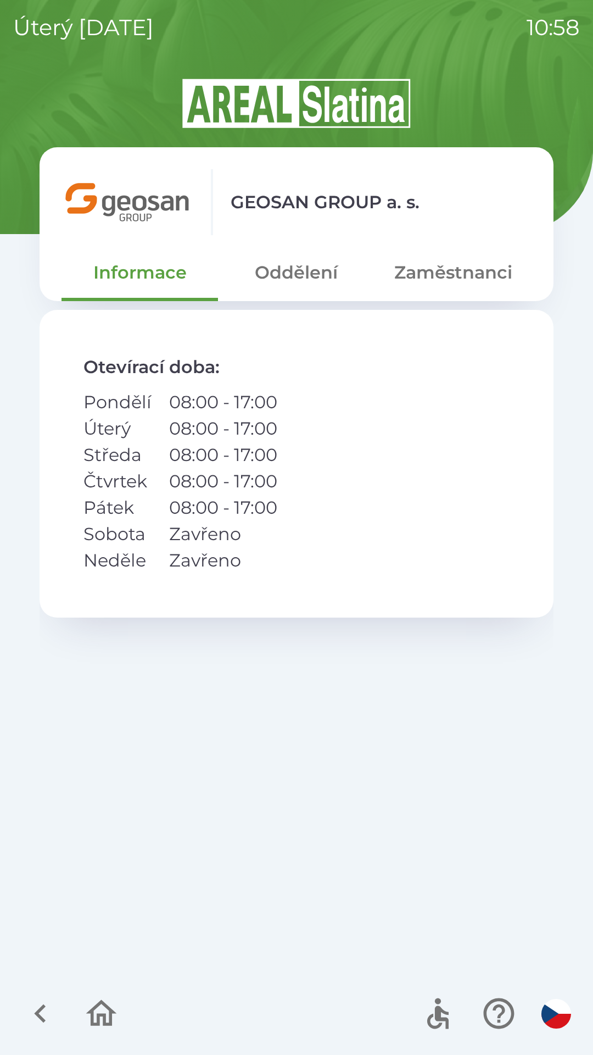
click at [456, 280] on button "Zaměstnanci" at bounding box center [453, 273] width 157 height 40
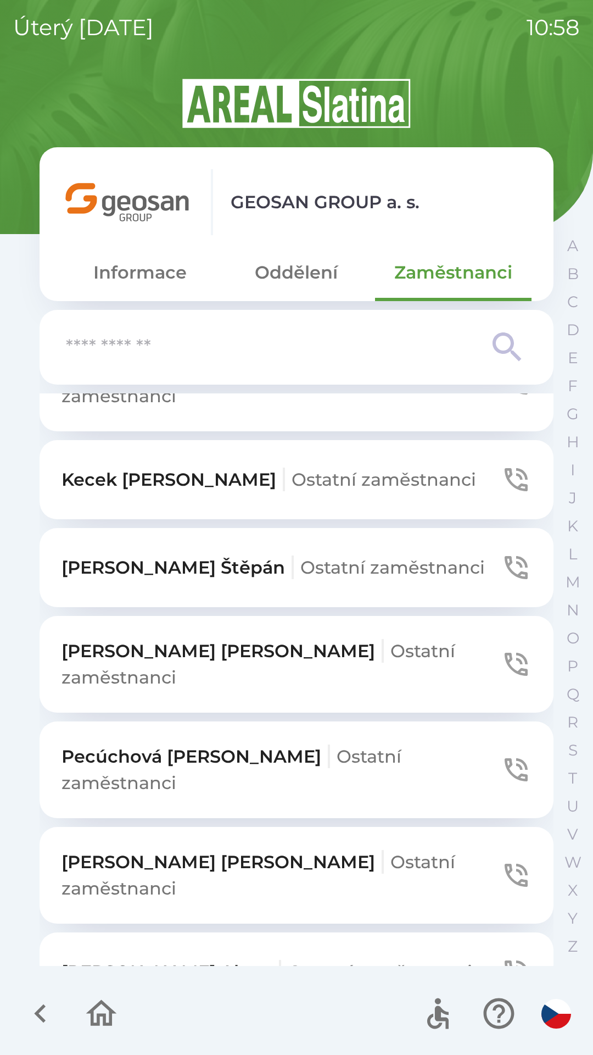
scroll to position [884, 0]
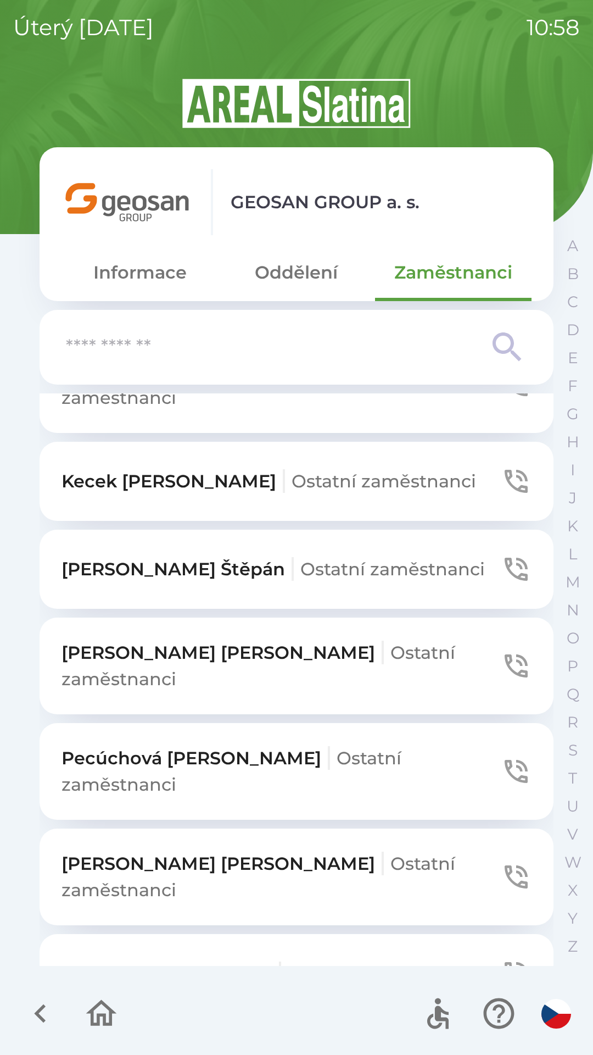
click at [505, 962] on icon "button" at bounding box center [516, 973] width 23 height 23
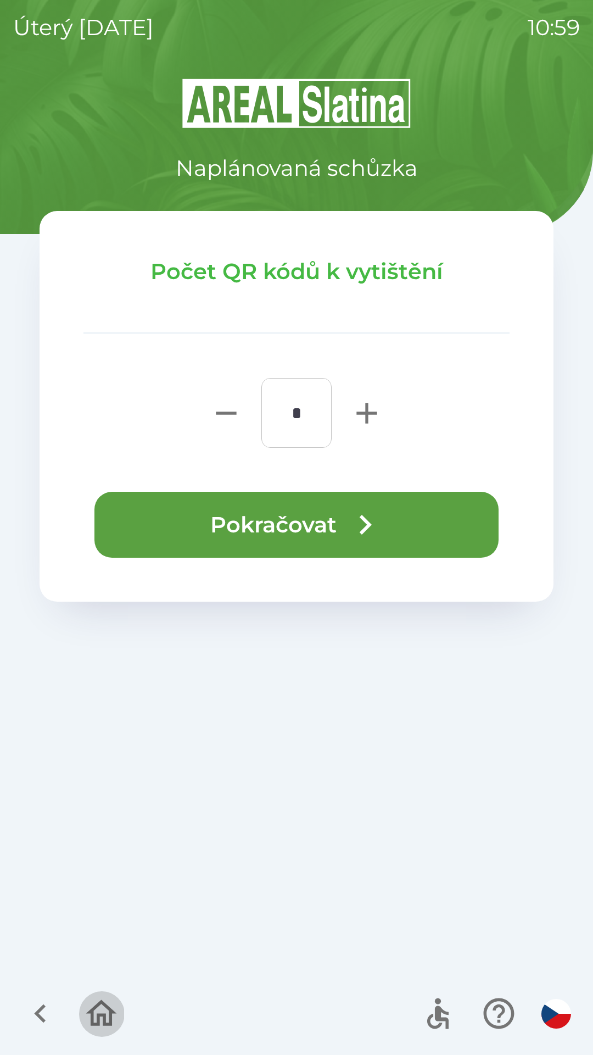
click at [93, 1002] on icon "button" at bounding box center [101, 1013] width 37 height 37
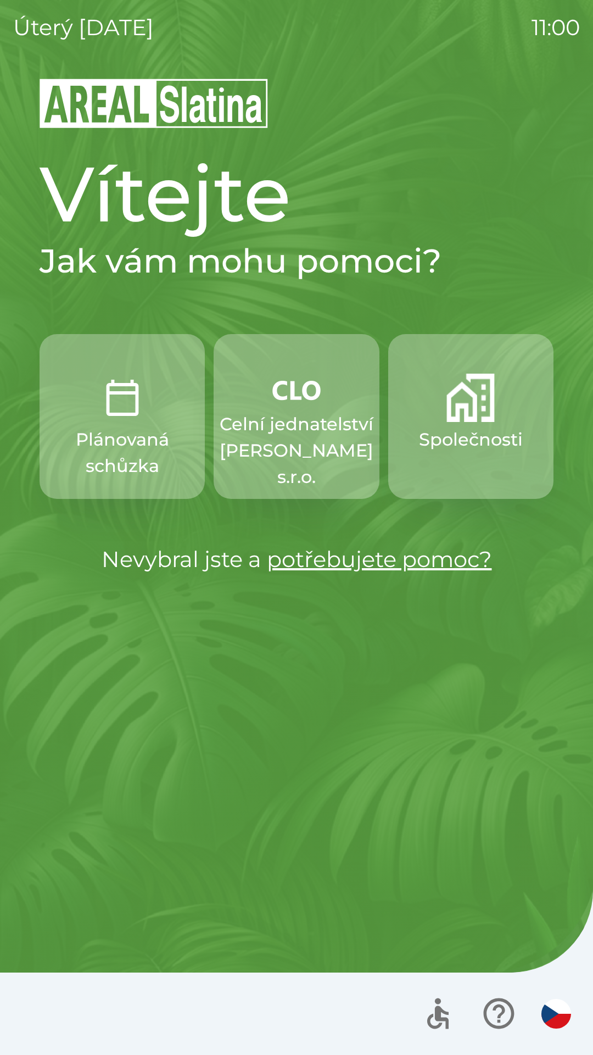
click at [261, 428] on p "Celní jednatelství [PERSON_NAME] s.r.o." at bounding box center [297, 450] width 154 height 79
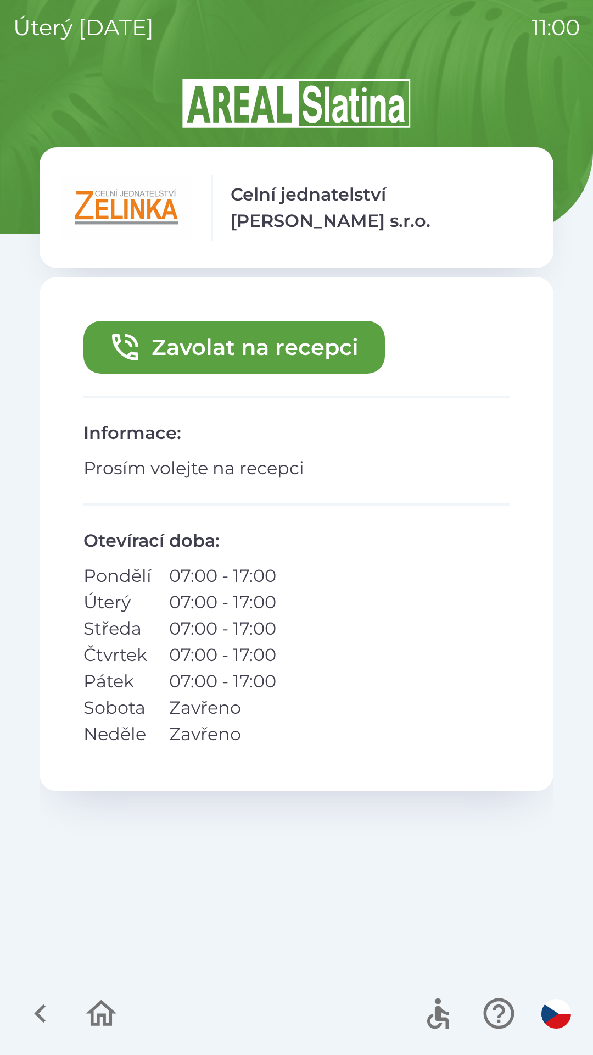
click at [269, 360] on button "Zavolat na recepci" at bounding box center [235, 347] width 302 height 53
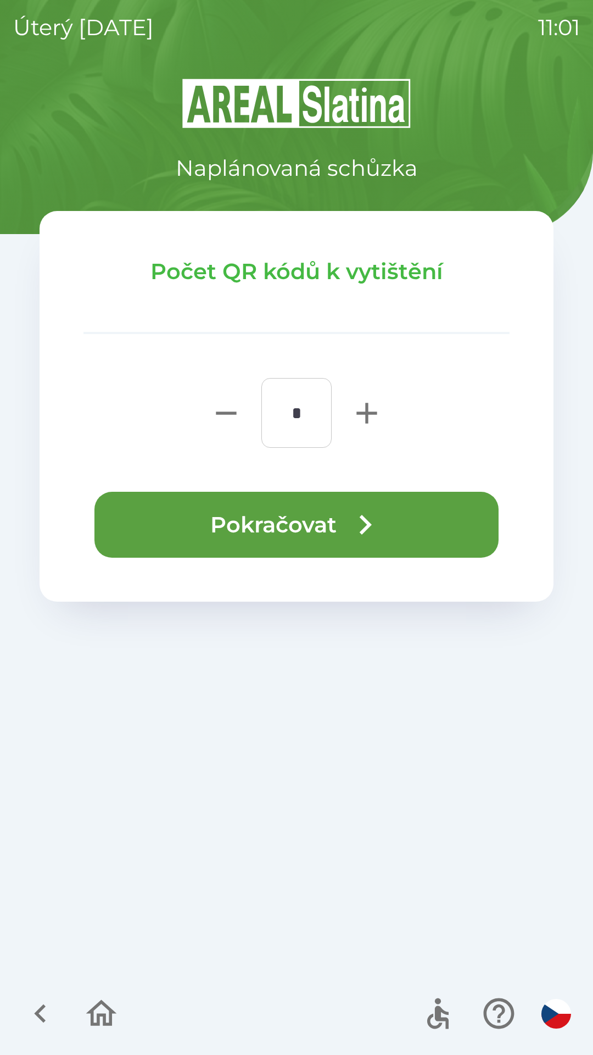
click at [223, 529] on button "Pokračovat" at bounding box center [297, 525] width 404 height 66
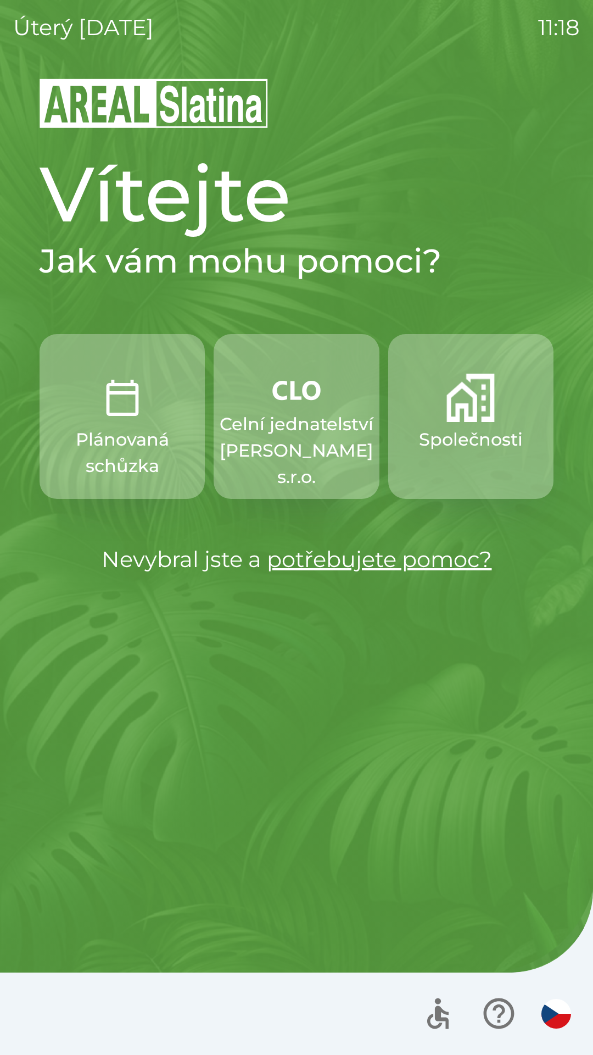
click at [465, 428] on p "Společnosti" at bounding box center [471, 439] width 104 height 26
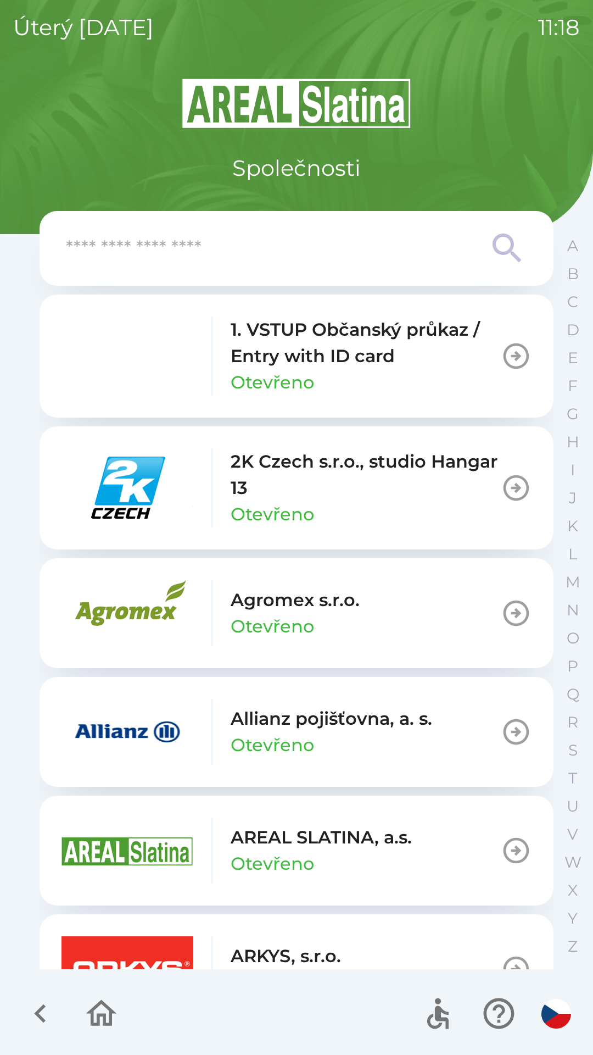
click at [188, 347] on img "button" at bounding box center [128, 356] width 132 height 66
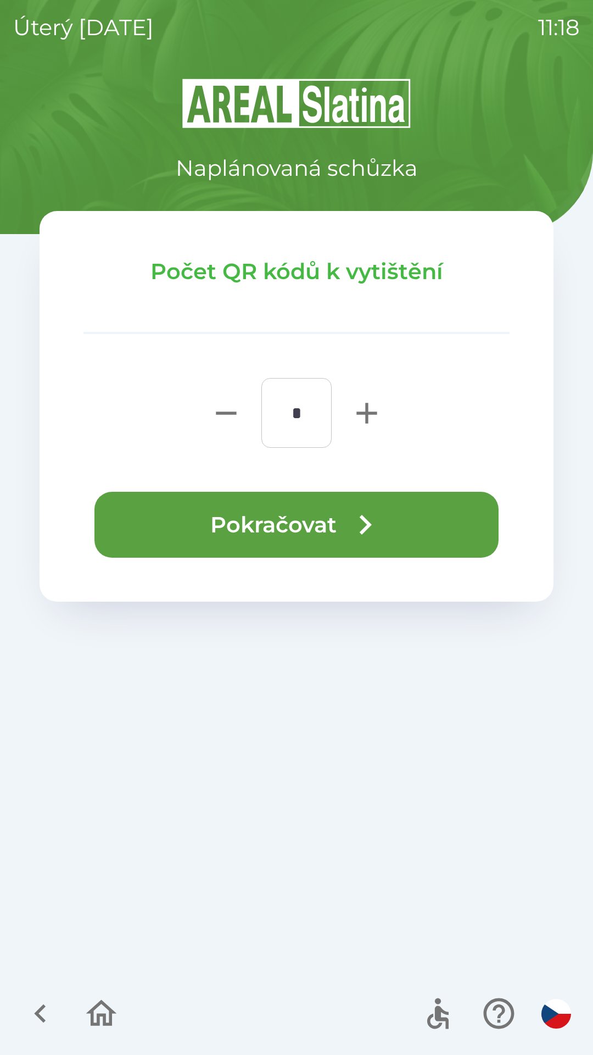
click at [219, 516] on button "Pokračovat" at bounding box center [297, 525] width 404 height 66
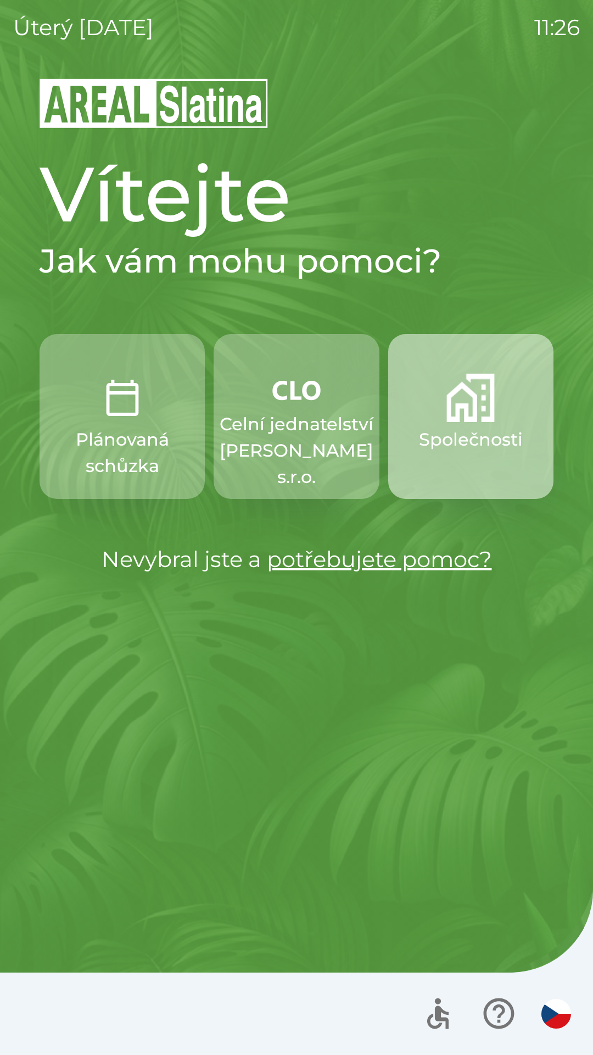
click at [432, 427] on p "Společnosti" at bounding box center [471, 439] width 104 height 26
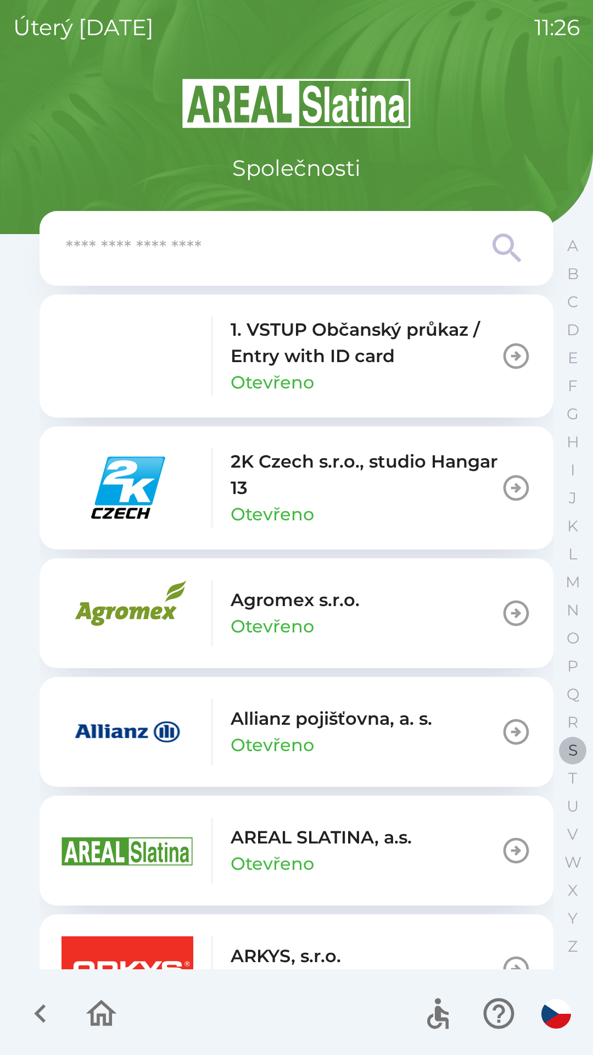
click at [571, 750] on p "S" at bounding box center [573, 750] width 9 height 19
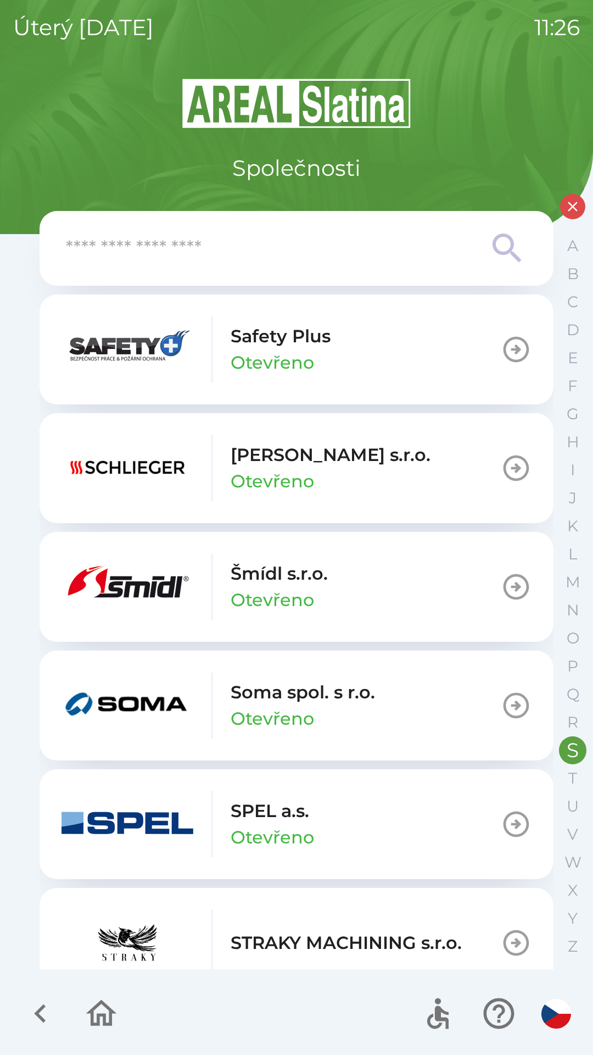
scroll to position [147, 0]
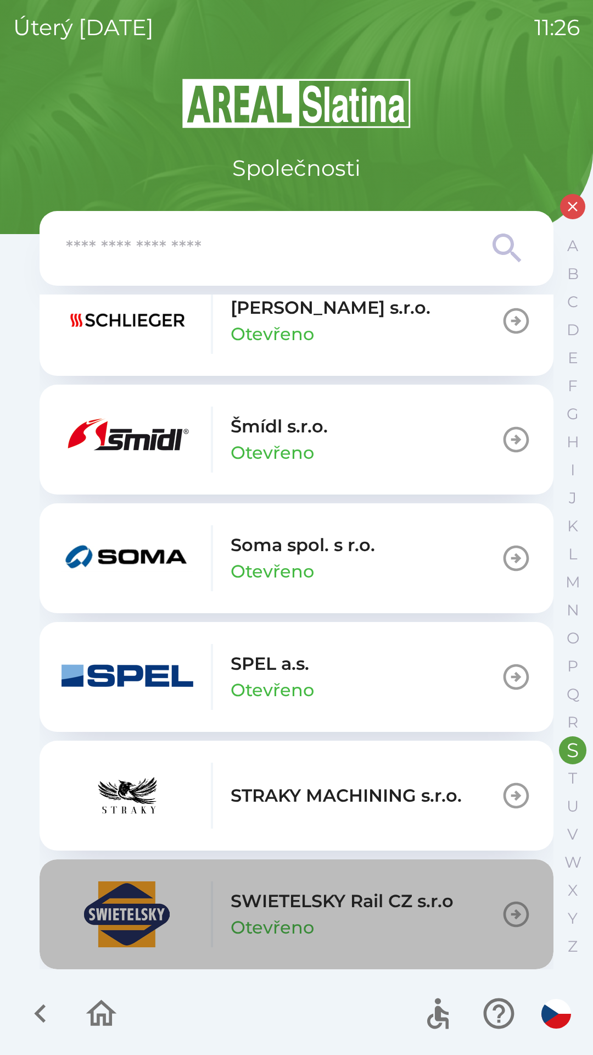
click at [333, 909] on p "SWIETELSKY Rail CZ s.r.o" at bounding box center [342, 901] width 223 height 26
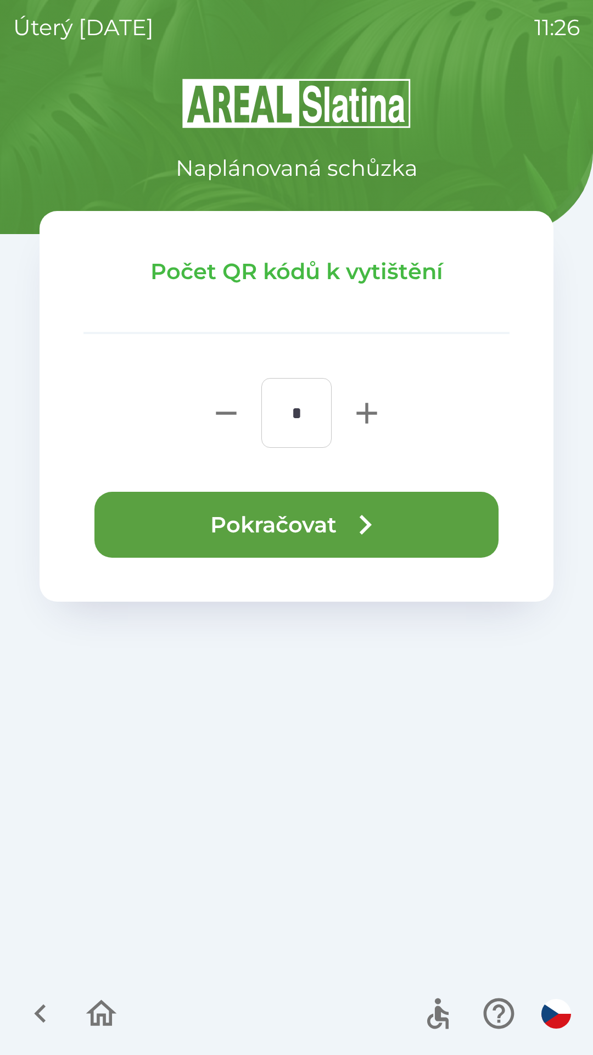
click at [394, 520] on button "Pokračovat" at bounding box center [297, 525] width 404 height 66
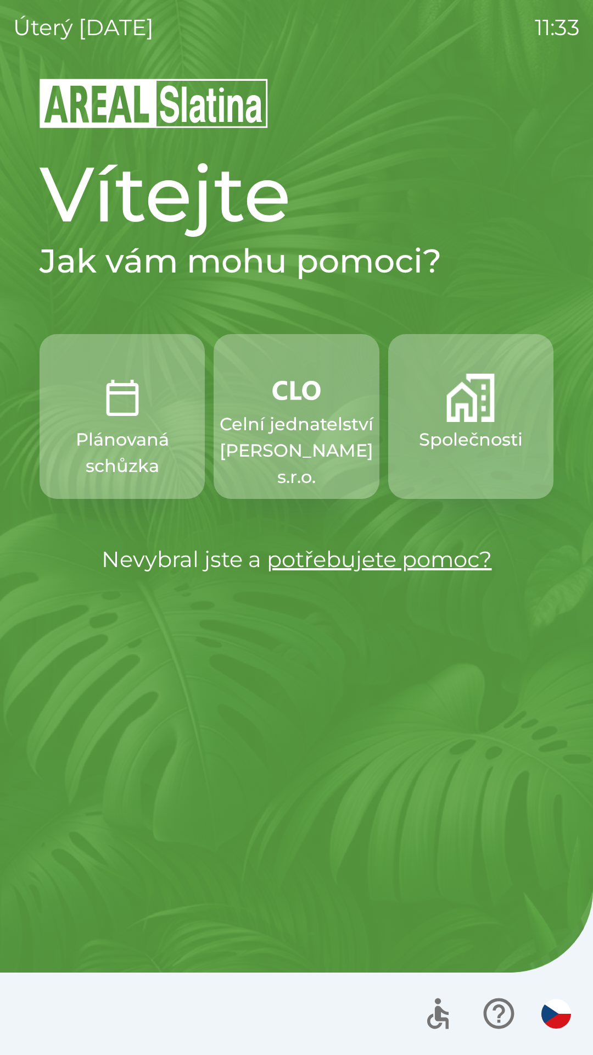
click at [264, 439] on p "Celní jednatelství [PERSON_NAME] s.r.o." at bounding box center [297, 450] width 154 height 79
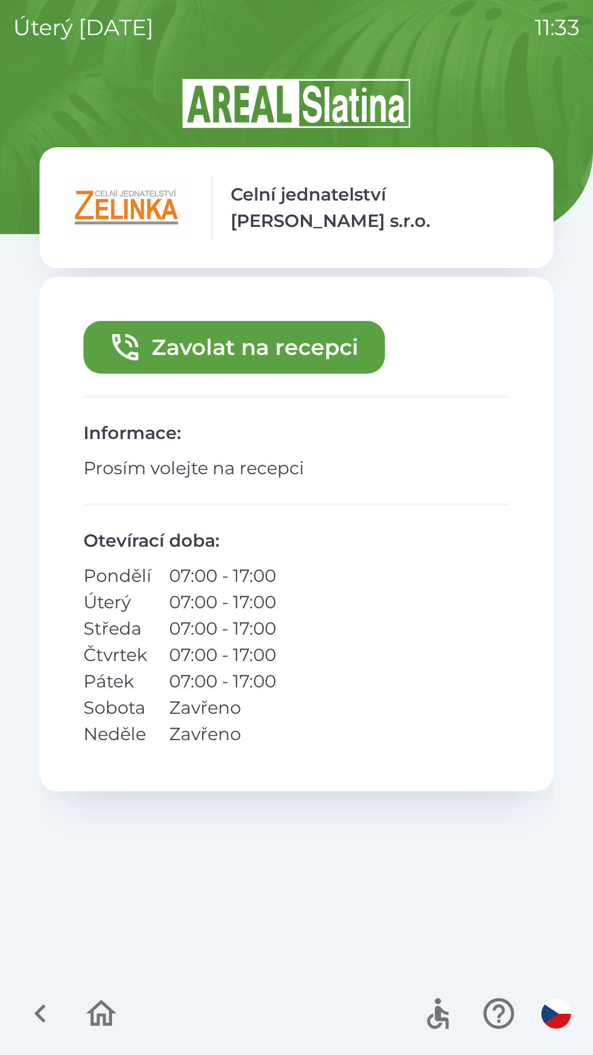
click at [285, 347] on button "Zavolat na recepci" at bounding box center [235, 347] width 302 height 53
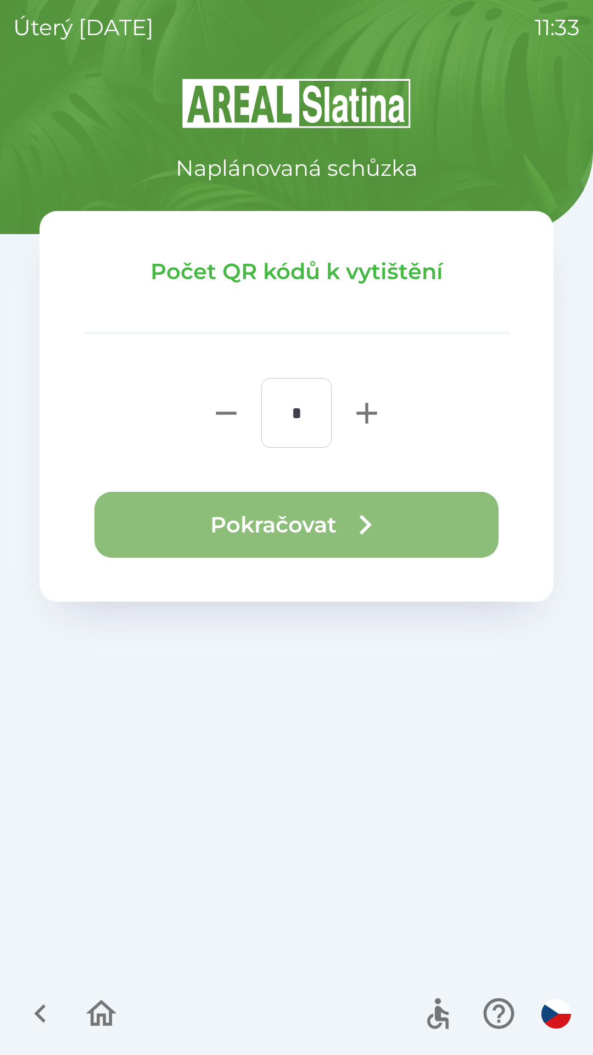
click at [336, 515] on button "Pokračovat" at bounding box center [297, 525] width 404 height 66
